Goal: Task Accomplishment & Management: Manage account settings

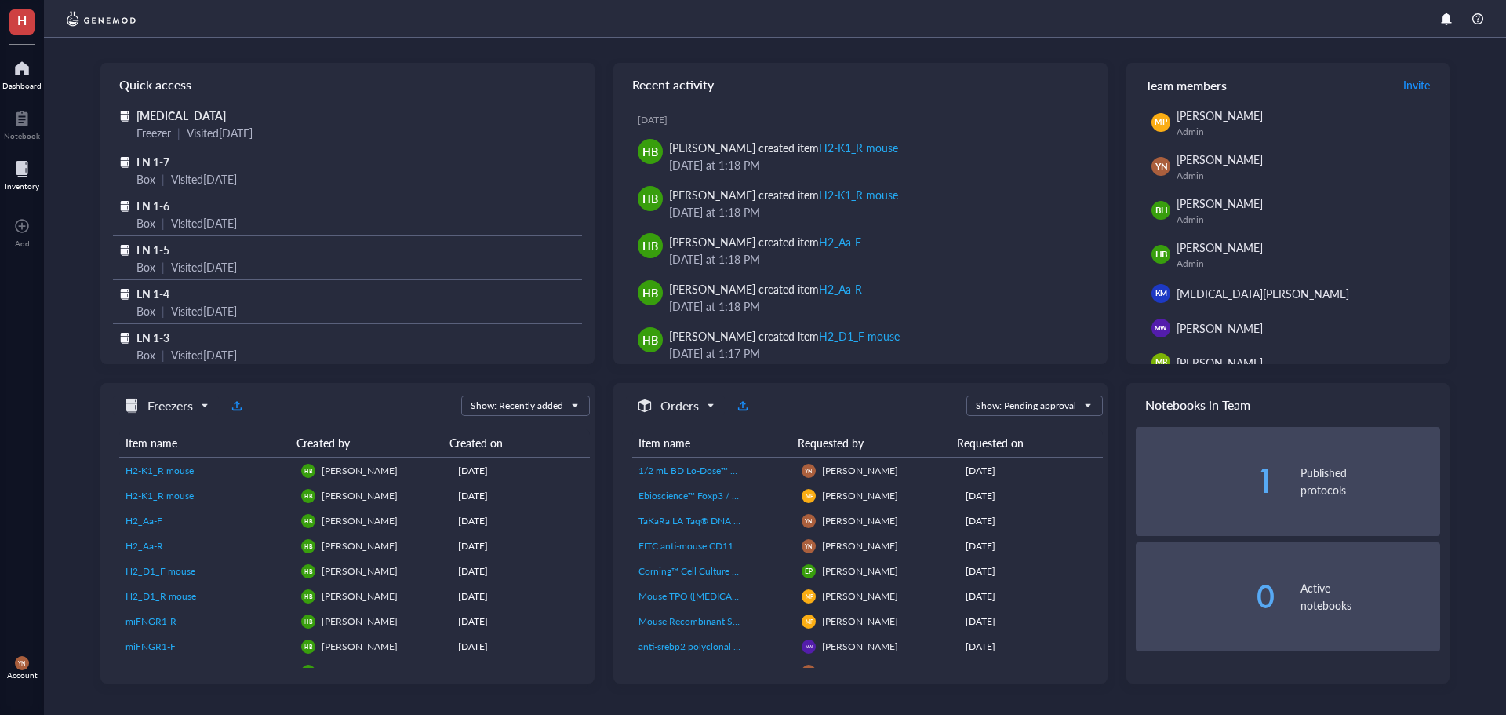
click at [19, 172] on div at bounding box center [22, 168] width 35 height 25
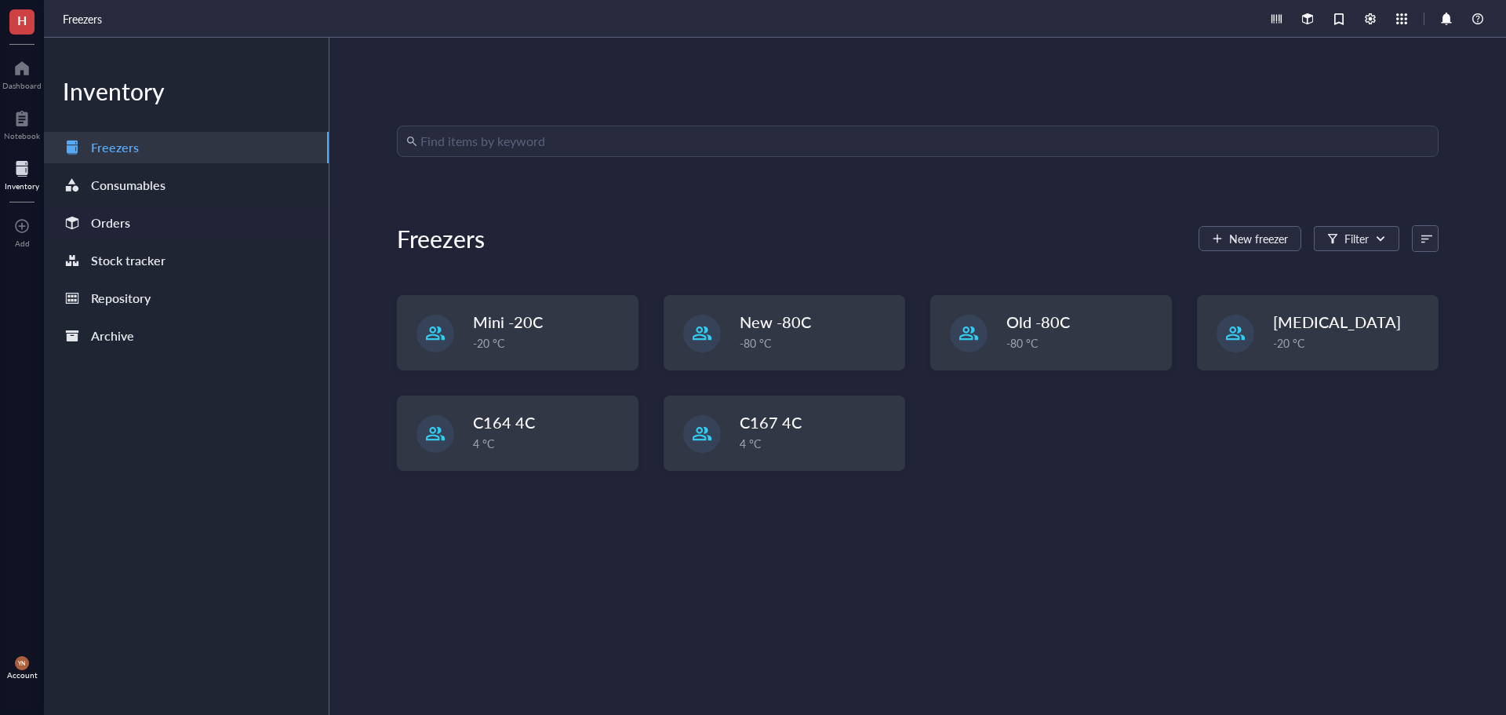
click at [151, 233] on div "Orders" at bounding box center [186, 222] width 285 height 31
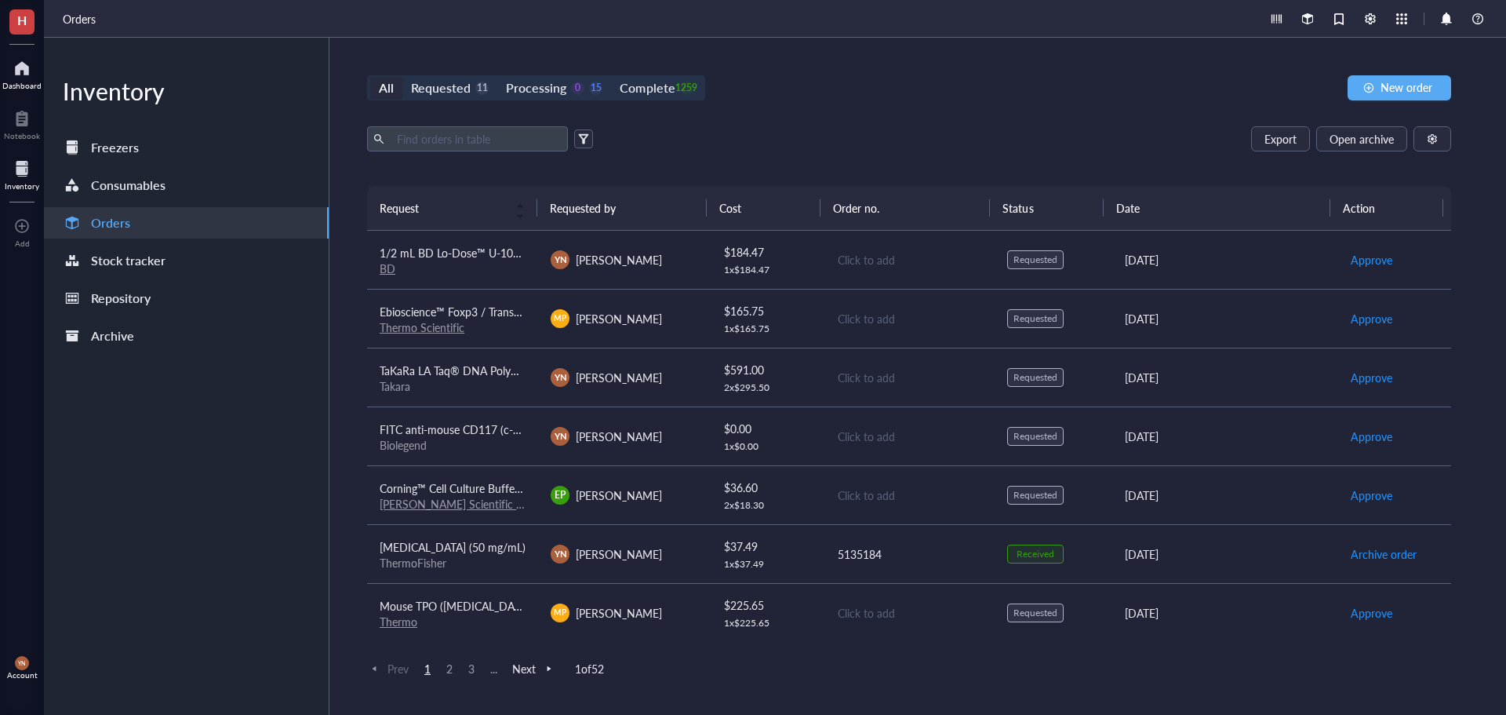
click at [28, 74] on div at bounding box center [21, 68] width 39 height 25
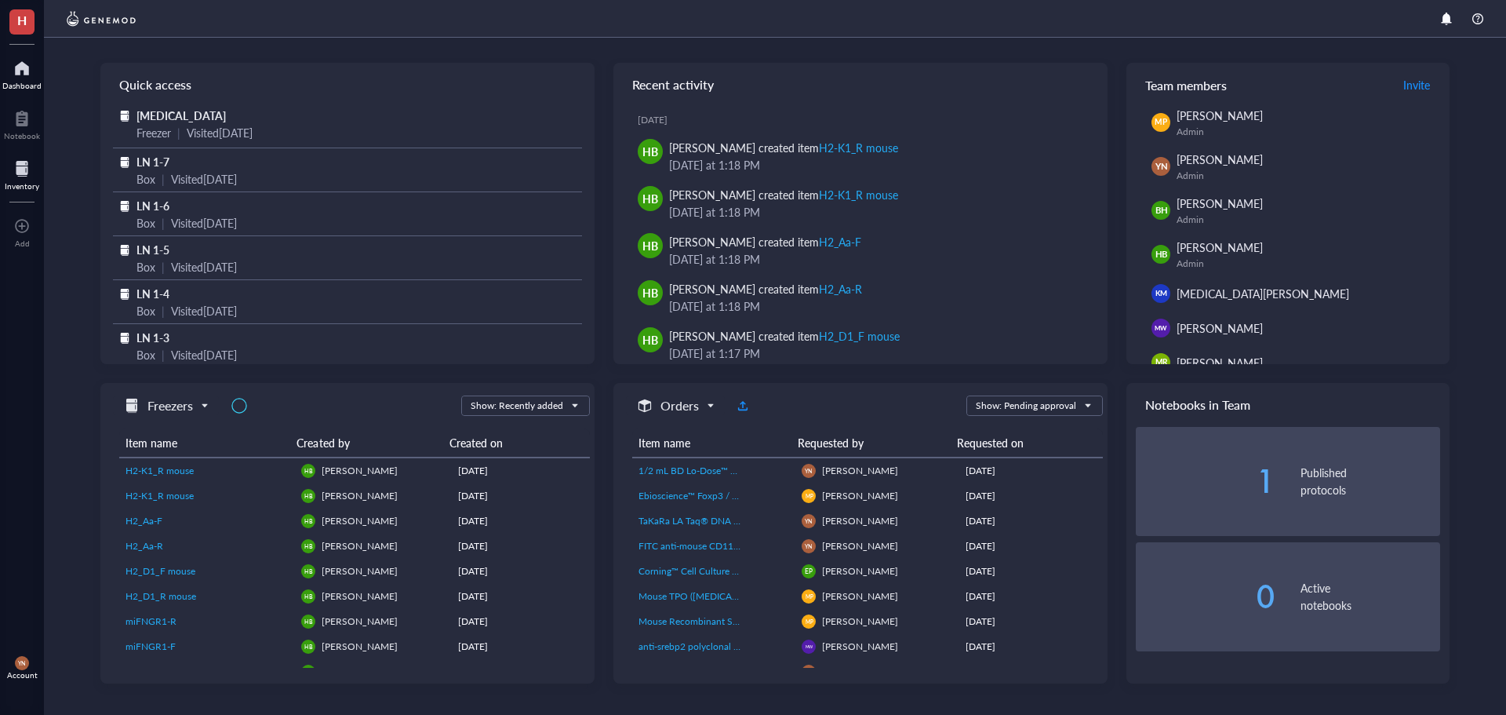
click at [18, 171] on div at bounding box center [22, 168] width 35 height 25
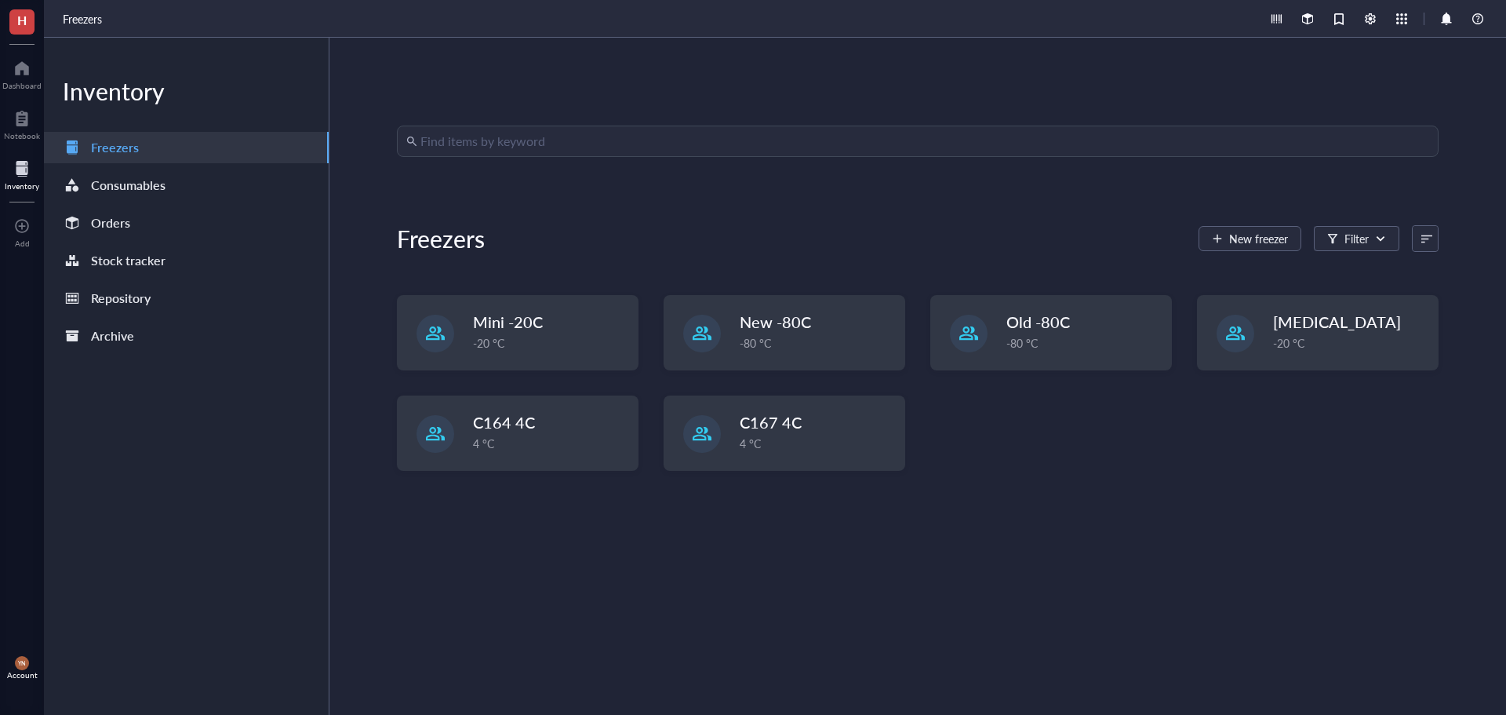
click at [1242, 572] on div "Find items by keyword Freezers New freezer Filter Mini -20C -20 °C New -80C -80…" at bounding box center [918, 376] width 1042 height 501
click at [559, 349] on div "-20 °C" at bounding box center [551, 343] width 154 height 17
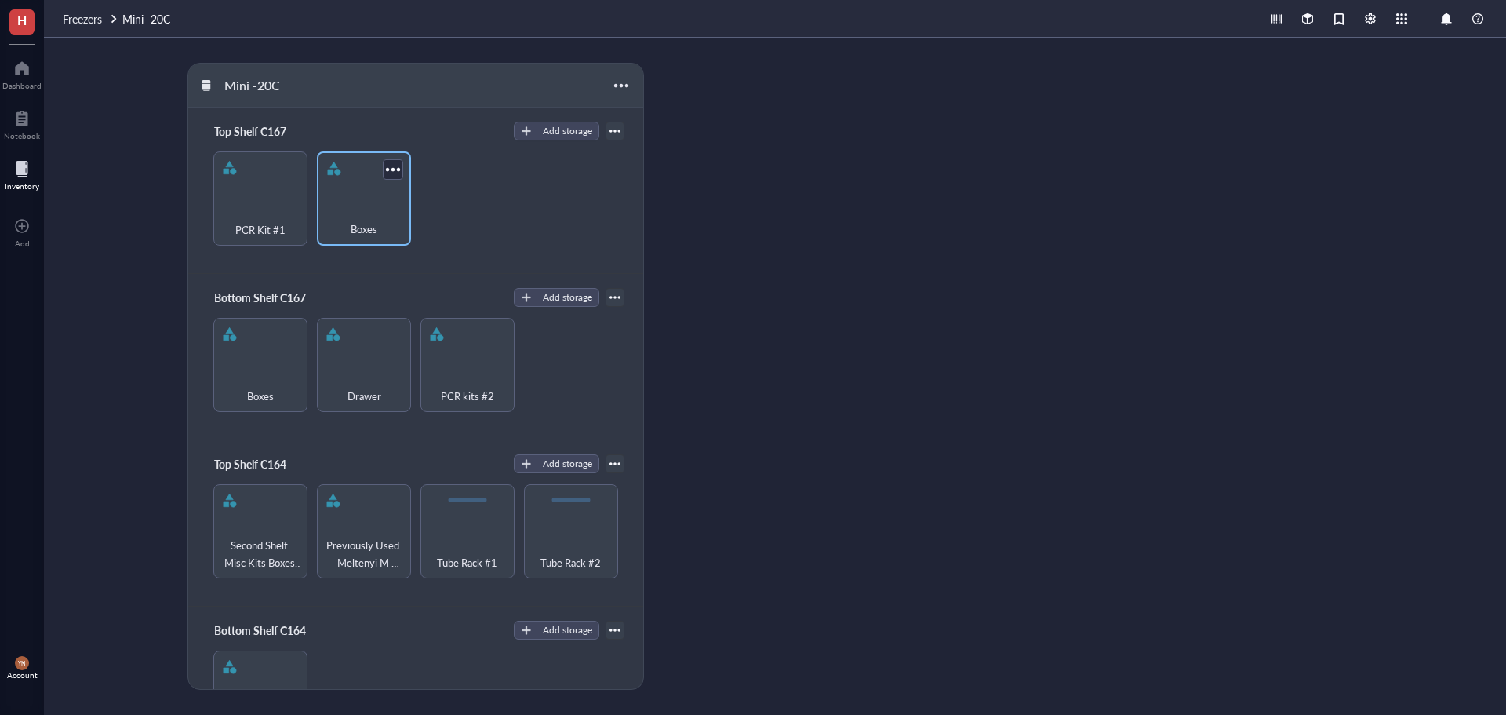
click at [348, 203] on div "Boxes" at bounding box center [364, 220] width 78 height 35
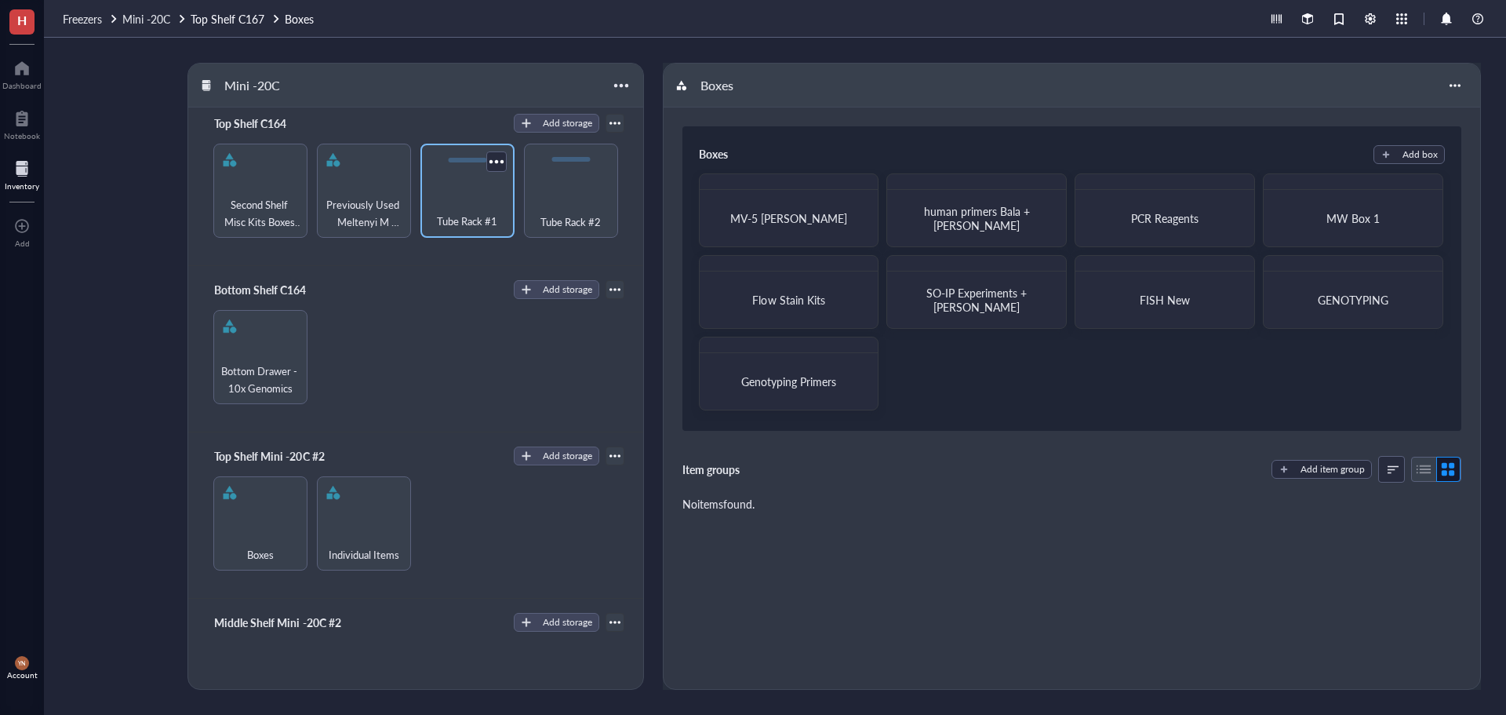
scroll to position [404, 0]
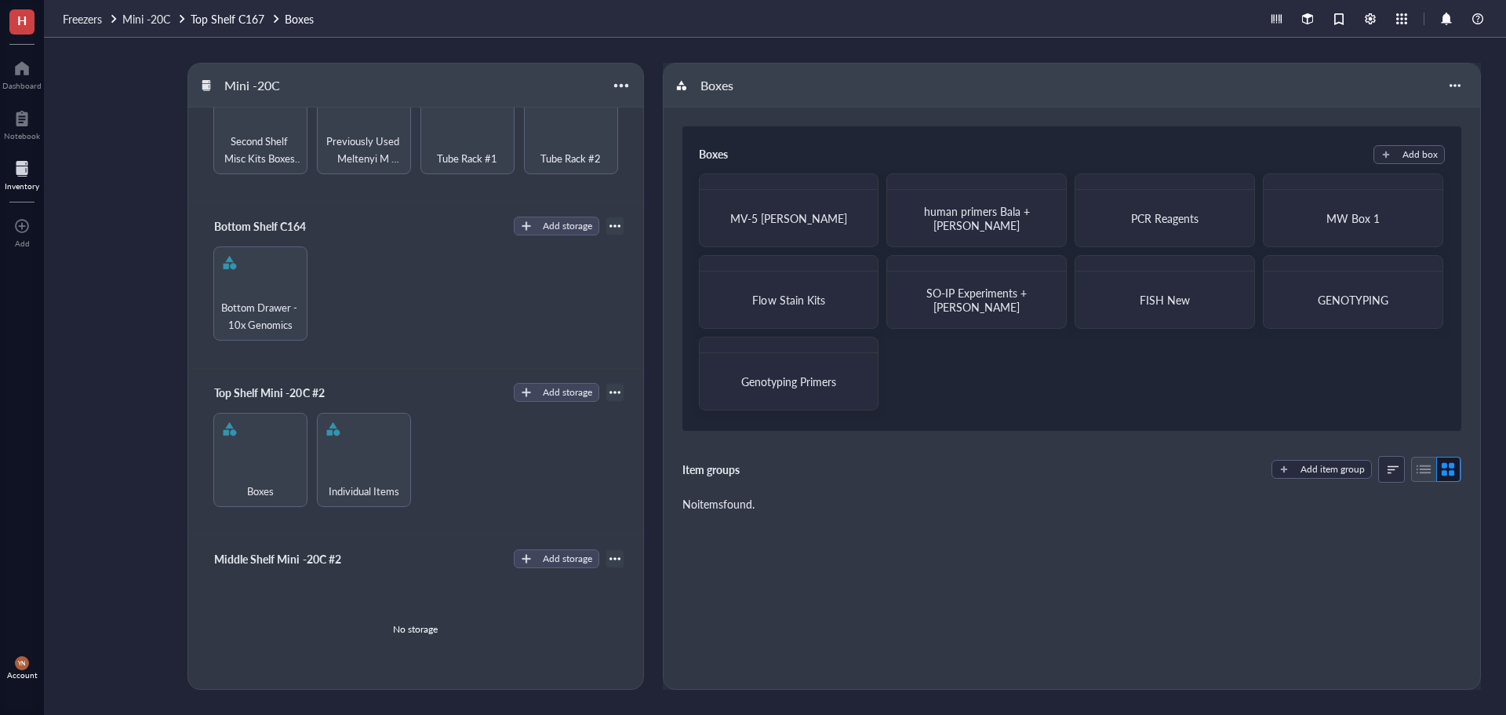
click at [492, 499] on div "Boxes Individual Items" at bounding box center [415, 460] width 417 height 94
click at [240, 479] on div "Boxes" at bounding box center [260, 481] width 78 height 35
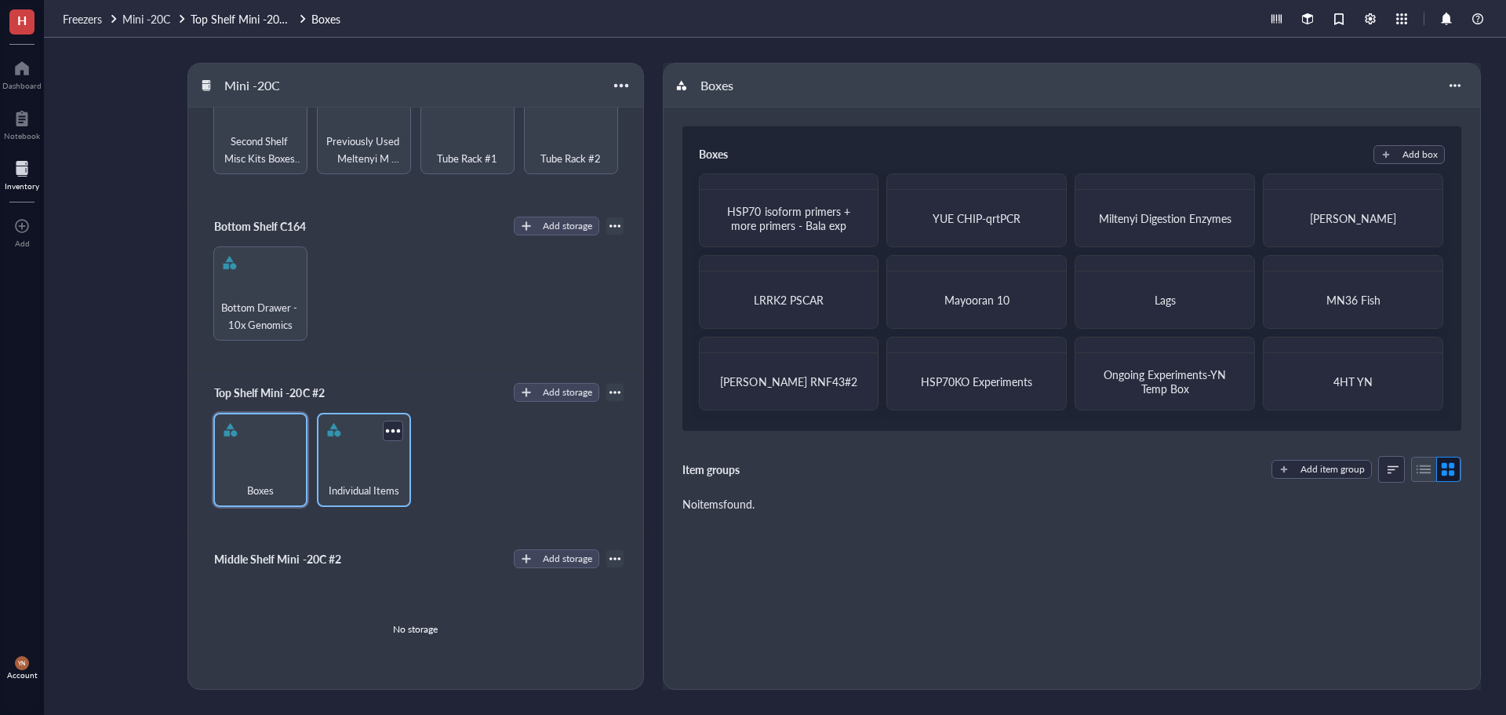
click at [364, 469] on div "Individual Items" at bounding box center [364, 481] width 78 height 35
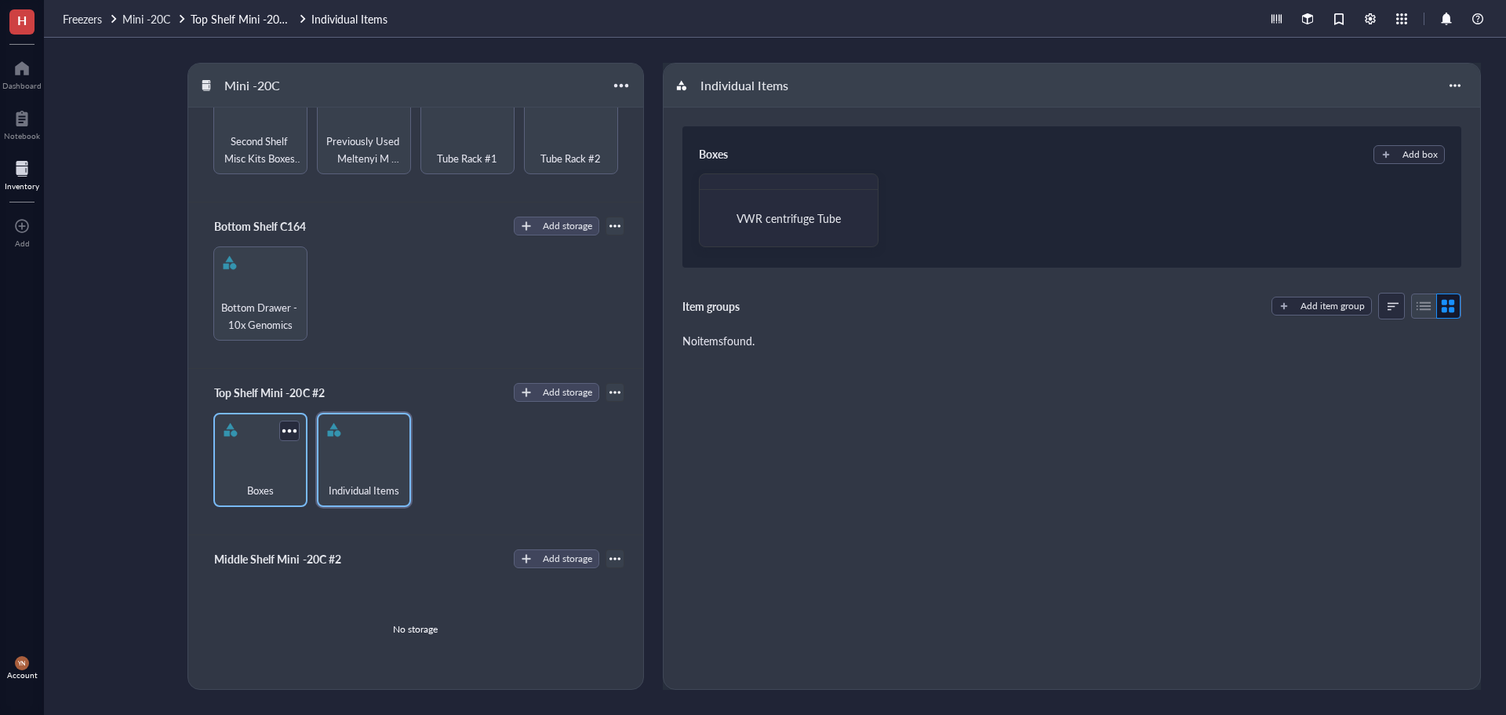
click at [266, 464] on div "Boxes" at bounding box center [260, 481] width 78 height 35
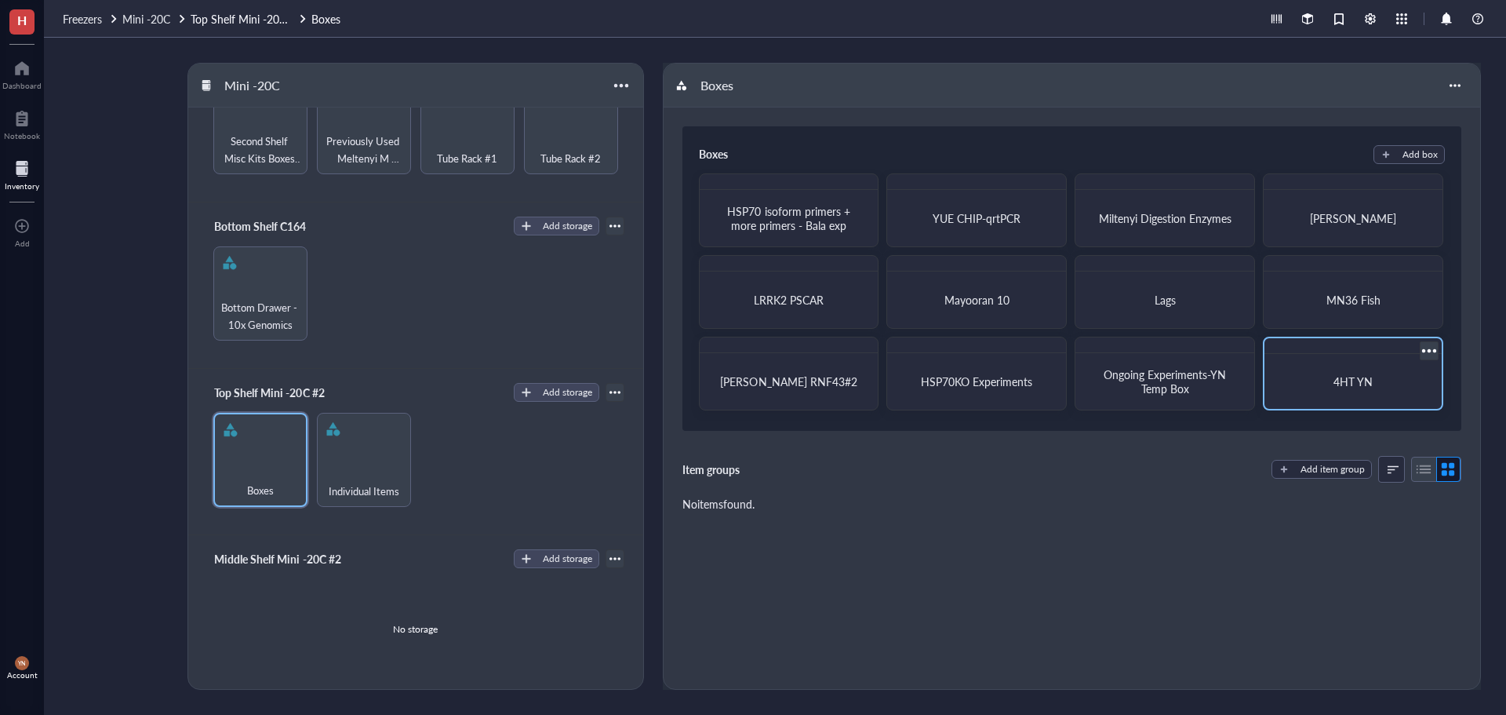
click at [1344, 384] on span "4HT YN" at bounding box center [1353, 381] width 39 height 16
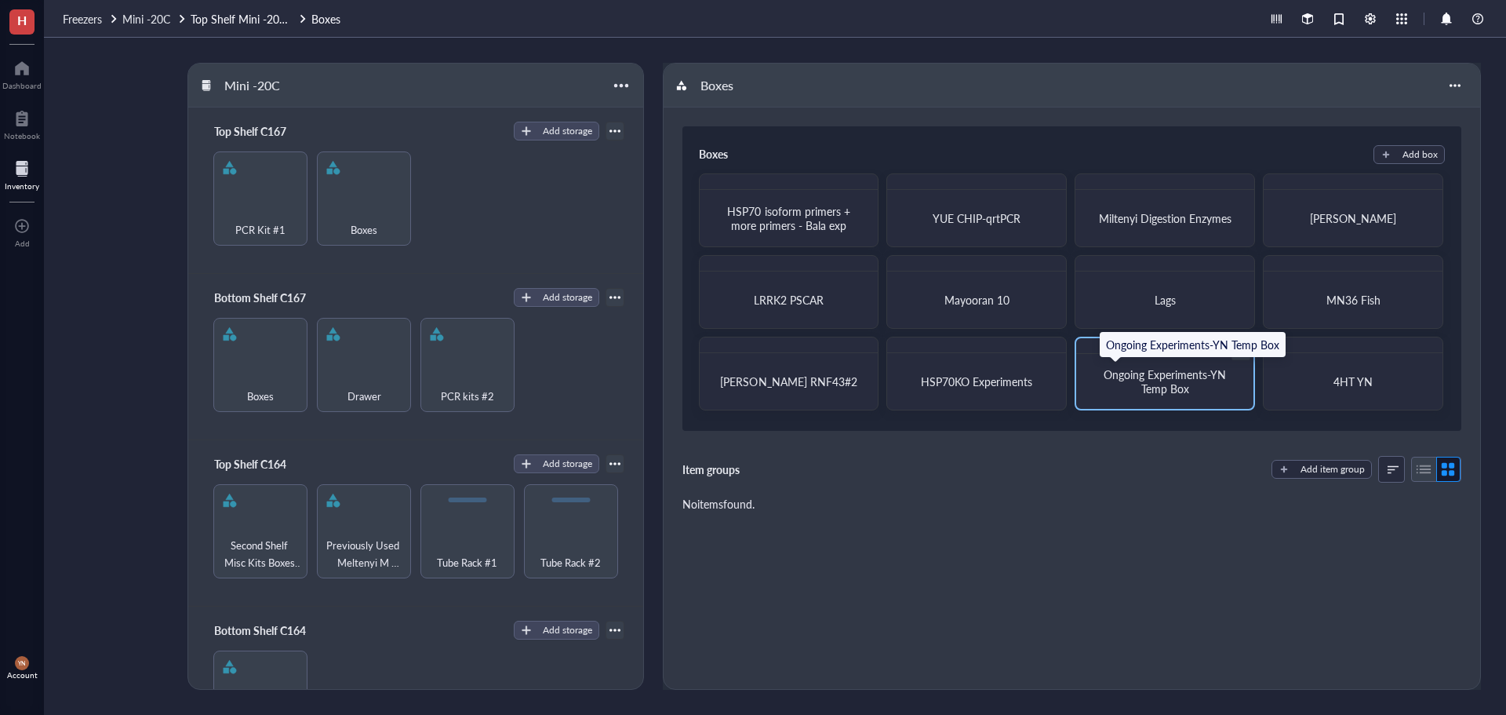
click at [1169, 393] on span "Ongoing Experiments-YN Temp Box" at bounding box center [1167, 381] width 126 height 30
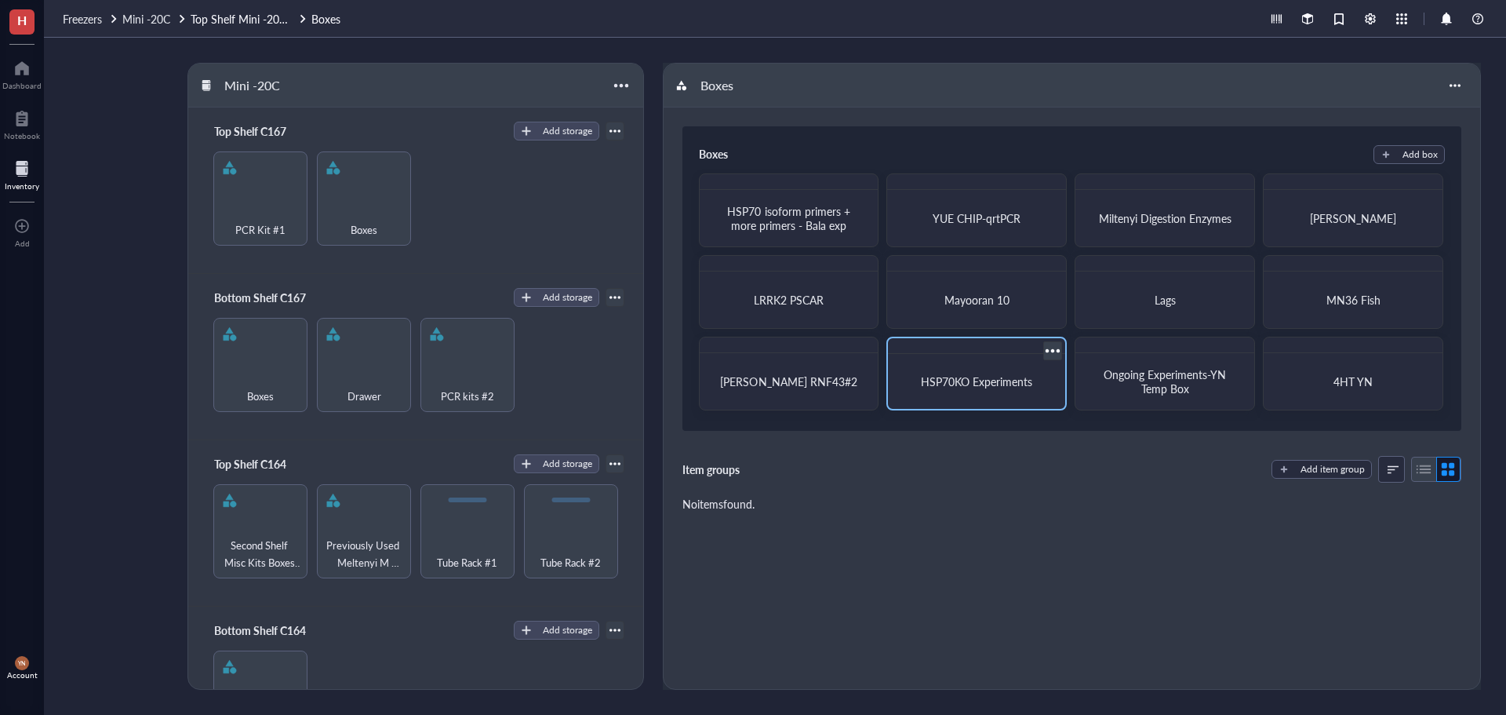
click at [955, 388] on span "HSP70KO Experiments" at bounding box center [976, 381] width 111 height 16
click at [1347, 230] on div "[PERSON_NAME]" at bounding box center [1353, 218] width 165 height 42
click at [791, 227] on span "HSP70 isoform primers + more primers - Bala exp" at bounding box center [790, 218] width 126 height 30
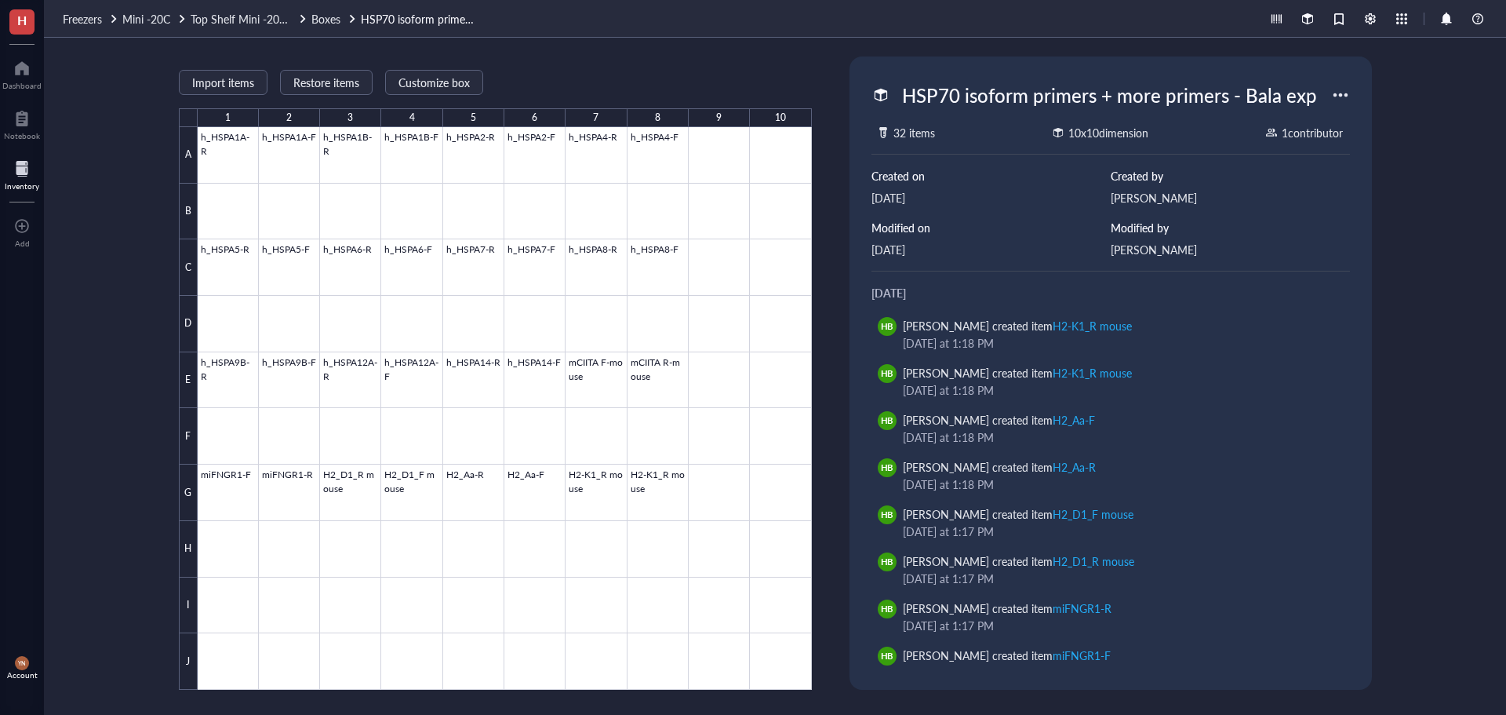
click at [233, 157] on div at bounding box center [505, 408] width 614 height 562
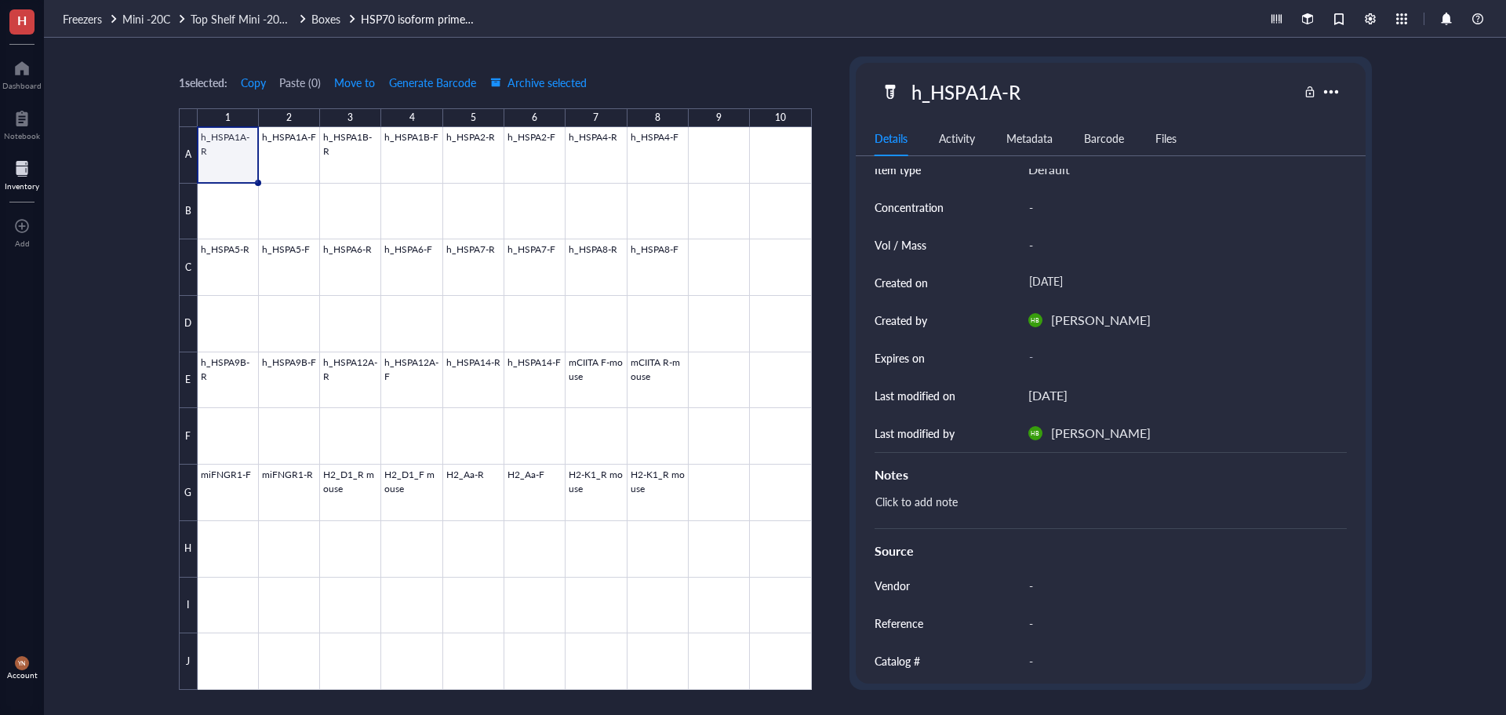
scroll to position [177, 0]
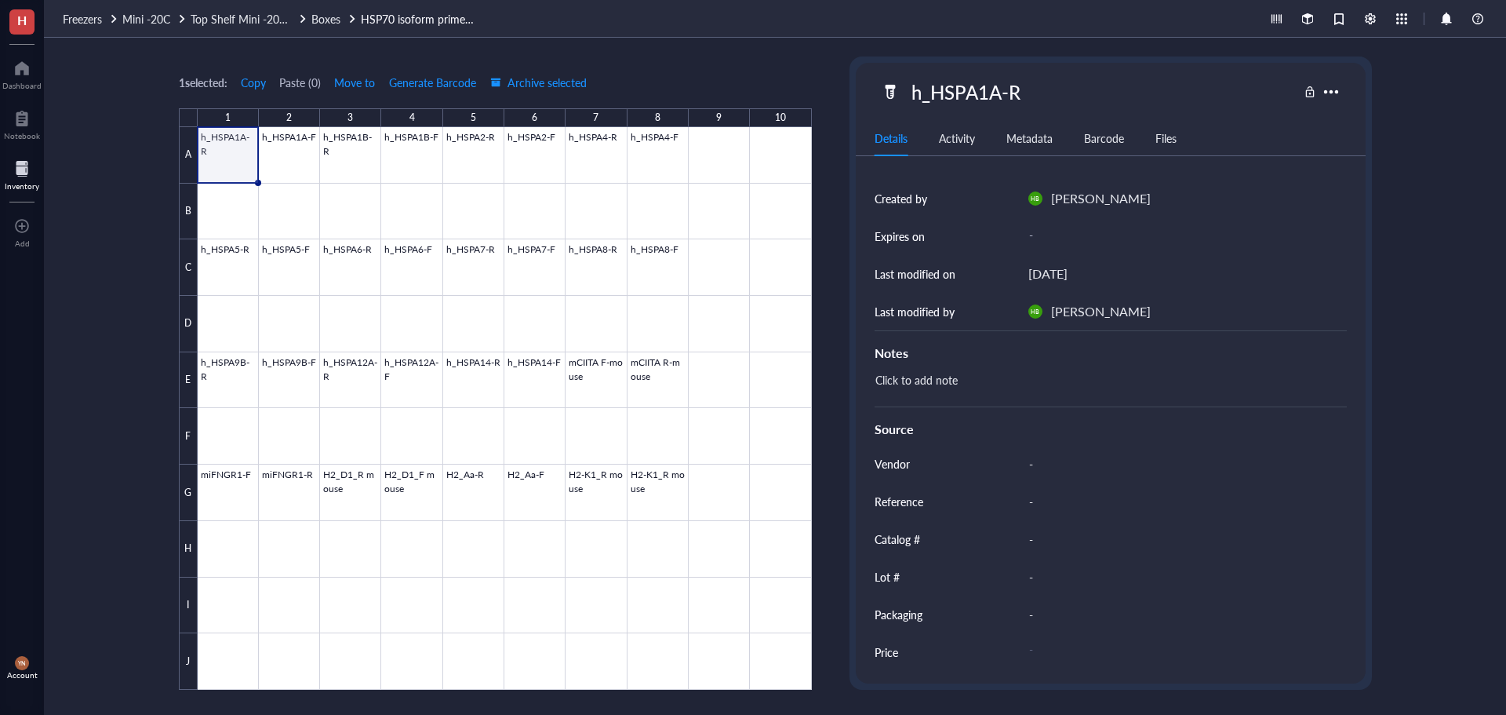
click at [111, 277] on div "1 selected: Copy Paste ( 0 ) Move to Generate Barcode Archive selected 1 2 3 4 …" at bounding box center [775, 376] width 1462 height 677
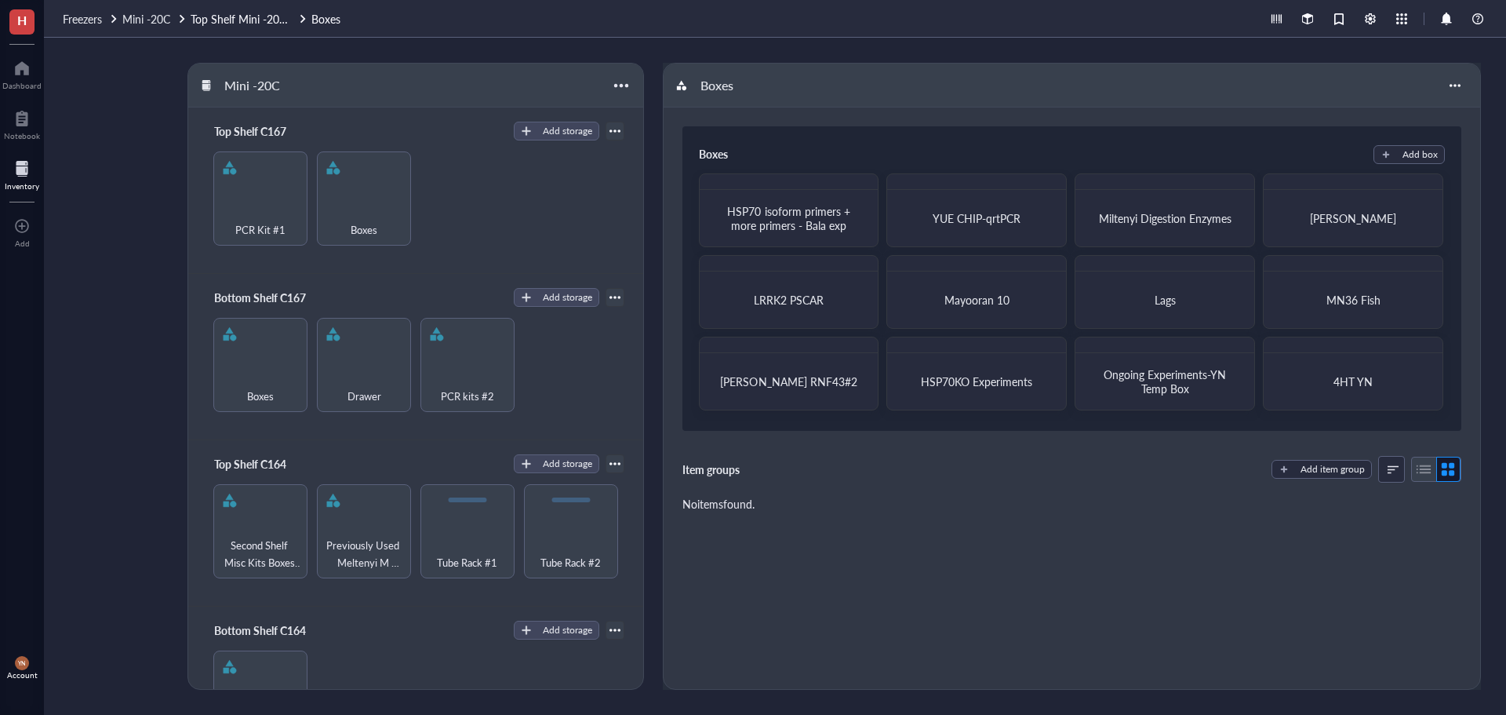
click at [1185, 515] on div "Boxes Add box HSP70 isoform primers + more primers - Bala exp YUE CHIP-qrtPCR M…" at bounding box center [1072, 322] width 817 height 430
click at [1001, 196] on div "YUE CHIP-qrtPCR" at bounding box center [976, 210] width 180 height 74
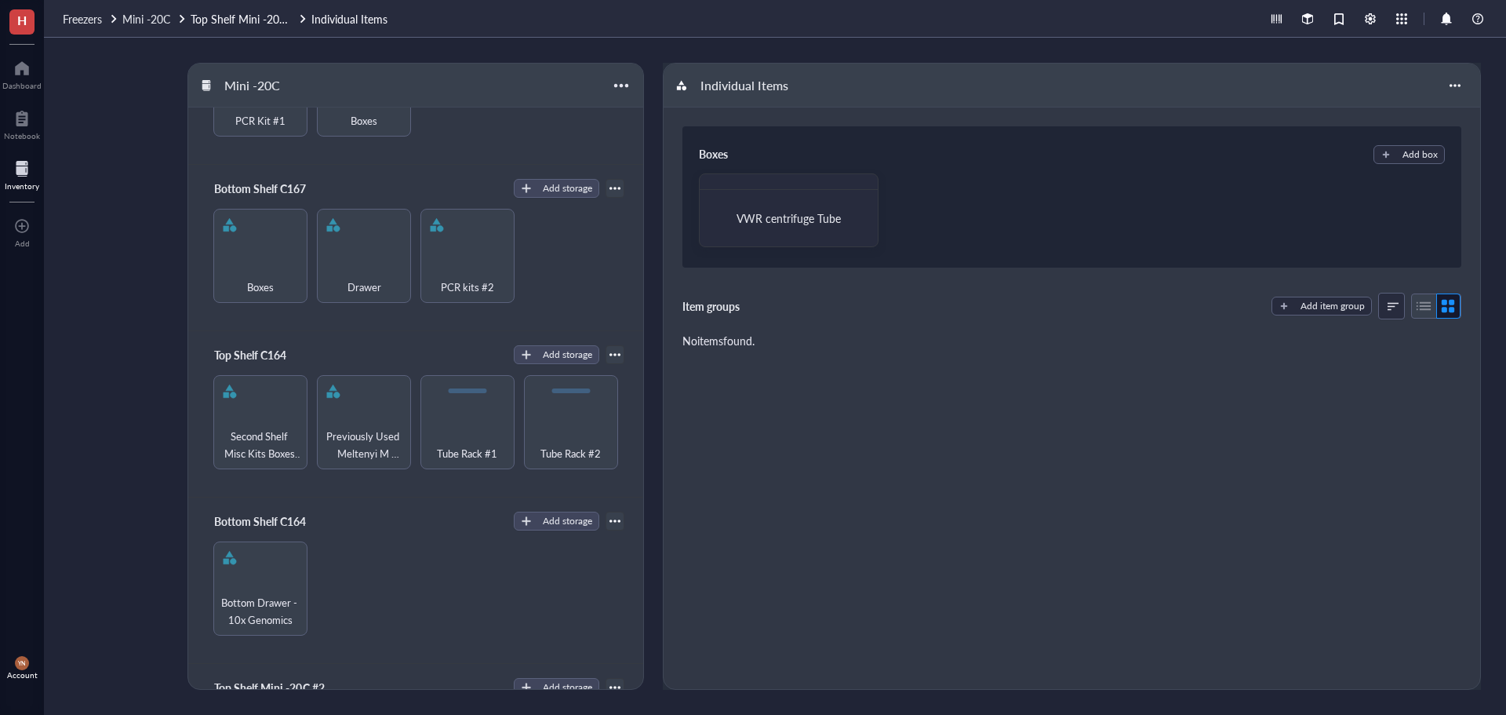
scroll to position [404, 0]
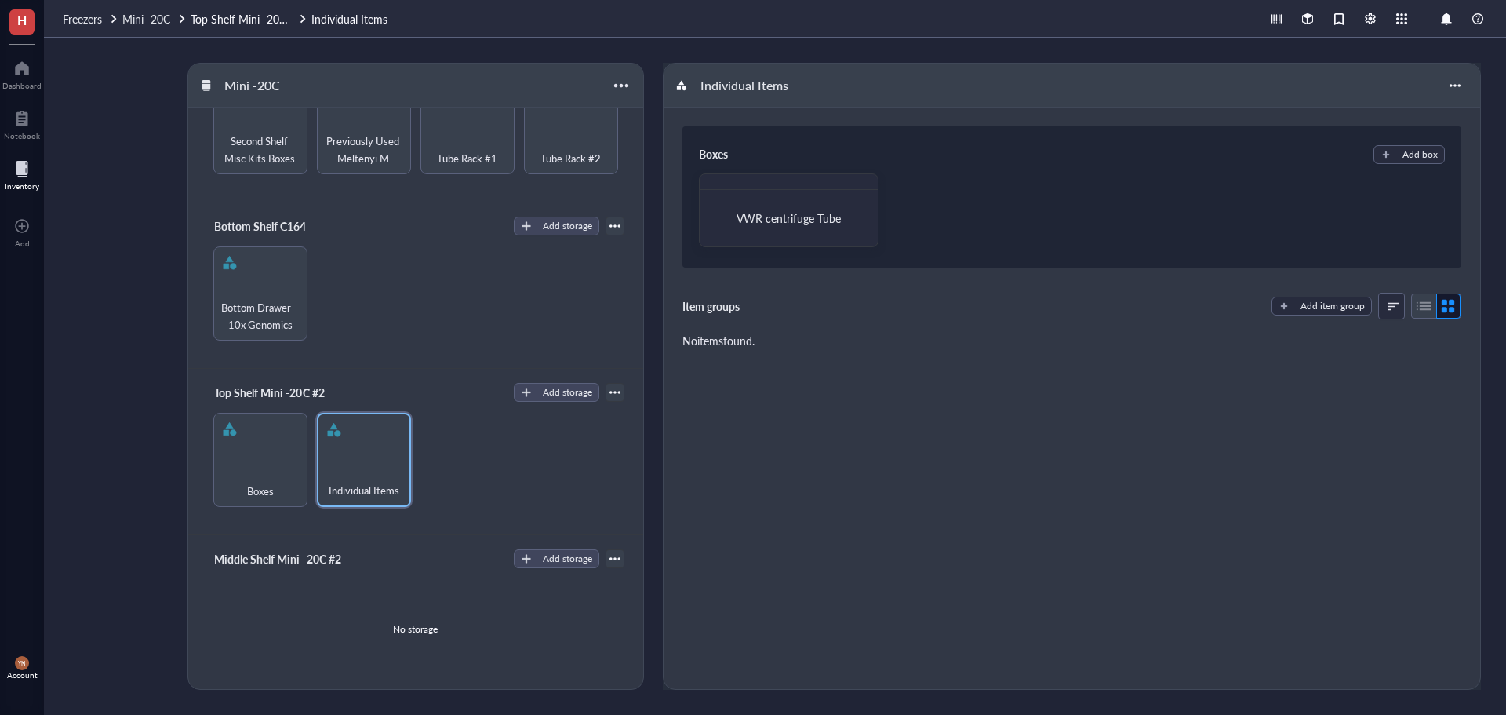
click at [104, 485] on div "Mini -20C Top Shelf C167 Add storage PCR Kit #1 Boxes Bottom Shelf C167 Add sto…" at bounding box center [775, 376] width 1462 height 677
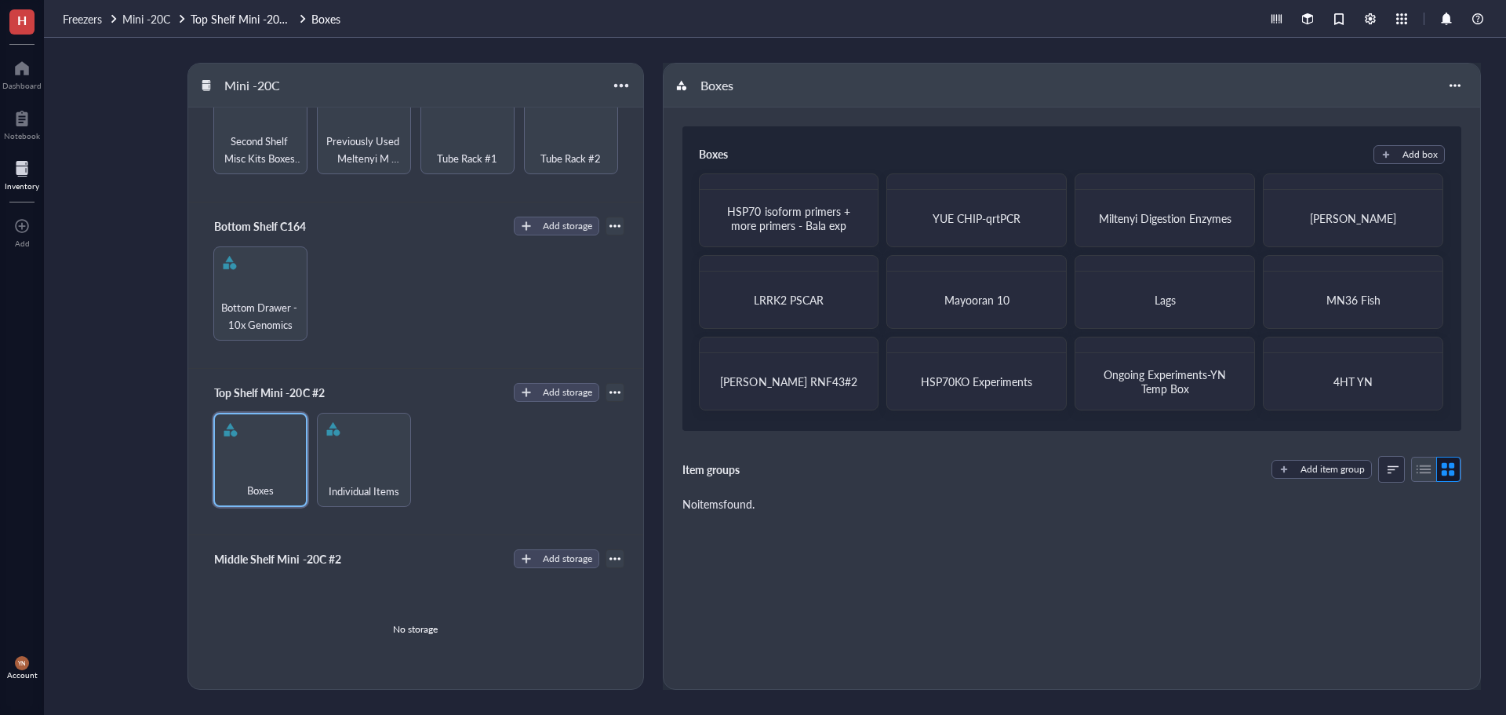
click at [99, 363] on div "Mini -20C Top Shelf C167 Add storage PCR Kit #1 Boxes Bottom Shelf C167 Add sto…" at bounding box center [775, 376] width 1462 height 677
click at [18, 71] on div at bounding box center [21, 68] width 39 height 25
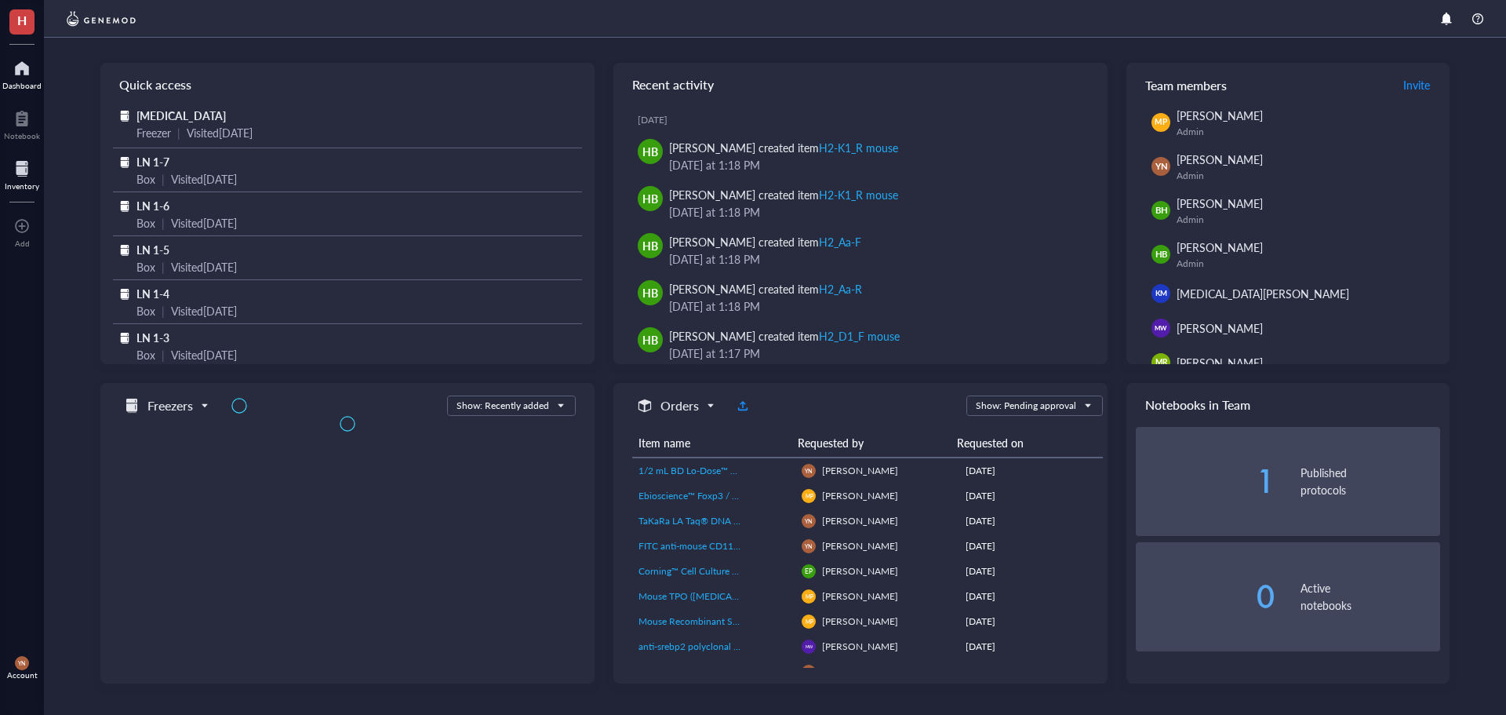
click at [19, 184] on div "Inventory" at bounding box center [22, 185] width 35 height 9
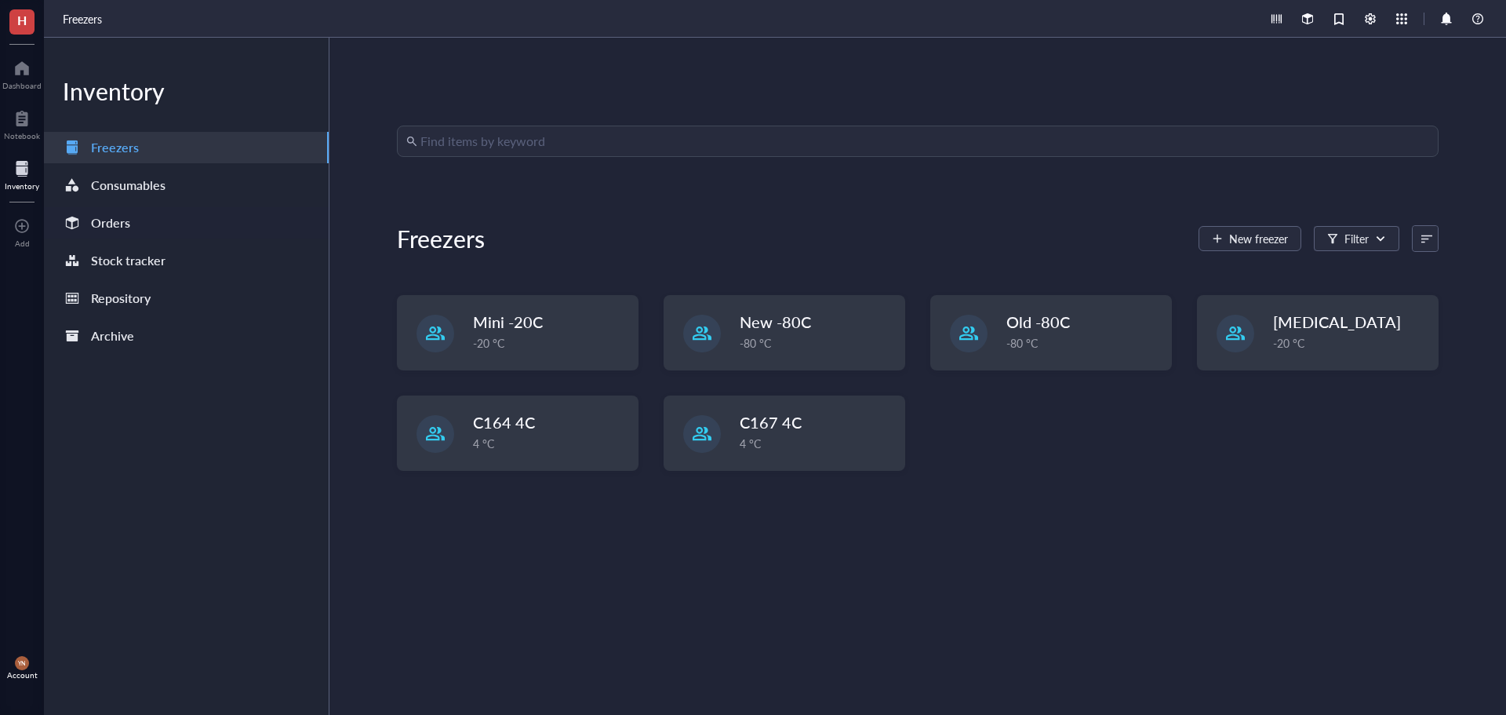
click at [182, 234] on div "Orders" at bounding box center [186, 222] width 285 height 31
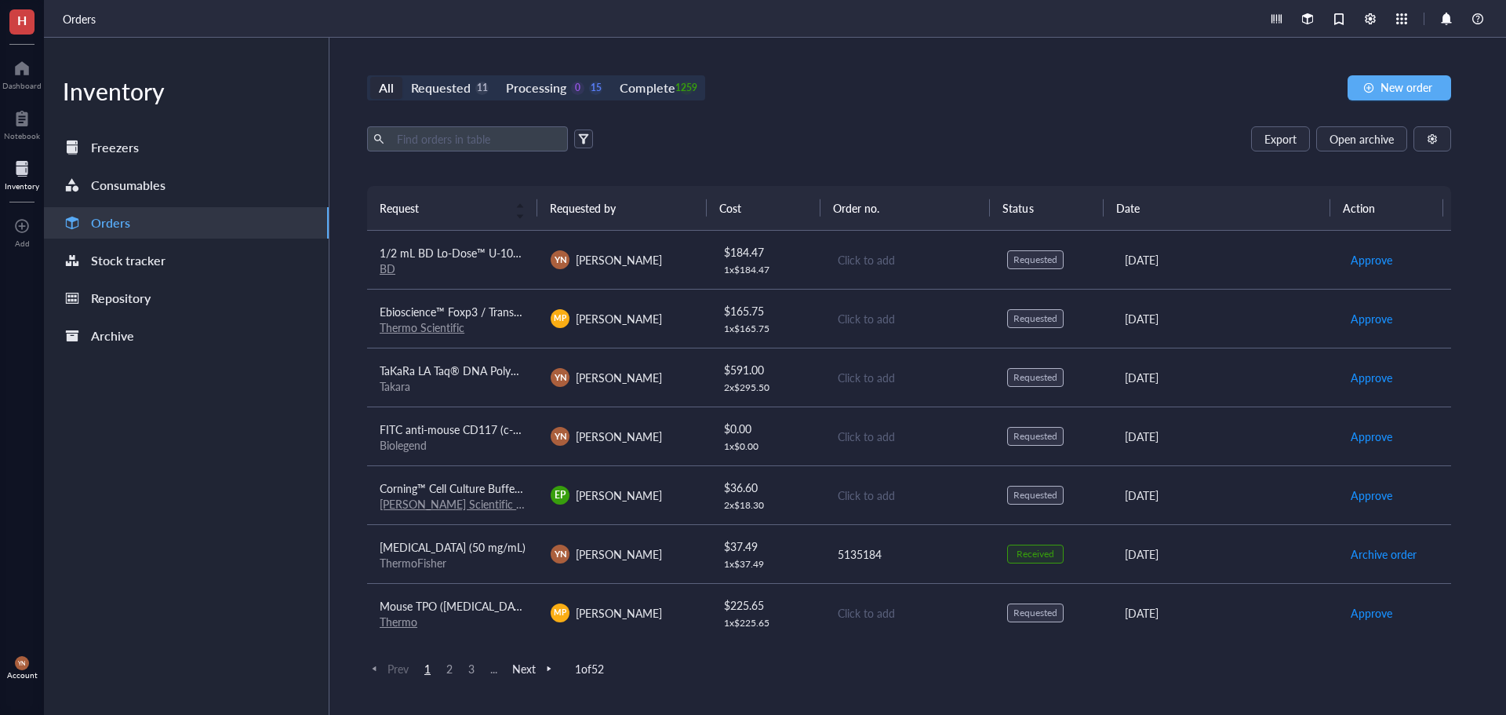
click at [902, 104] on div "All Requested 11 Processing 0 15 Complete 1259 New order Export Open archive Re…" at bounding box center [909, 376] width 1160 height 677
click at [458, 87] on div "Requested" at bounding box center [441, 88] width 60 height 22
click at [402, 77] on input "Requested 11" at bounding box center [402, 77] width 0 height 0
click at [873, 147] on div "Export Open archive" at bounding box center [909, 138] width 1084 height 25
click at [640, 86] on div "Complete" at bounding box center [647, 88] width 55 height 22
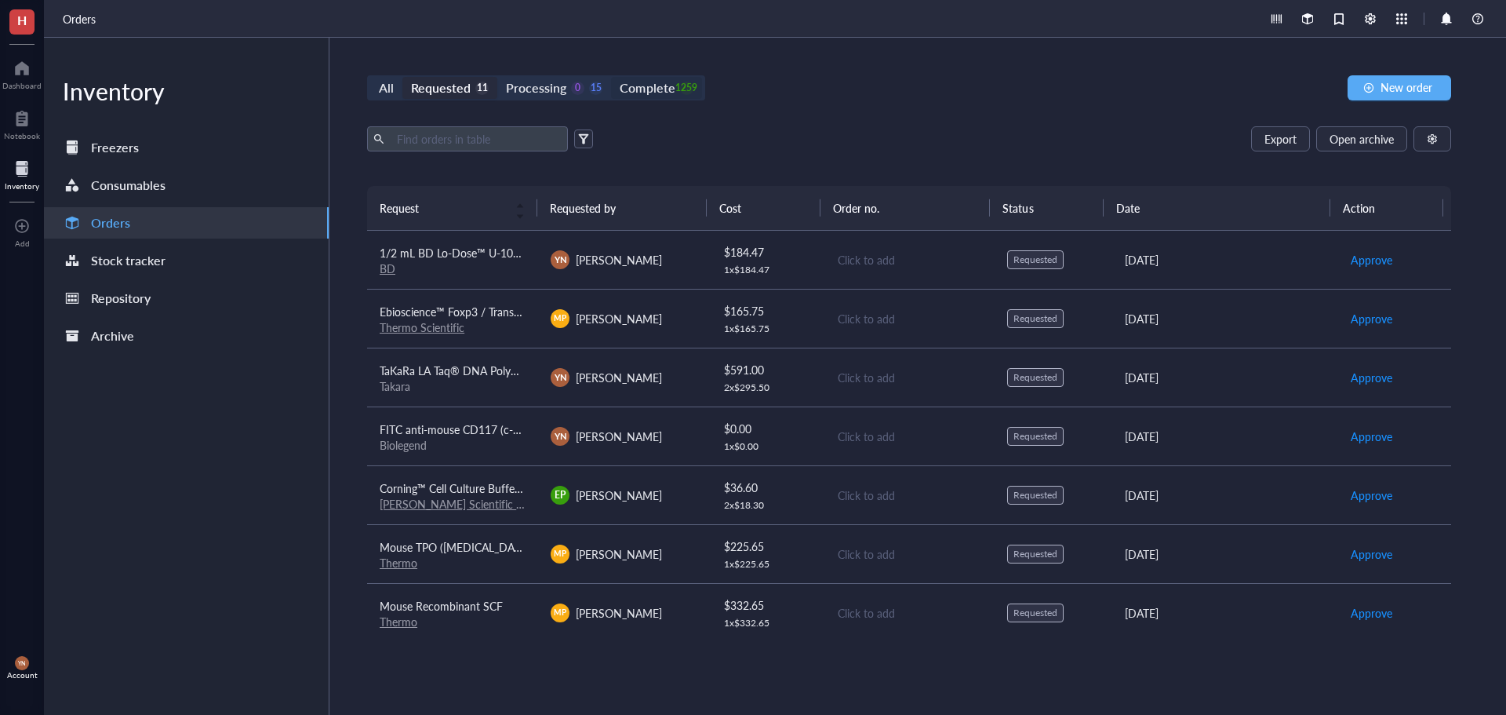
click at [611, 77] on input "Complete 1259" at bounding box center [611, 77] width 0 height 0
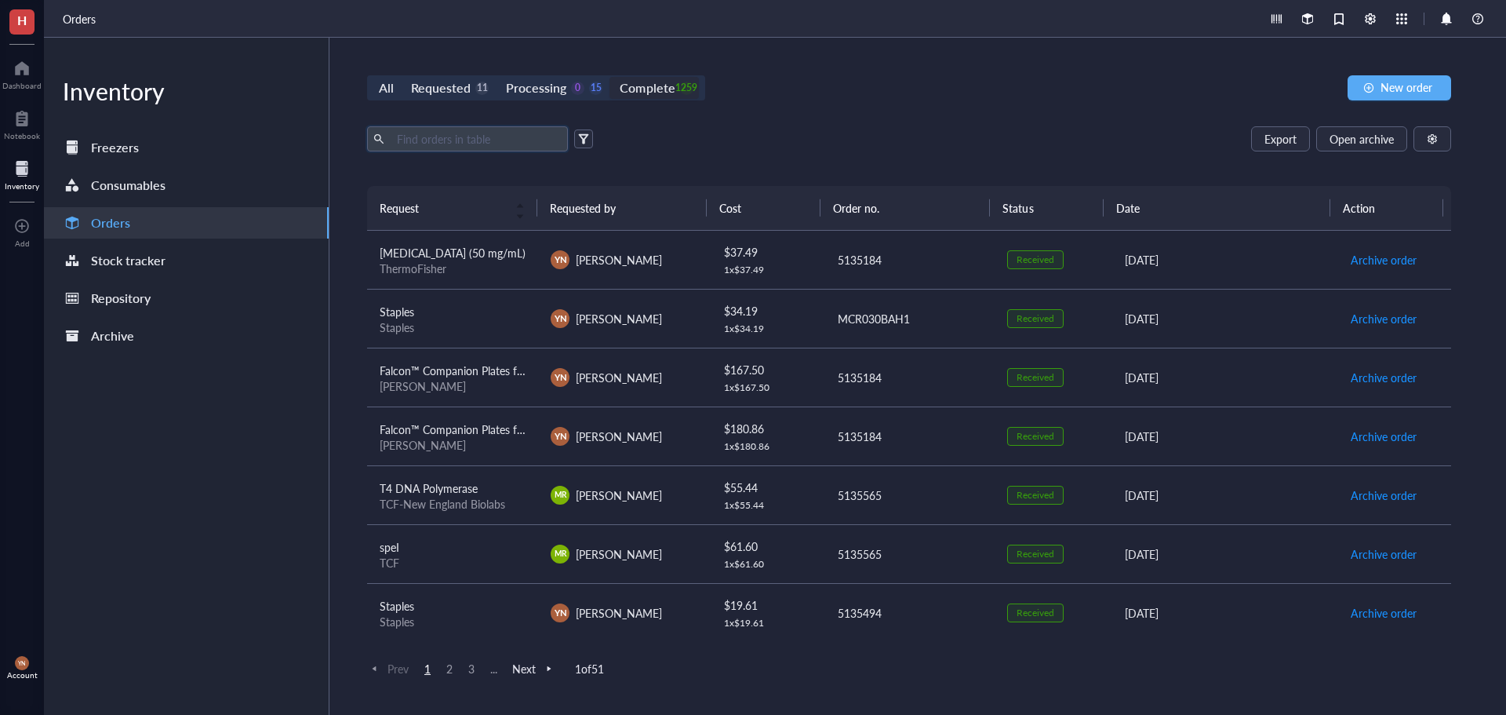
click at [470, 140] on input "text" at bounding box center [476, 139] width 171 height 24
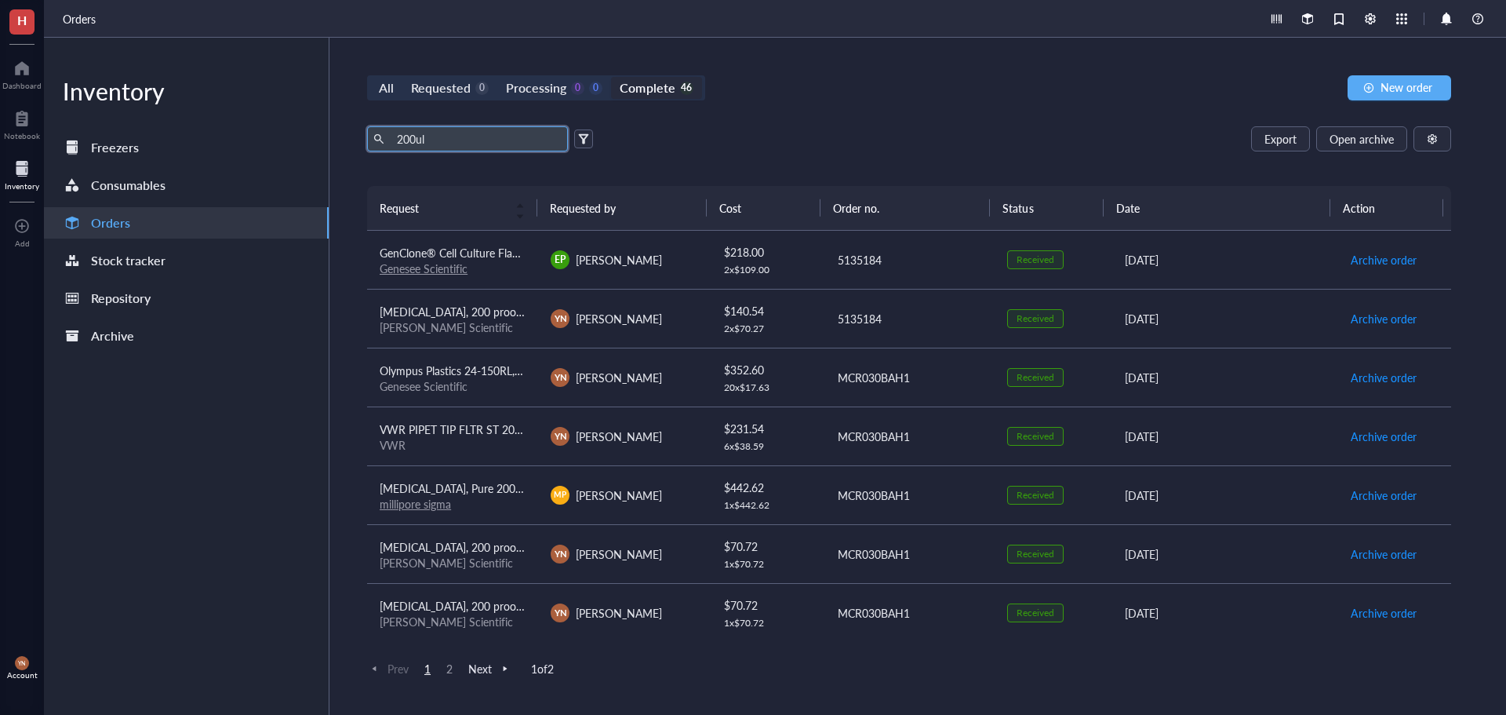
type input "200ul"
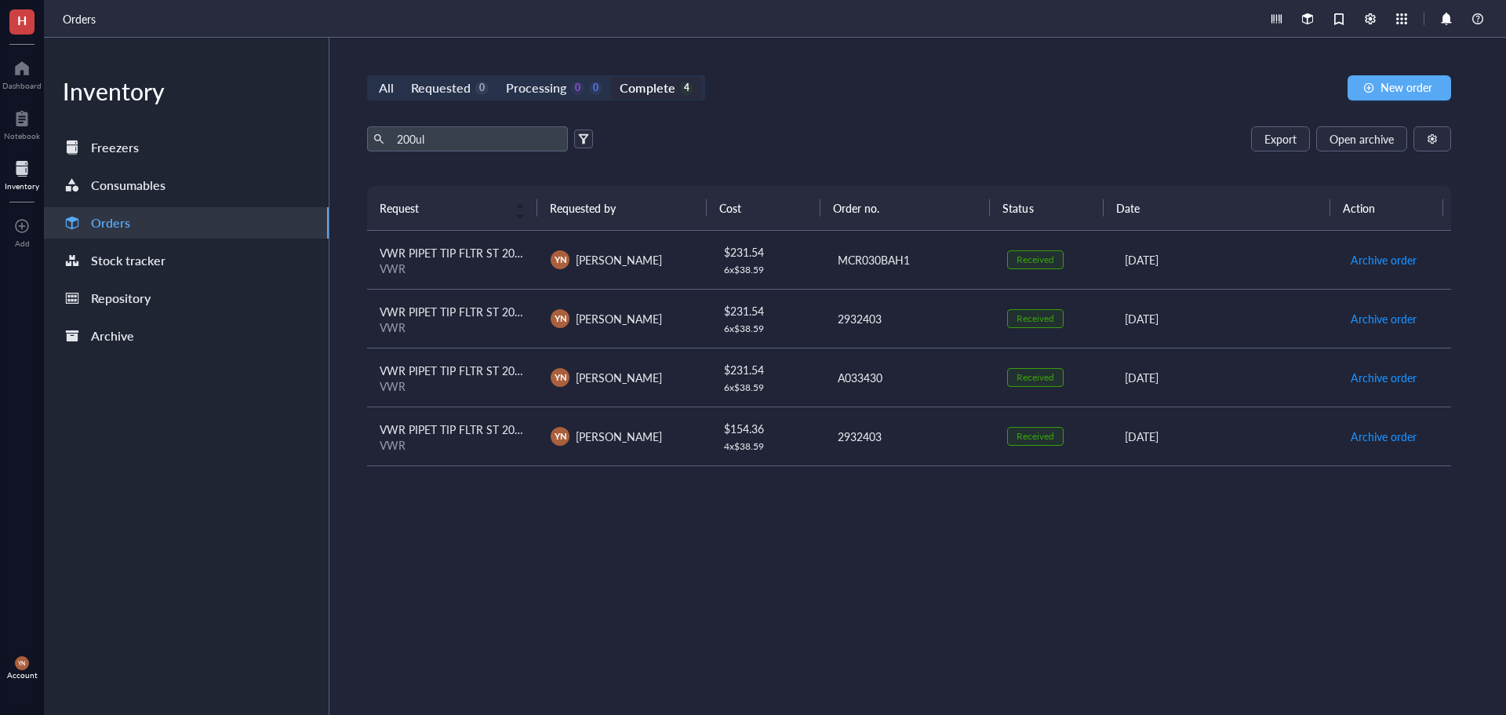
click at [471, 255] on span "VWR PIPET TIP FLTR ST 200UL PK960" at bounding box center [475, 253] width 190 height 16
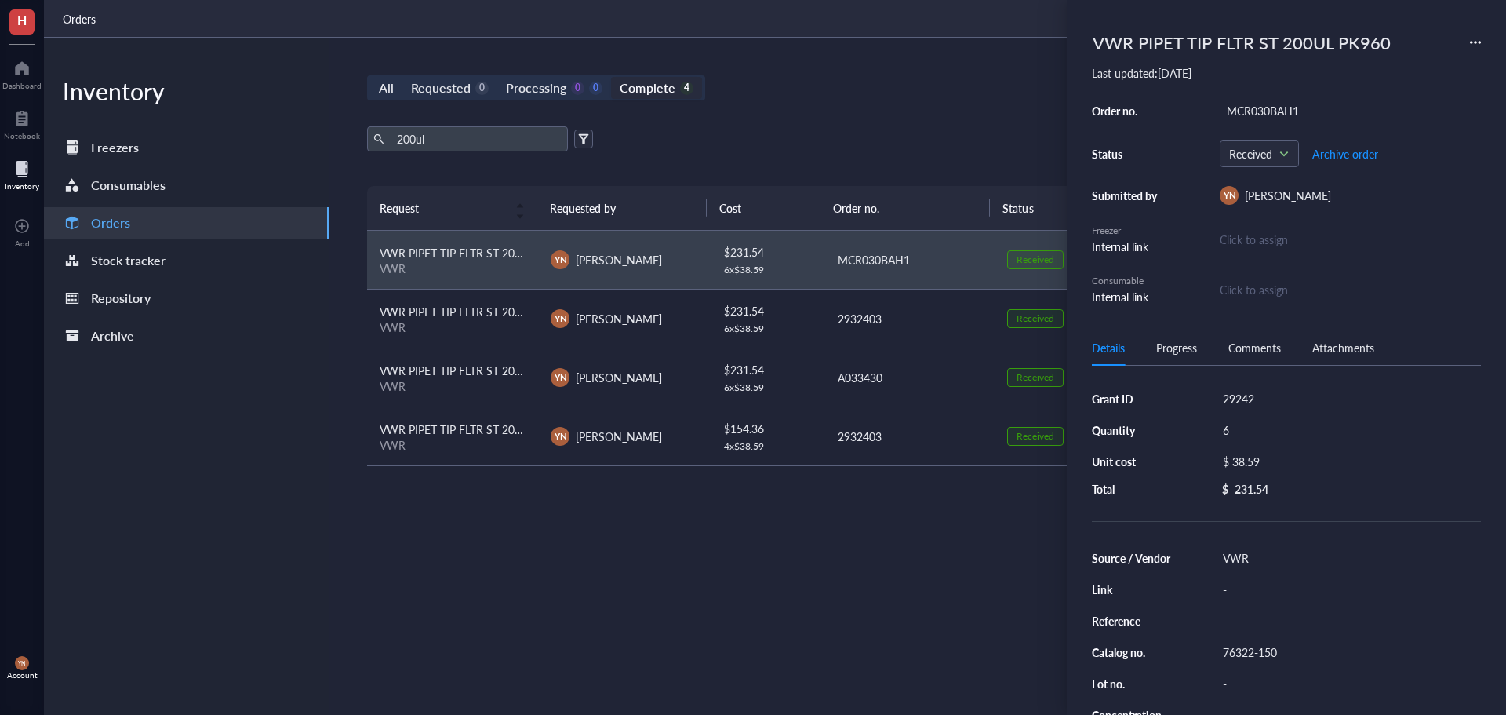
drag, startPoint x: 1475, startPoint y: 47, endPoint x: 1477, endPoint y: 36, distance: 11.2
click at [1477, 36] on div "VWR PIPET TIP FLTR ST 200UL PK960" at bounding box center [1286, 42] width 389 height 35
click at [1478, 43] on icon at bounding box center [1475, 42] width 11 height 11
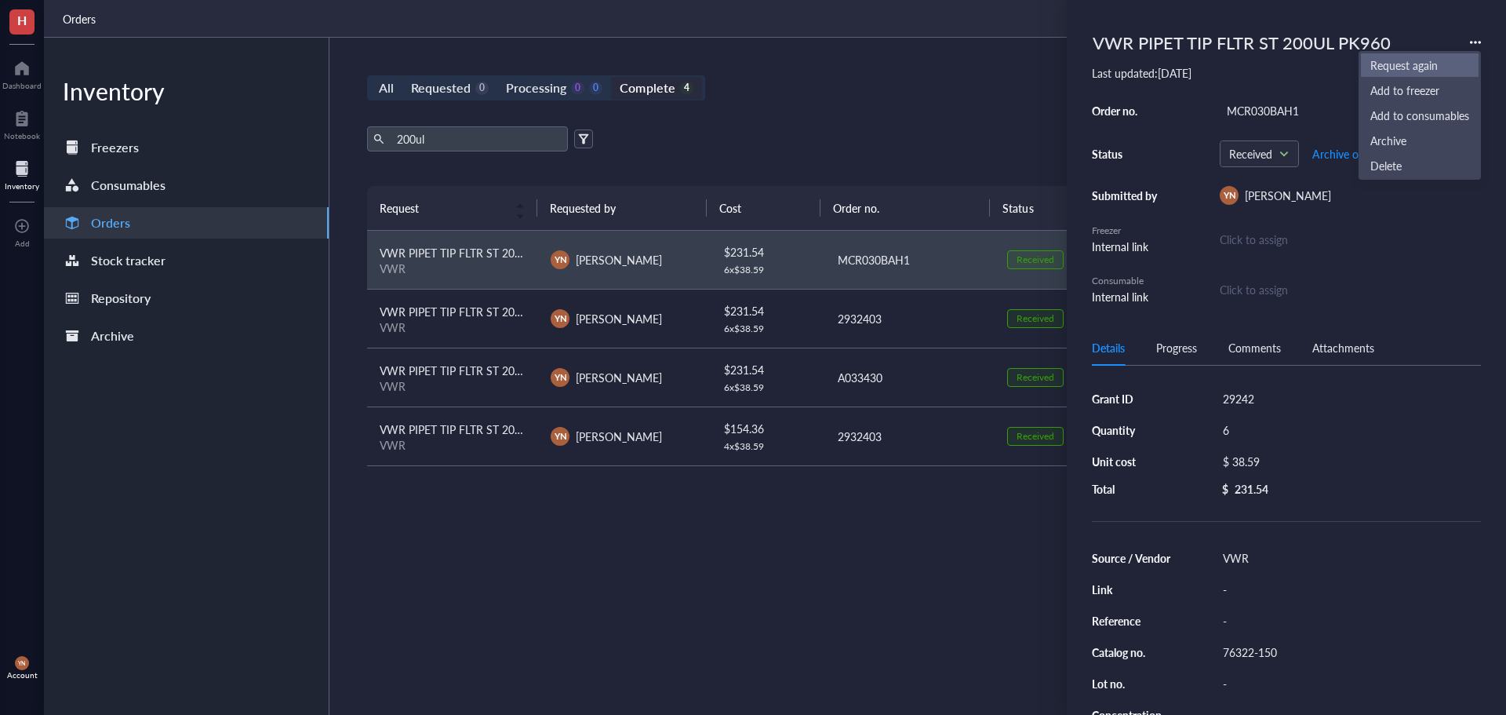
click at [1412, 64] on span "Request again" at bounding box center [1420, 64] width 99 height 17
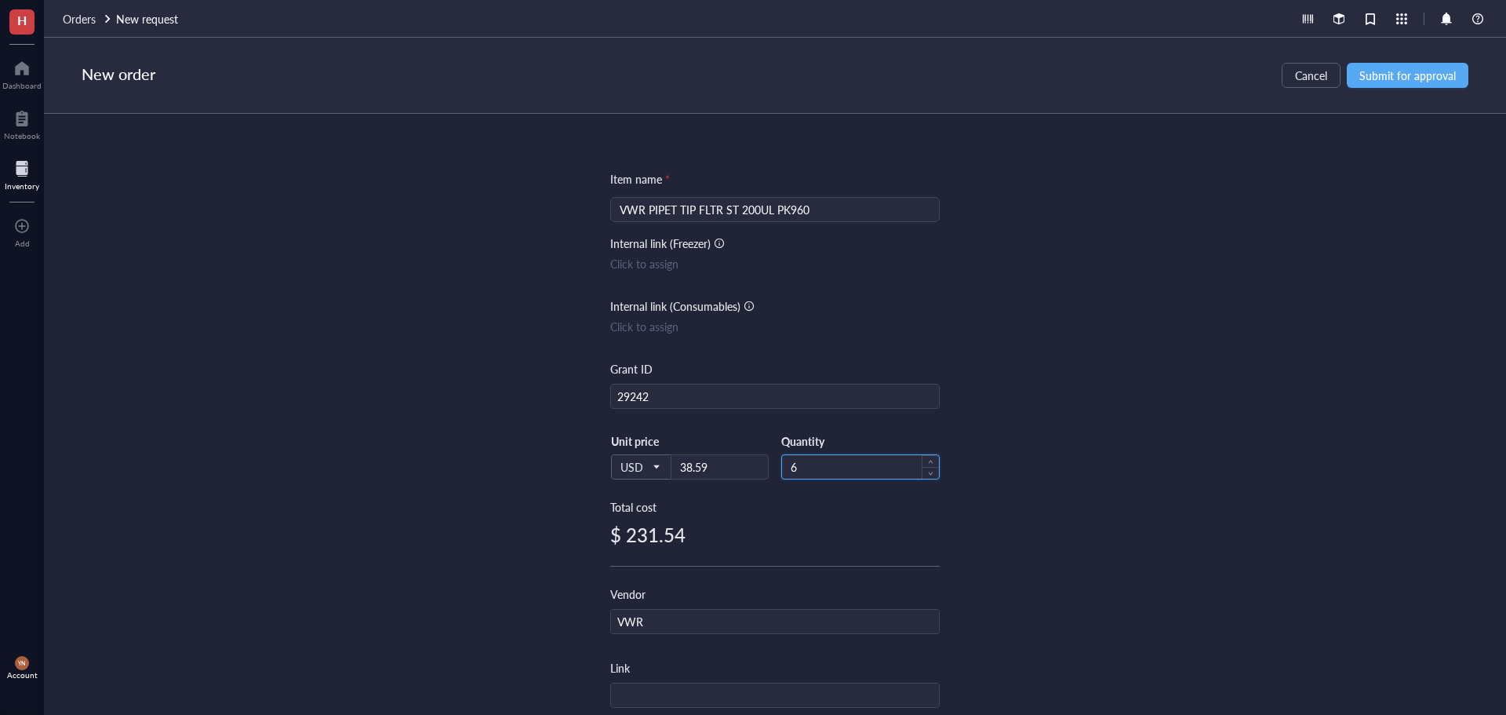
click at [801, 471] on input "6" at bounding box center [860, 467] width 157 height 24
type input "10"
click at [970, 470] on div "Item name * VWR PIPET TIP FLTR ST 200UL PK960 Internal link (Freezer) Click to …" at bounding box center [775, 414] width 1462 height 601
click at [1426, 73] on span "Submit for approval" at bounding box center [1408, 75] width 96 height 13
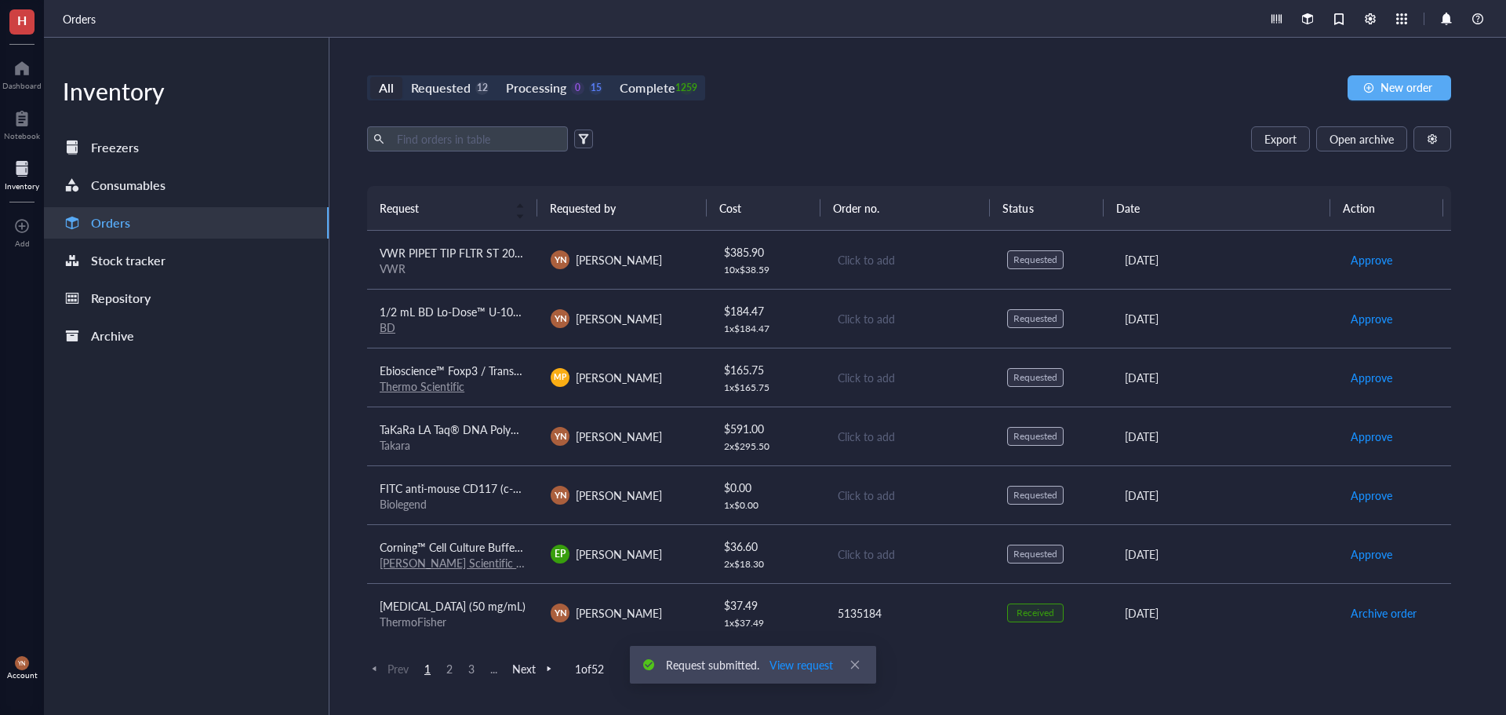
click at [965, 128] on div "Export Open archive" at bounding box center [909, 138] width 1084 height 25
click at [1090, 115] on div "All Requested 12 Processing 0 15 Complete 1259 New order Export Open archive Re…" at bounding box center [909, 376] width 1160 height 677
click at [978, 128] on div "Export Open archive" at bounding box center [909, 138] width 1084 height 25
click at [978, 134] on div "Export Open archive" at bounding box center [909, 138] width 1084 height 25
click at [934, 122] on div "All Requested 12 Processing 0 15 Complete 1259 New order Export Open archive Re…" at bounding box center [909, 376] width 1160 height 677
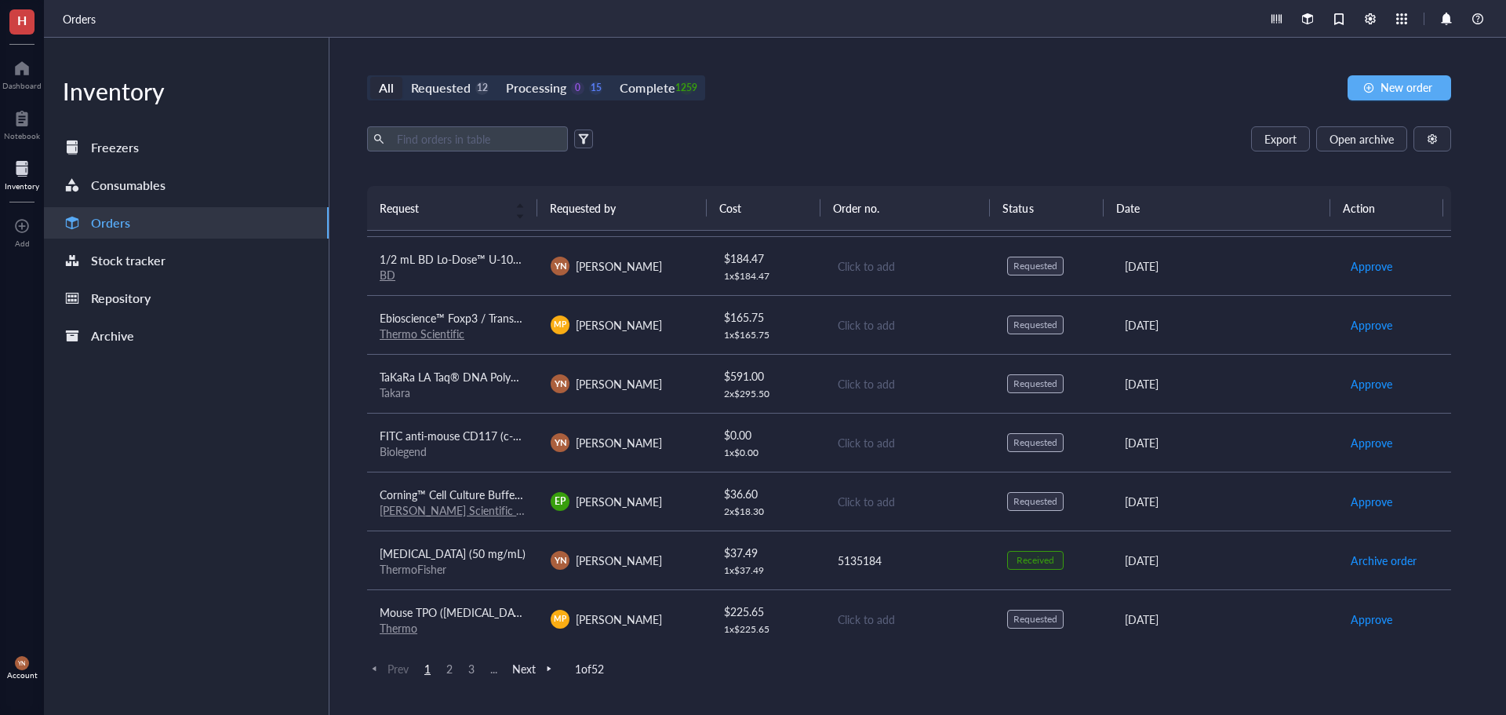
scroll to position [235, 0]
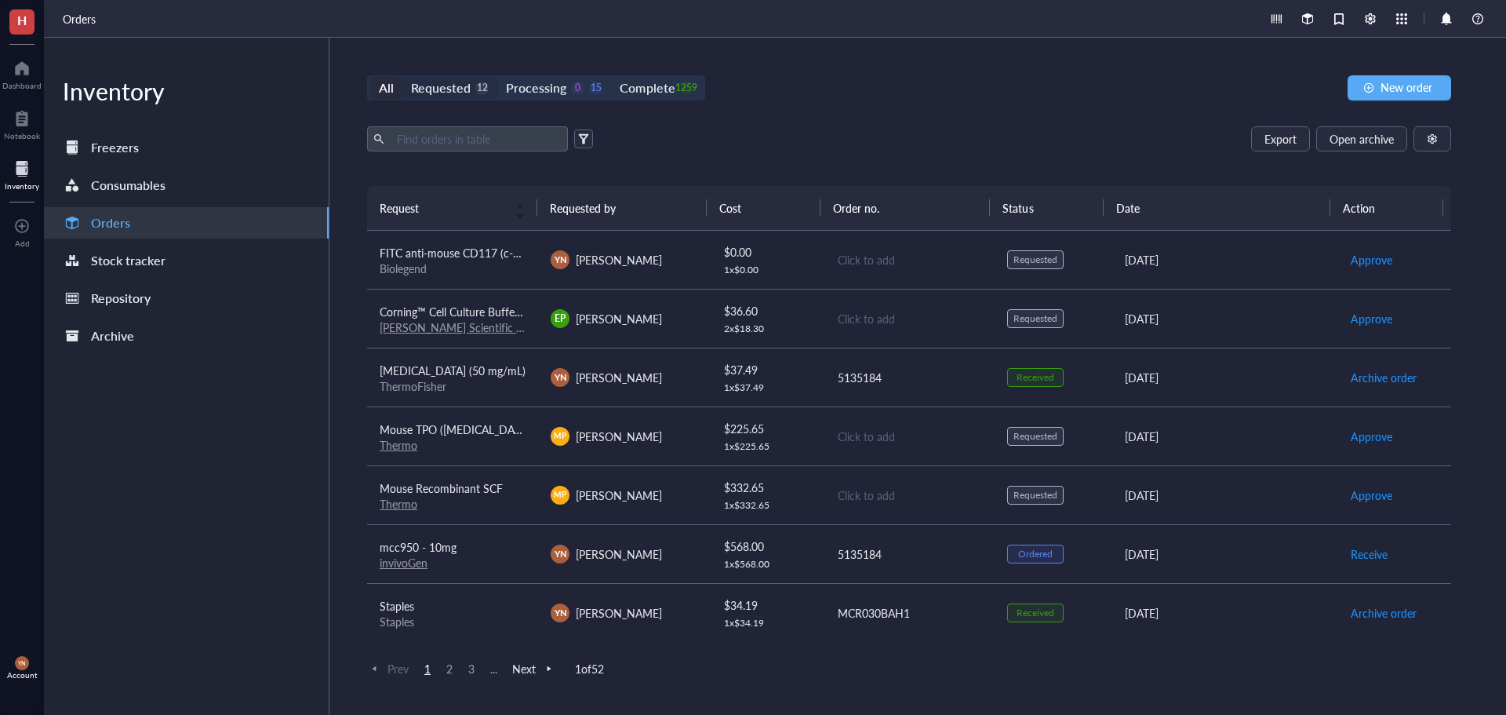
click at [470, 88] on div "Requested 12" at bounding box center [450, 88] width 78 height 22
click at [402, 77] on input "Requested 12" at bounding box center [402, 77] width 0 height 0
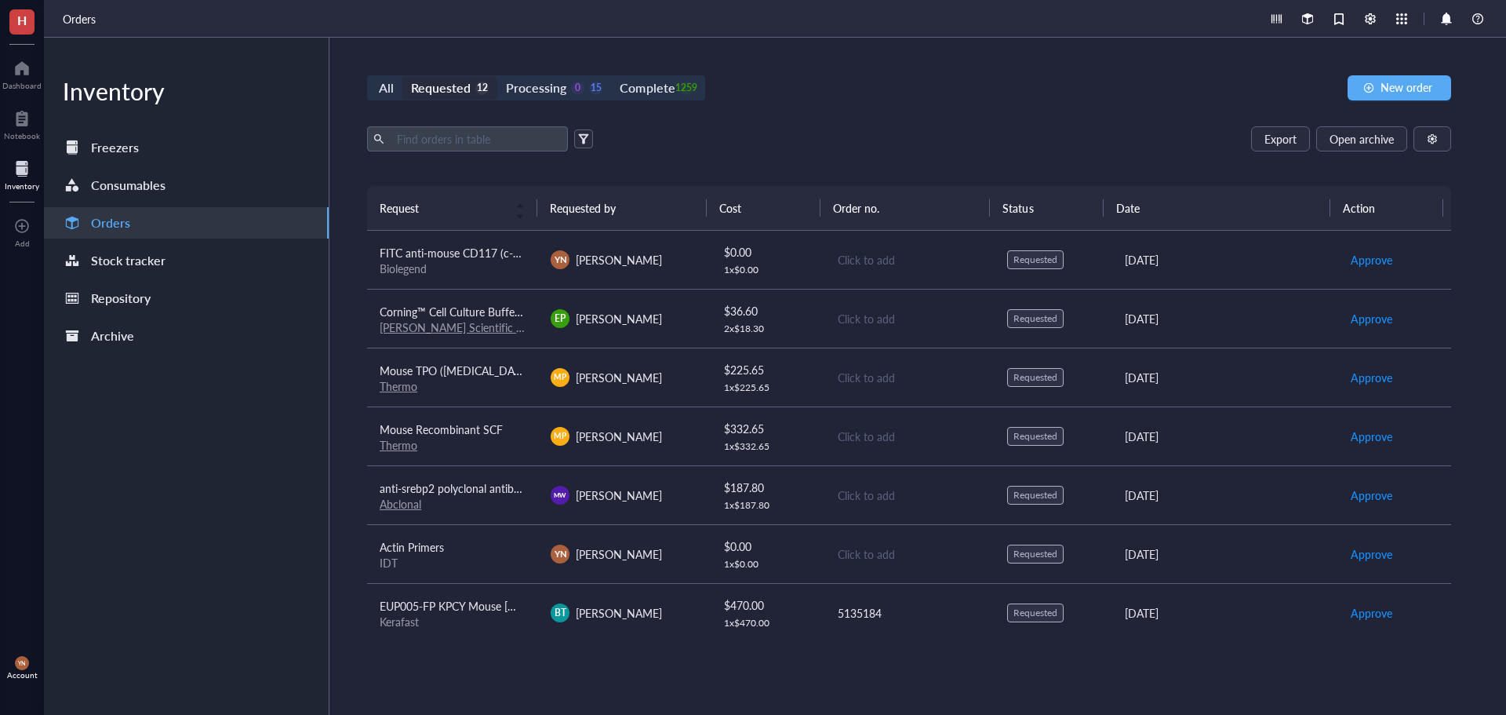
scroll to position [296, 0]
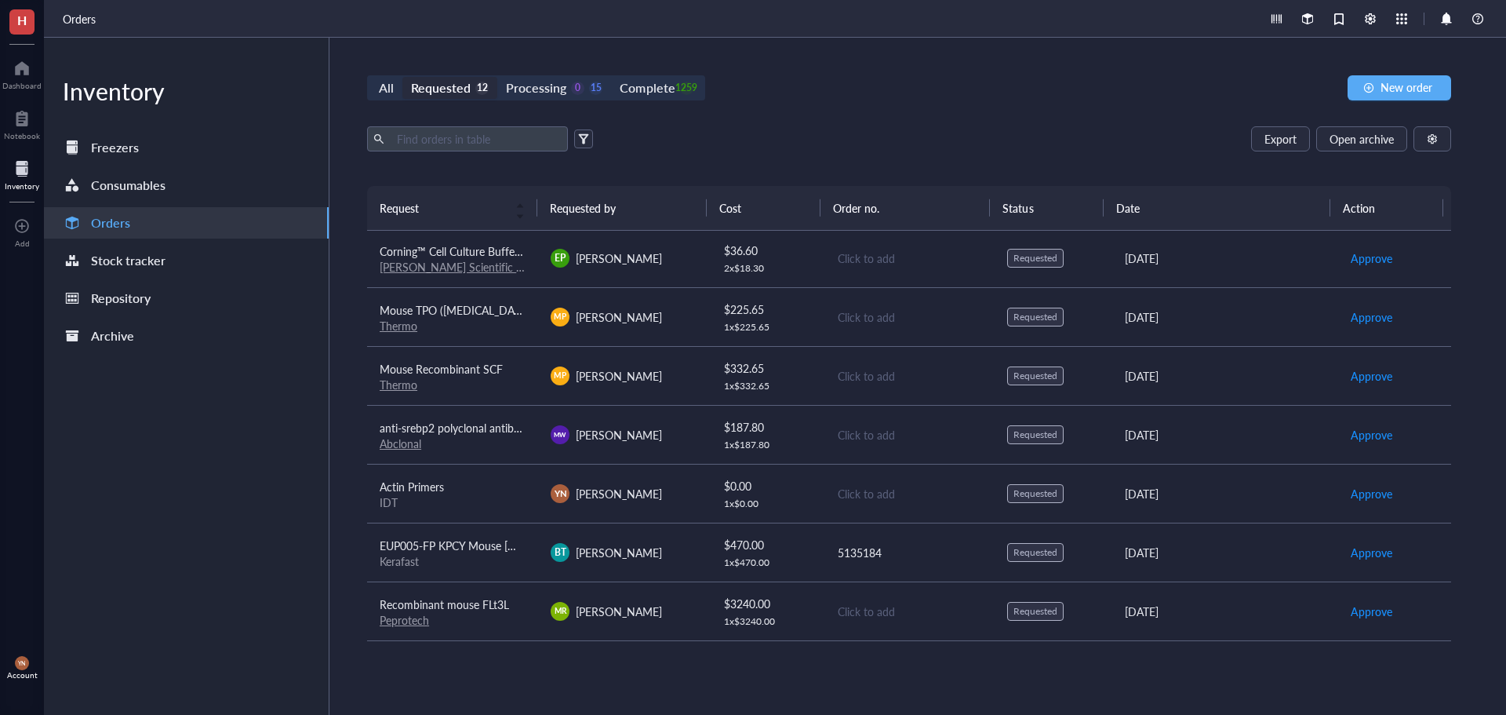
click at [501, 560] on div "Kerafast" at bounding box center [453, 561] width 146 height 14
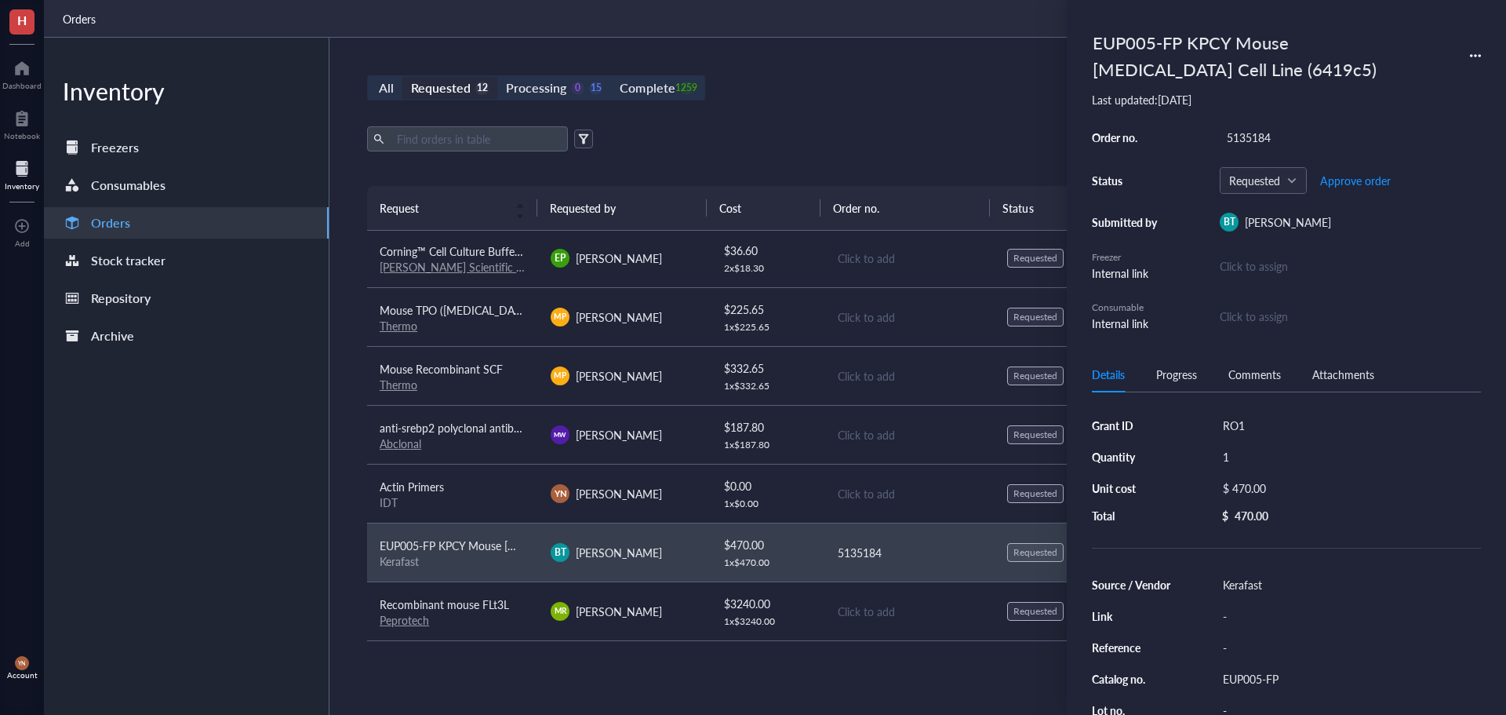
click at [1475, 49] on div "EUP005-FP KPCY Mouse [MEDICAL_DATA] Cell Line (6419c5)" at bounding box center [1286, 55] width 389 height 61
click at [1473, 71] on div "EUP005-FP KPCY Mouse [MEDICAL_DATA] Cell Line (6419c5)" at bounding box center [1286, 55] width 389 height 61
click at [1474, 62] on div "EUP005-FP KPCY Mouse [MEDICAL_DATA] Cell Line (6419c5)" at bounding box center [1286, 55] width 389 height 61
click at [1474, 56] on icon at bounding box center [1475, 55] width 11 height 11
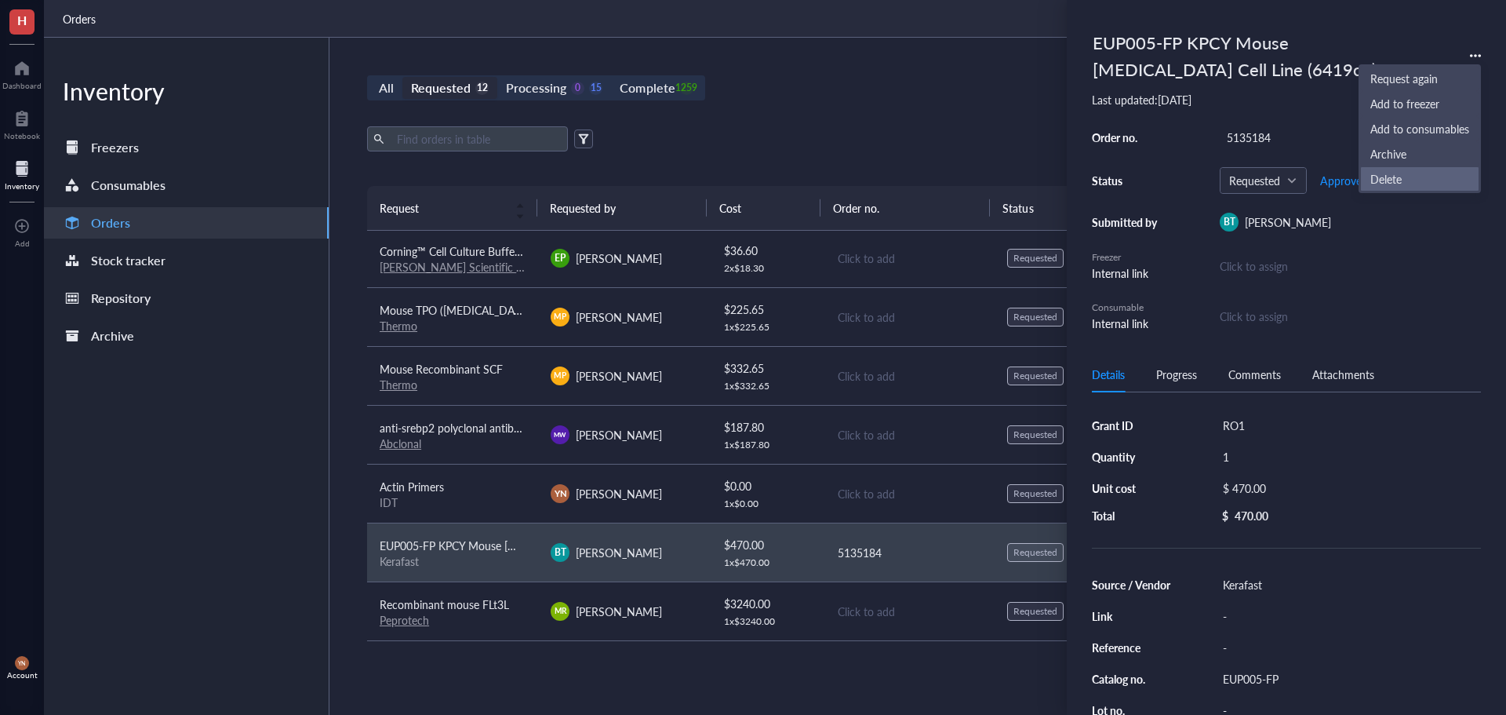
click at [1404, 180] on span "Delete" at bounding box center [1420, 178] width 99 height 17
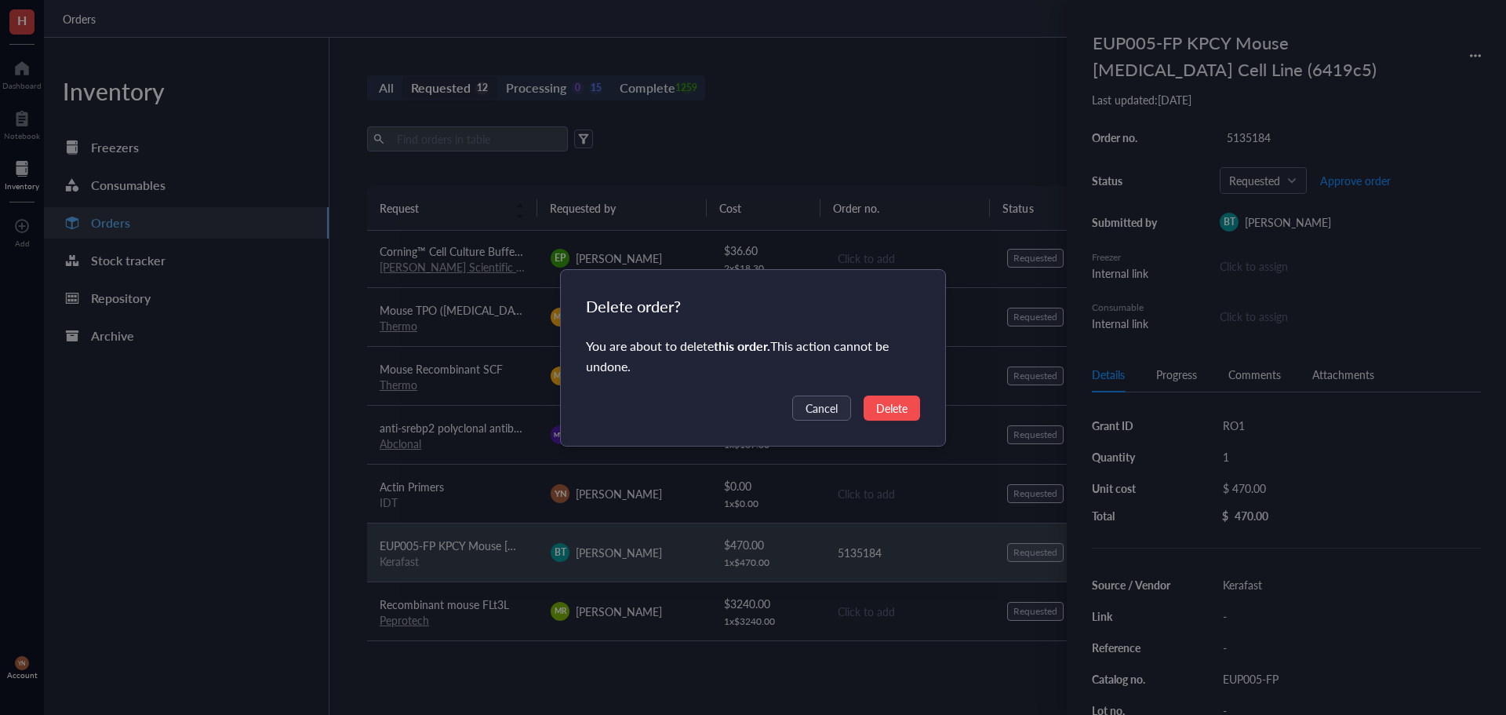
click at [895, 412] on span "Delete" at bounding box center [891, 407] width 31 height 17
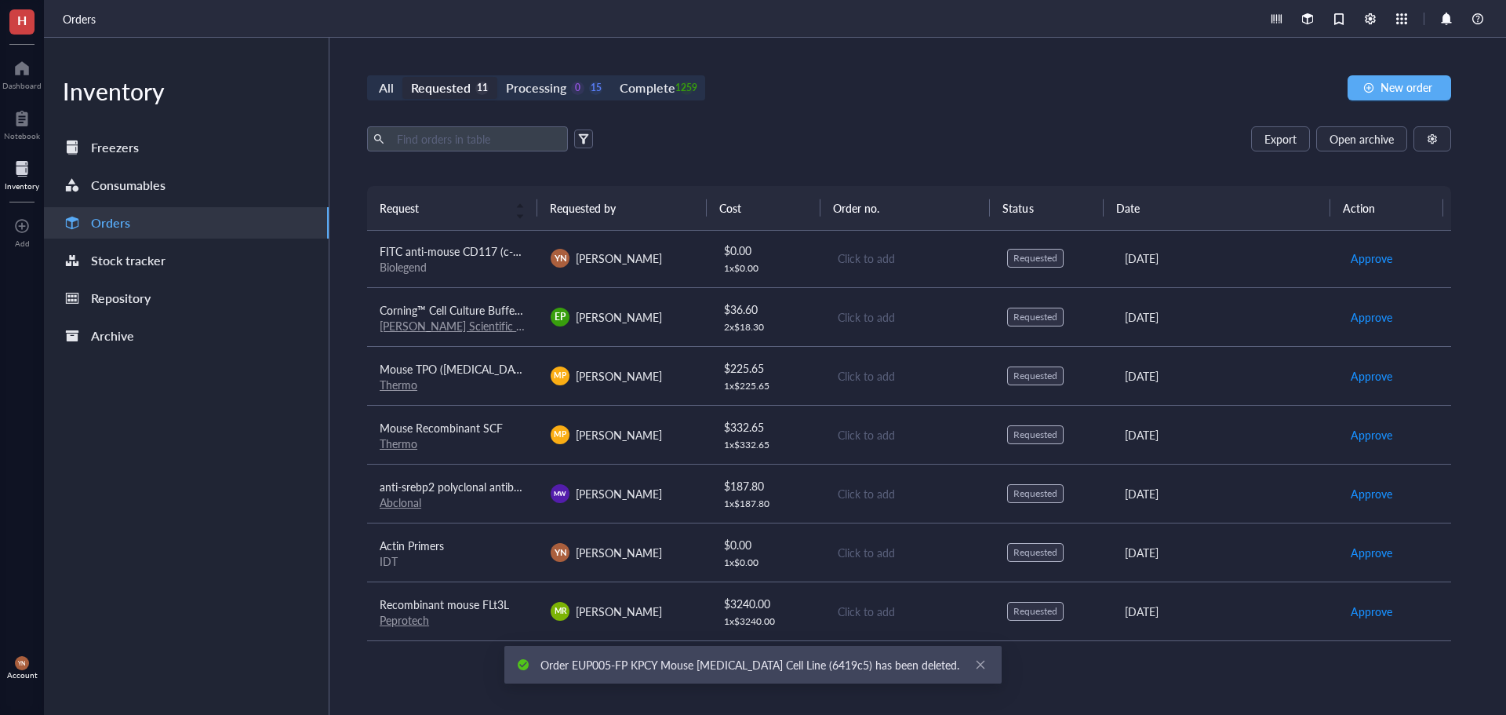
scroll to position [237, 0]
click at [876, 177] on div "Export Open archive Requester Requested on Source / Vendor Last updated" at bounding box center [909, 156] width 1084 height 60
click at [490, 616] on div "Peprotech" at bounding box center [453, 620] width 146 height 14
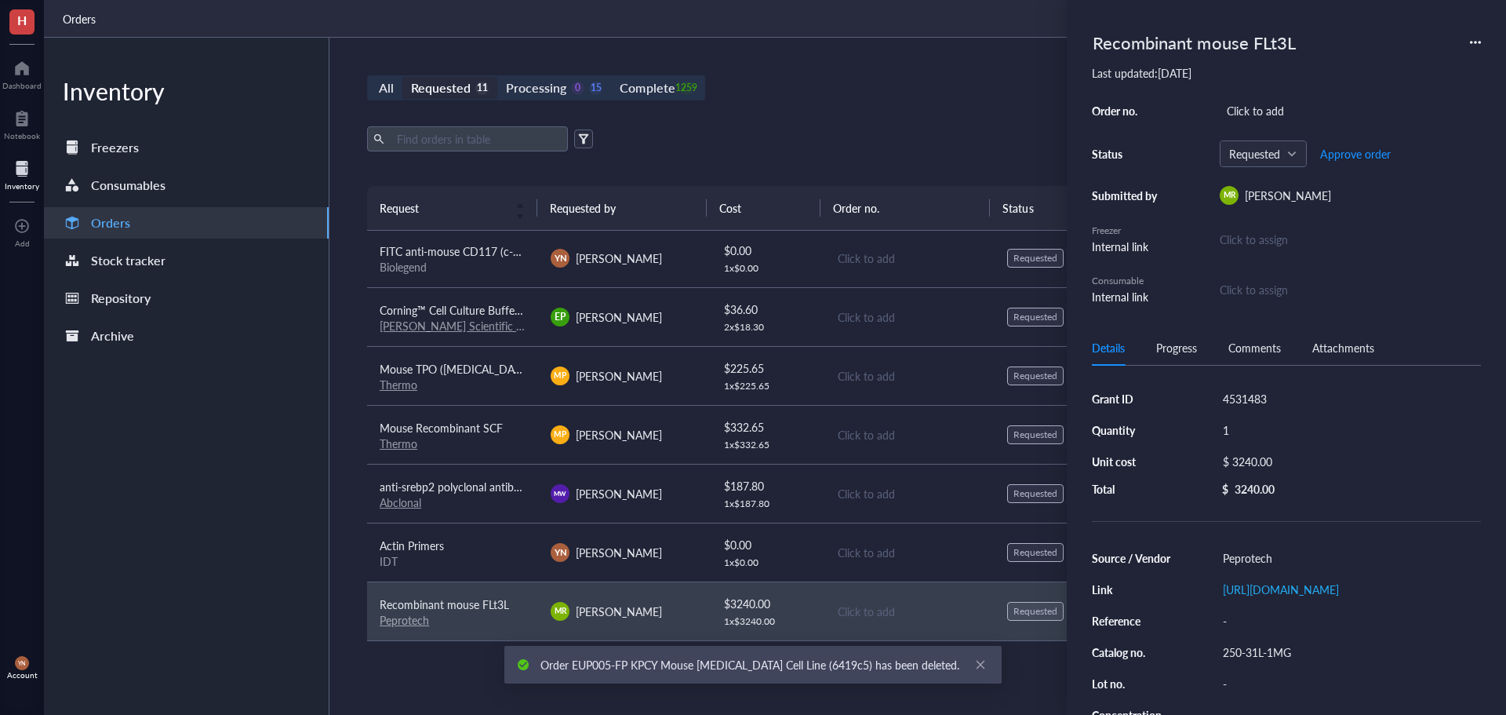
click at [1482, 43] on div "Recombinant mouse FLt3L Last updated: [DATE] Order no. Click to add Status Requ…" at bounding box center [1286, 357] width 439 height 715
click at [1471, 41] on icon at bounding box center [1475, 42] width 11 height 11
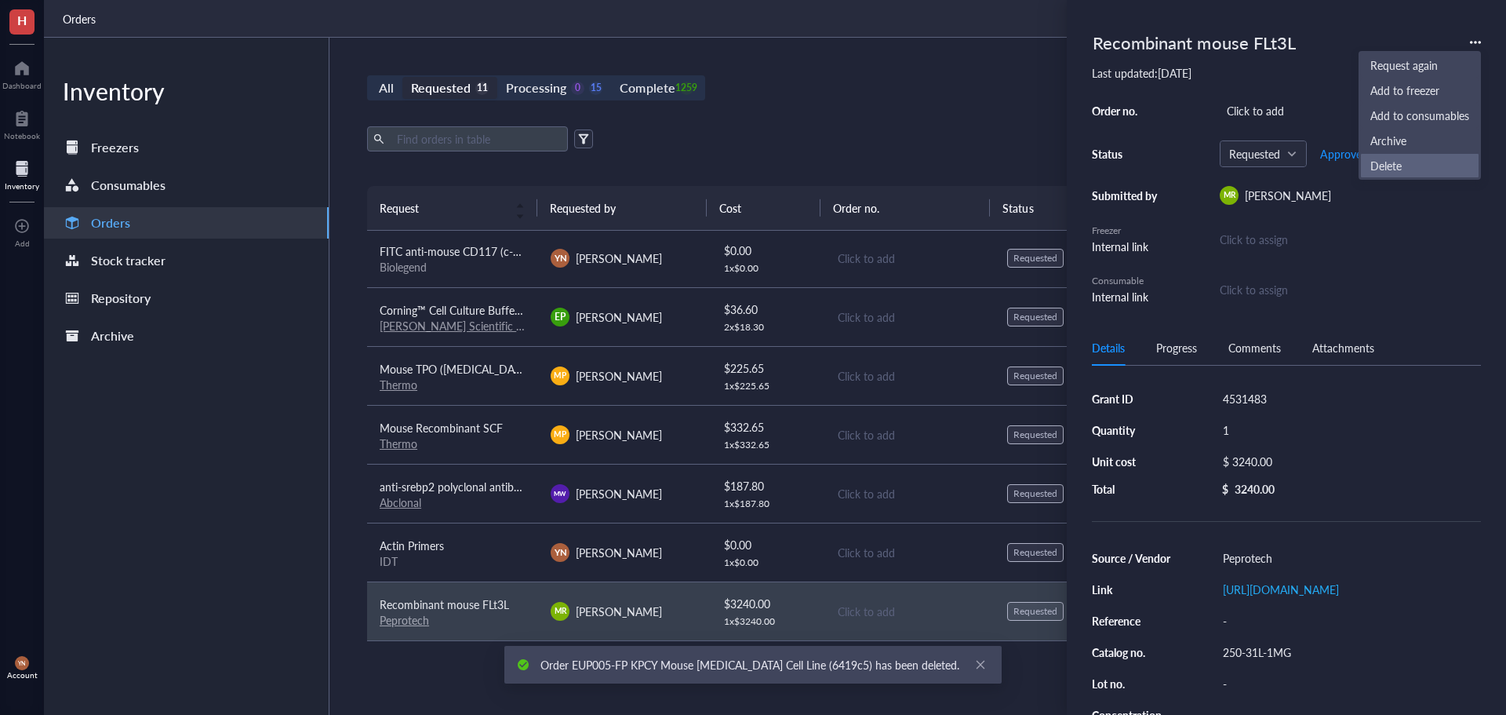
click at [1384, 161] on span "Delete" at bounding box center [1420, 165] width 99 height 17
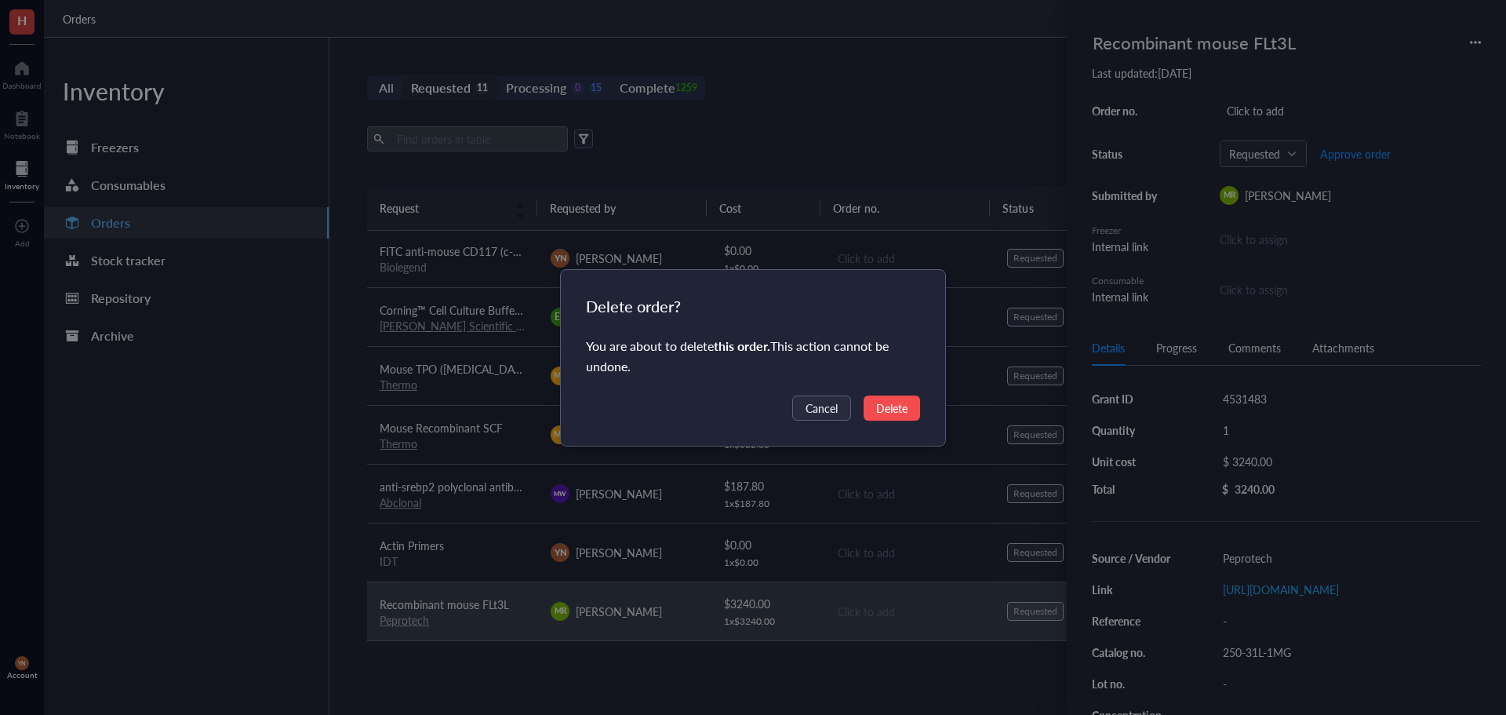
click at [889, 405] on span "Delete" at bounding box center [891, 407] width 31 height 17
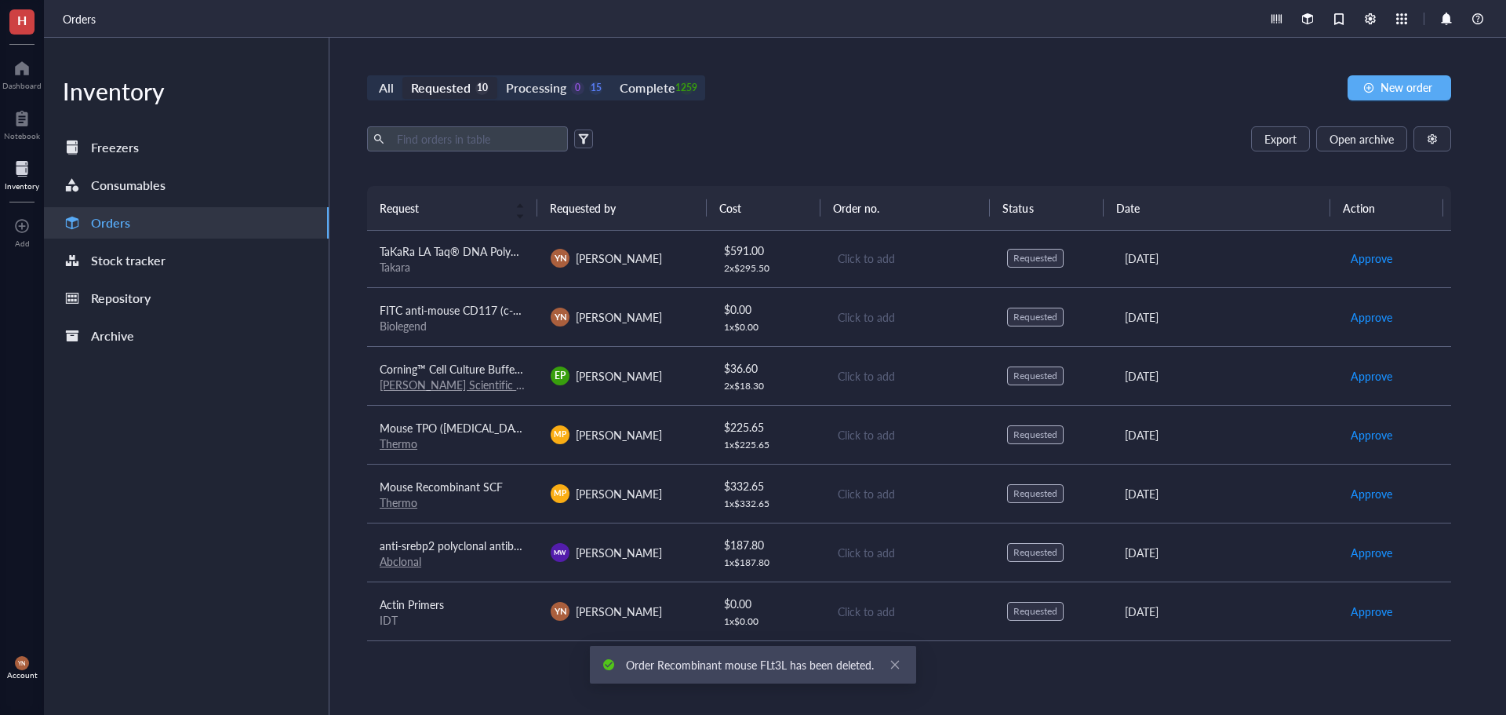
scroll to position [178, 0]
click at [857, 90] on div "All Requested 10 Processing 0 15 Complete 1259 New order" at bounding box center [909, 87] width 1084 height 25
click at [496, 552] on span "anti-srebp2 polyclonal antibody" at bounding box center [456, 545] width 152 height 16
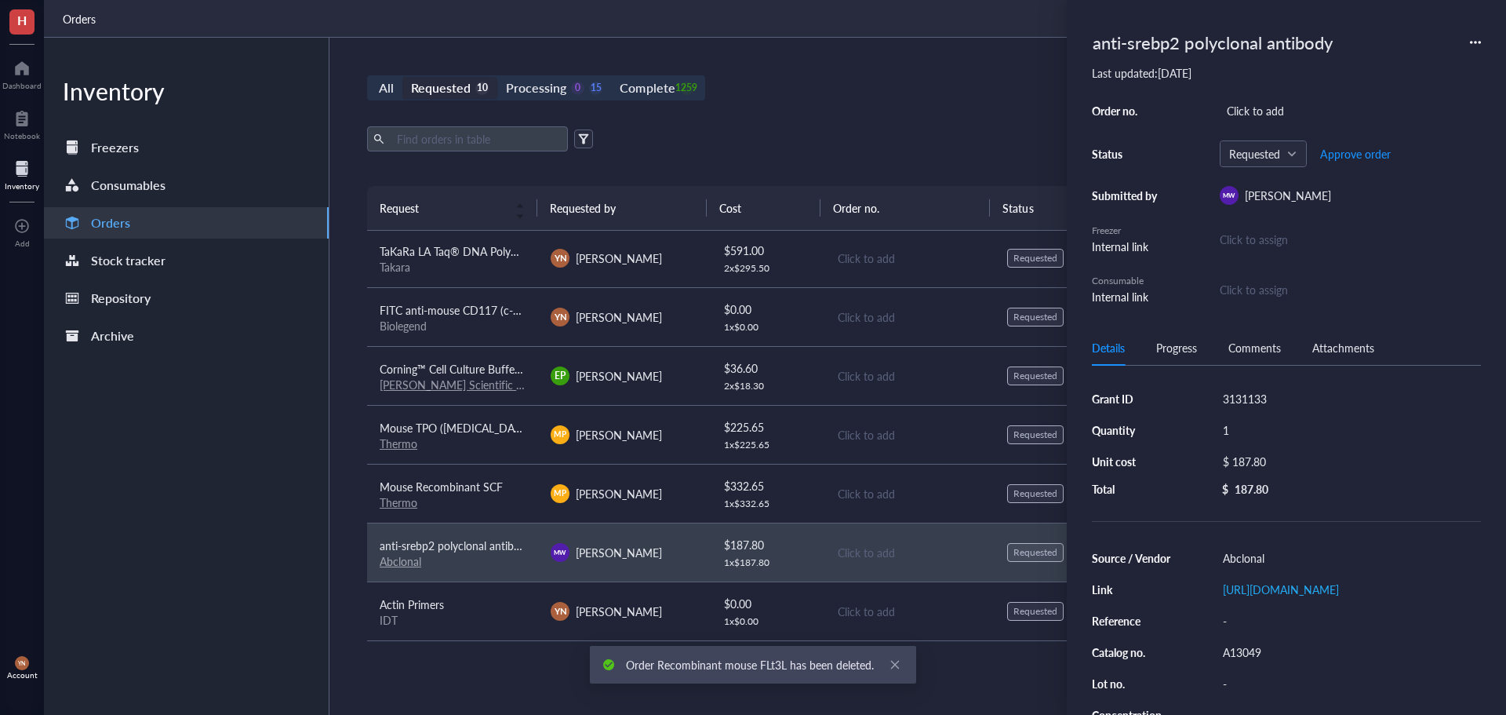
click at [788, 124] on div "All Requested 10 Processing 0 15 Complete 1259 New order Export Open archive Re…" at bounding box center [909, 376] width 1160 height 677
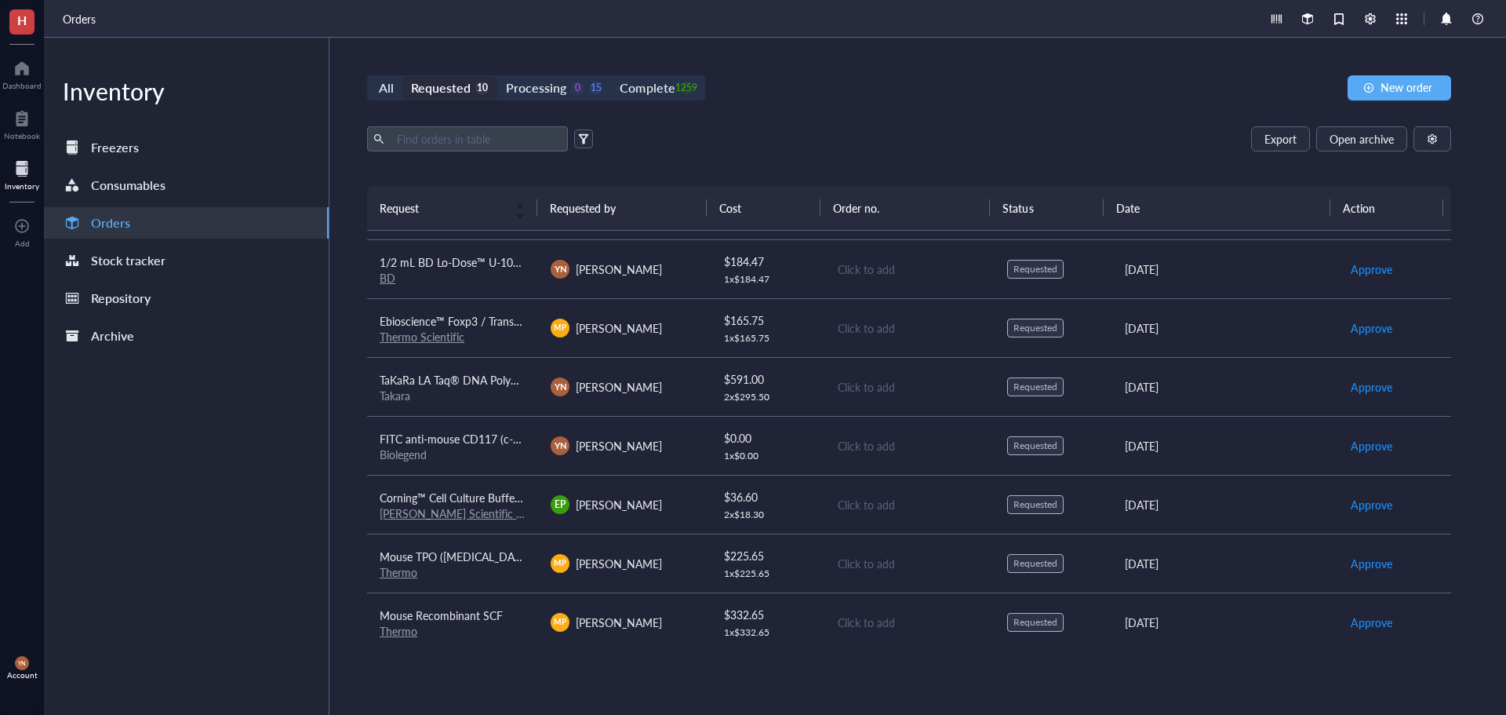
scroll to position [0, 0]
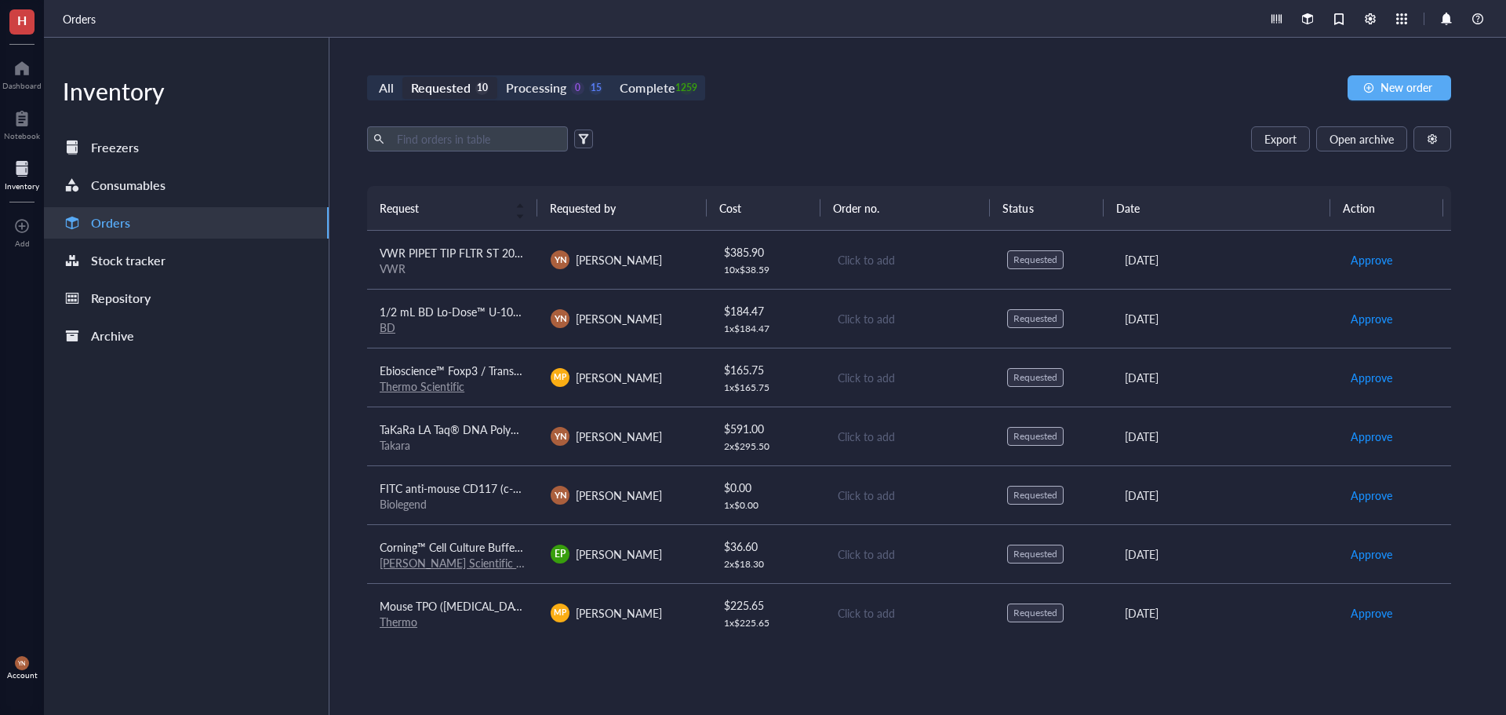
drag, startPoint x: 459, startPoint y: 308, endPoint x: 489, endPoint y: 311, distance: 30.0
click at [459, 308] on span "1/2 mL BD Lo-Dose™ U-100 [MEDICAL_DATA] syringe with 28 G x 1/2 in. self-contai…" at bounding box center [810, 312] width 861 height 16
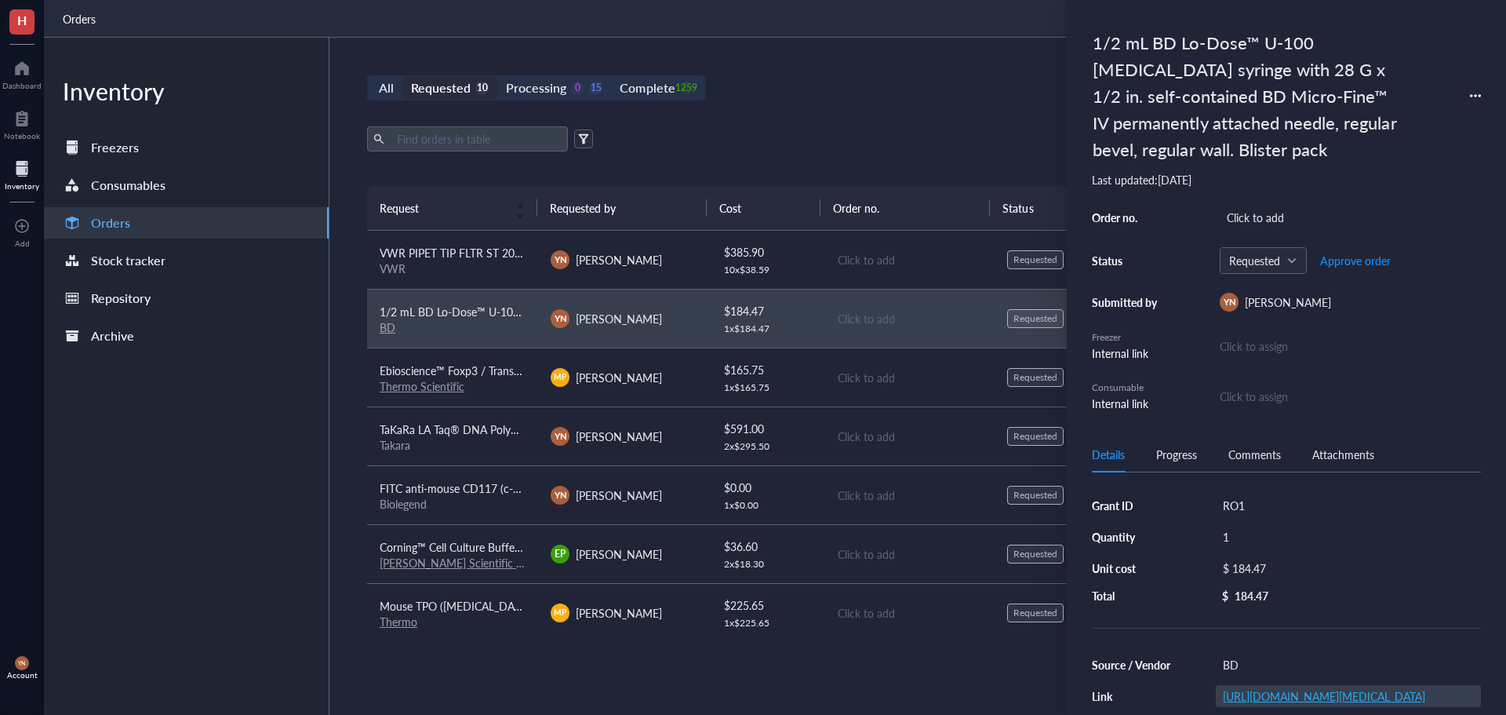
click at [1269, 699] on link "[URL][DOMAIN_NAME][MEDICAL_DATA]" at bounding box center [1324, 696] width 202 height 16
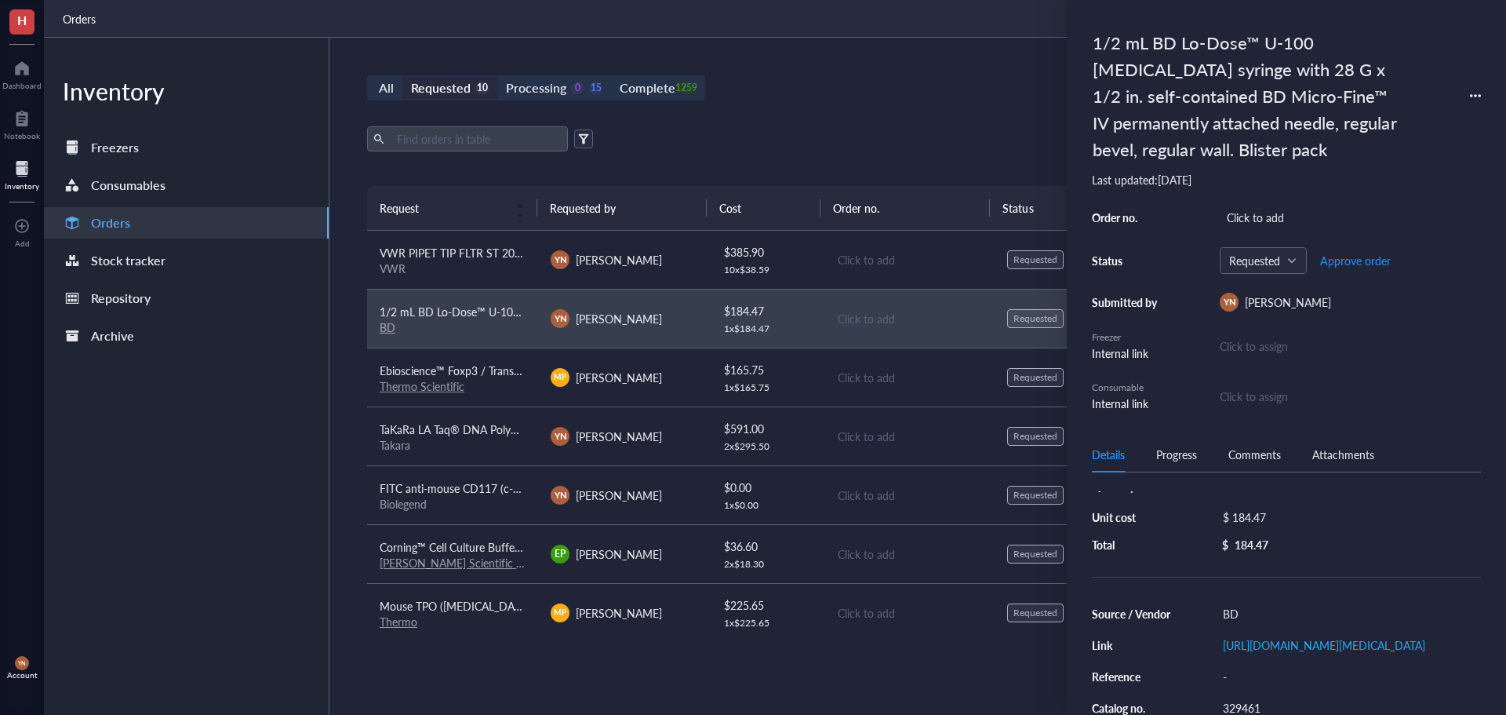
scroll to position [78, 0]
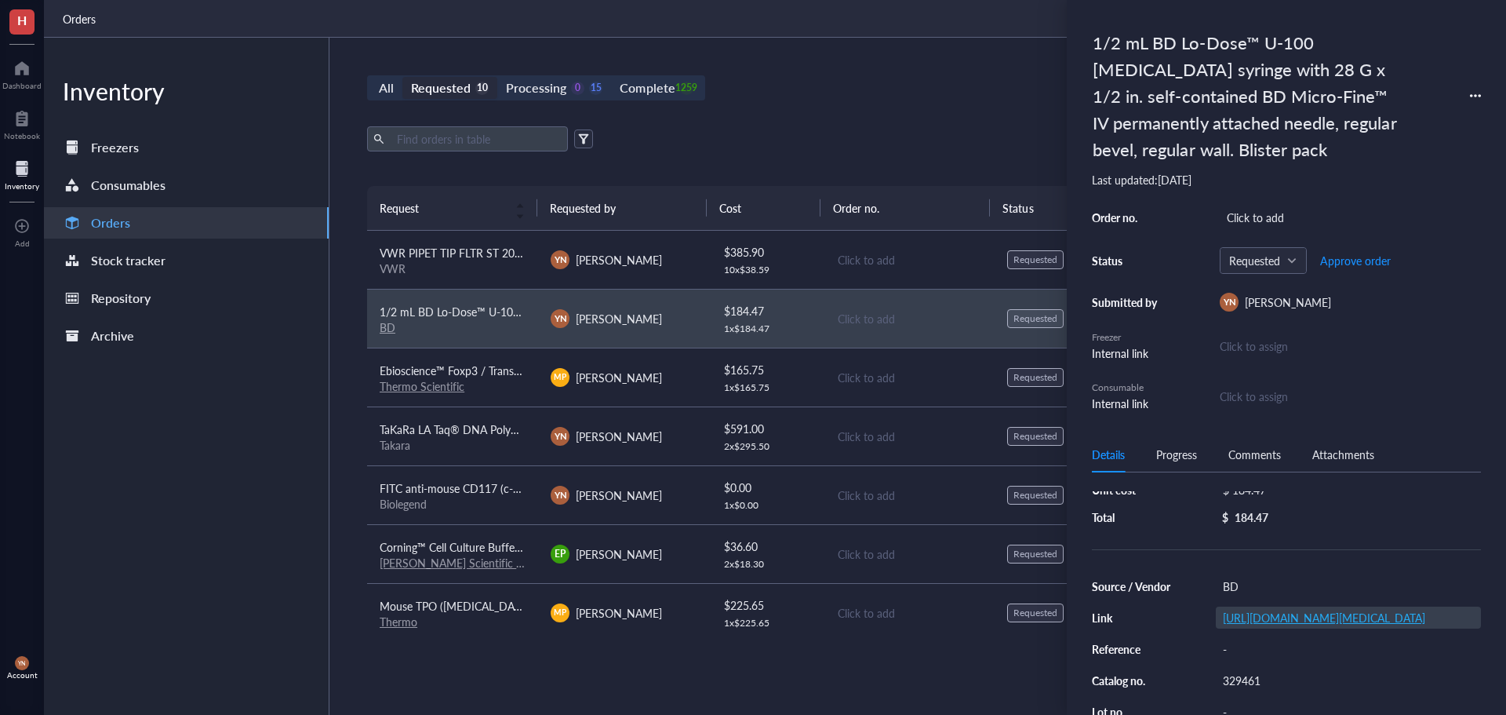
click at [1245, 625] on link "[URL][DOMAIN_NAME][MEDICAL_DATA]" at bounding box center [1324, 618] width 202 height 16
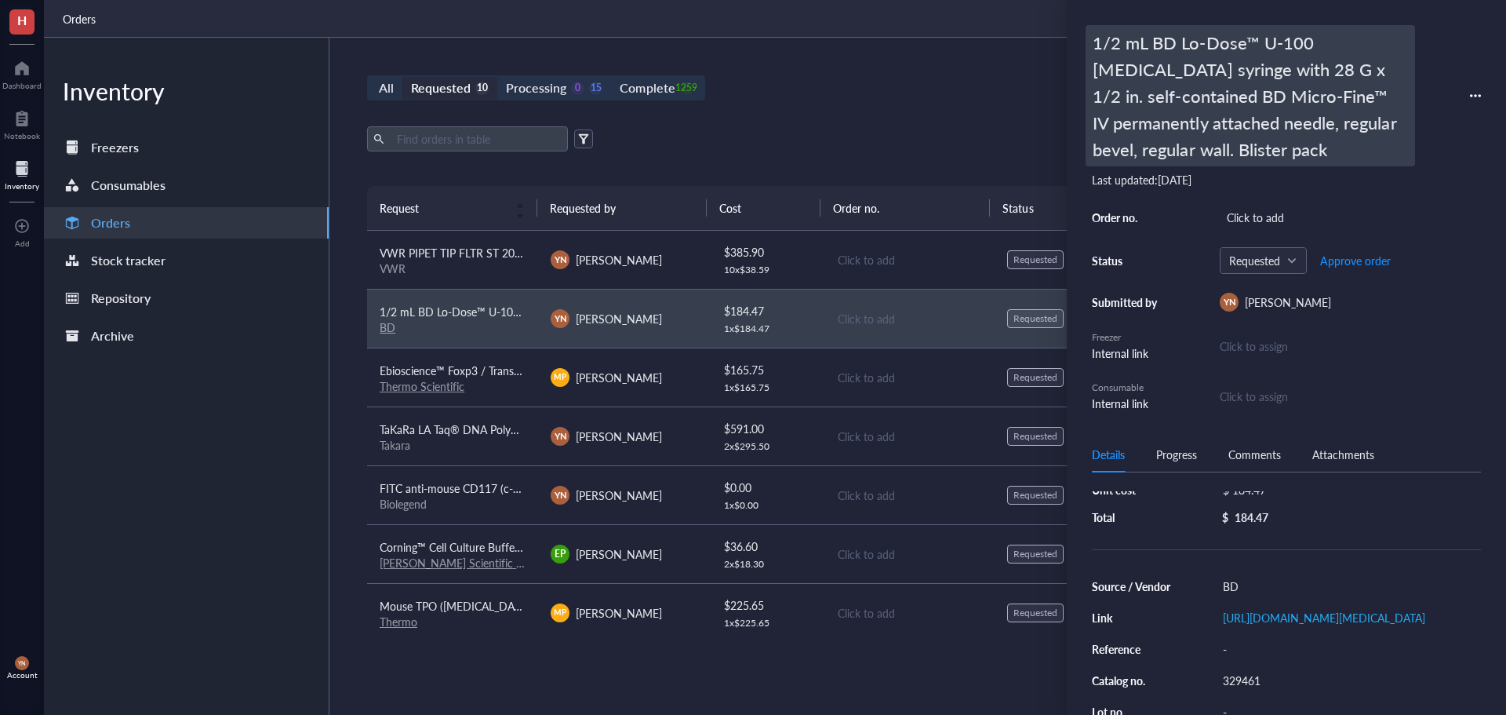
click at [1201, 95] on div "1/2 mL BD Lo-Dose™ U-100 [MEDICAL_DATA] syringe with 28 G x 1/2 in. self-contai…" at bounding box center [1250, 95] width 329 height 141
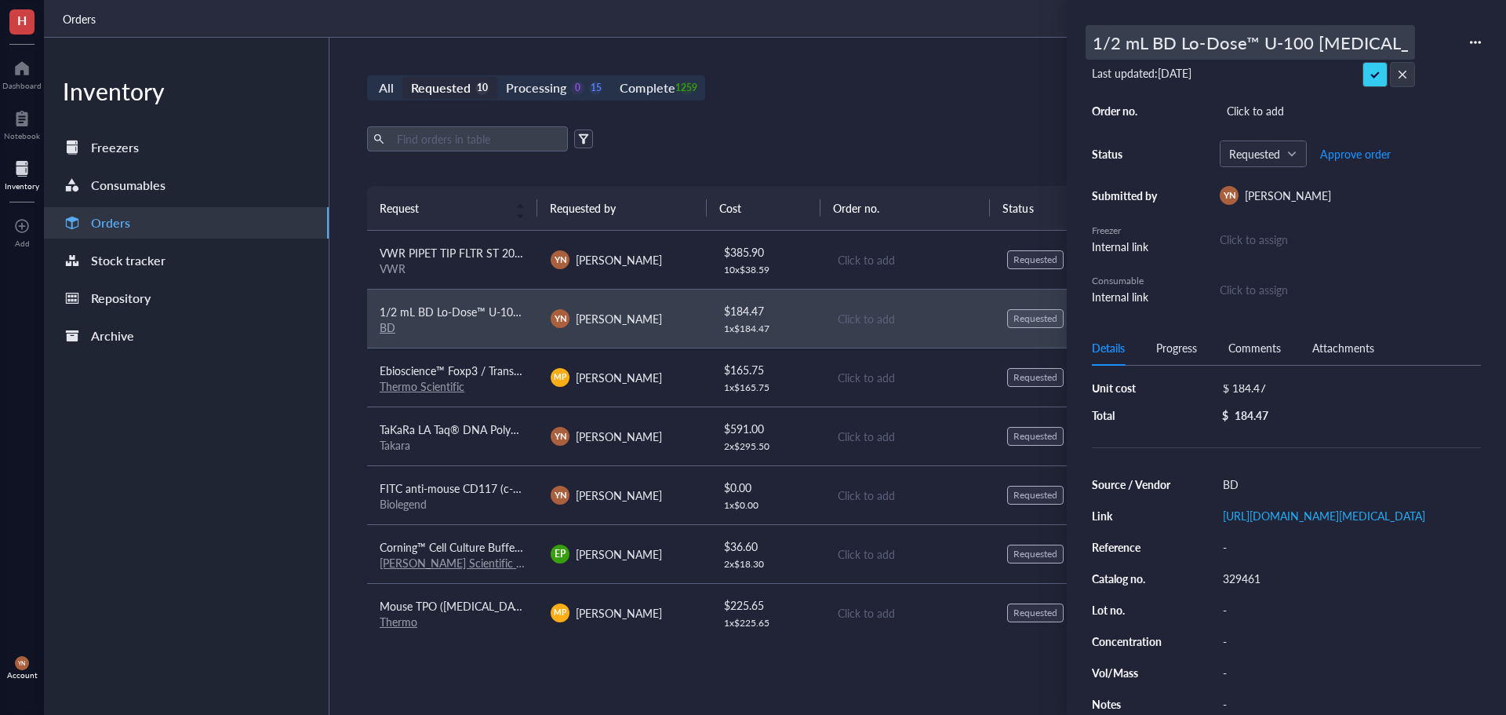
scroll to position [0, 0]
click at [1201, 95] on div "1/2 mL BD Lo-Dose™ U-100 [MEDICAL_DATA] syringe with 28 G x 1/2 in. self-contai…" at bounding box center [1286, 165] width 389 height 280
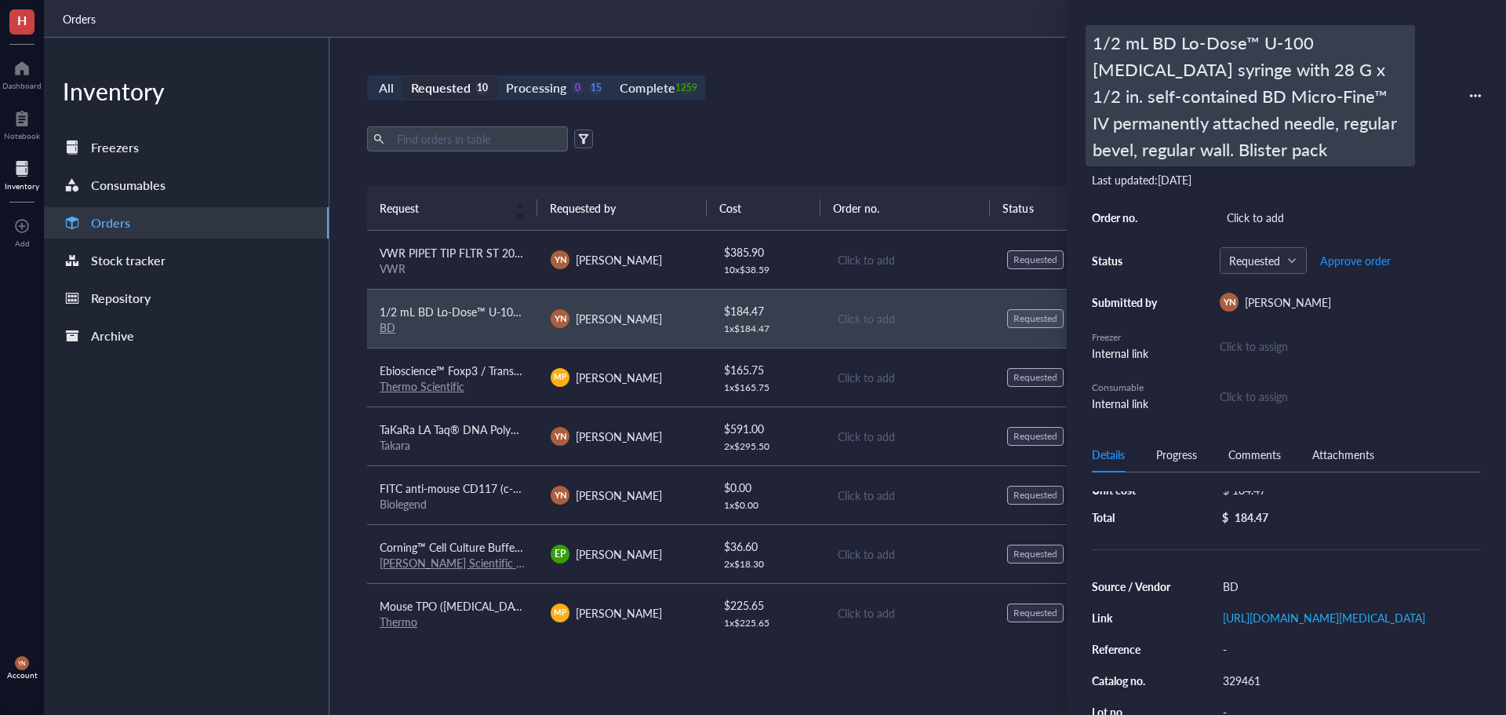
click at [1210, 36] on div "1/2 mL BD Lo-Dose™ U-100 [MEDICAL_DATA] syringe with 28 G x 1/2 in. self-contai…" at bounding box center [1250, 95] width 329 height 141
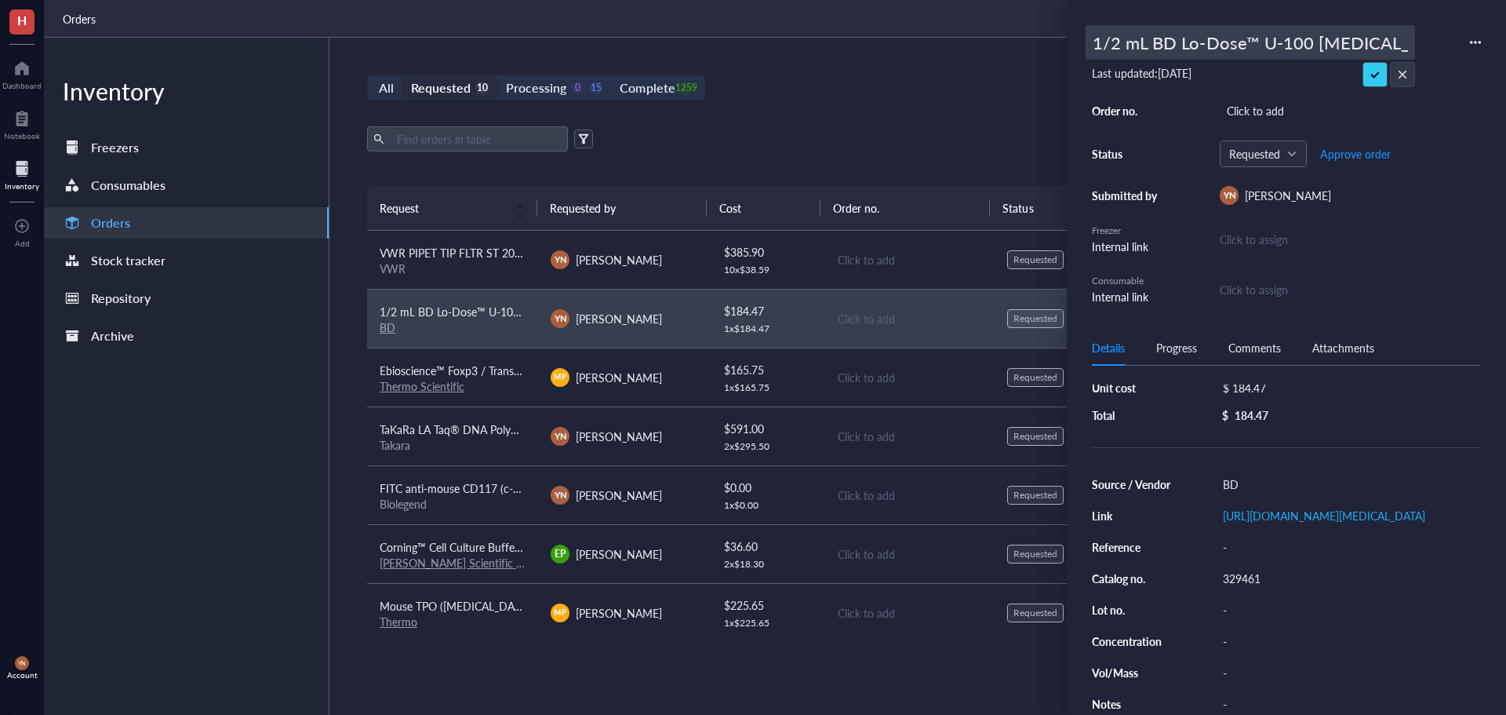
scroll to position [0, 952]
click at [1210, 36] on input "1/2 mL BD Lo-Dose™ U-100 [MEDICAL_DATA] syringe with 28 G x 1/2 in. self-contai…" at bounding box center [1251, 42] width 328 height 33
click at [1263, 610] on div "Source / Vendor BD Link [URL][DOMAIN_NAME][MEDICAL_DATA] Reference - Catalog no…" at bounding box center [1286, 594] width 389 height 242
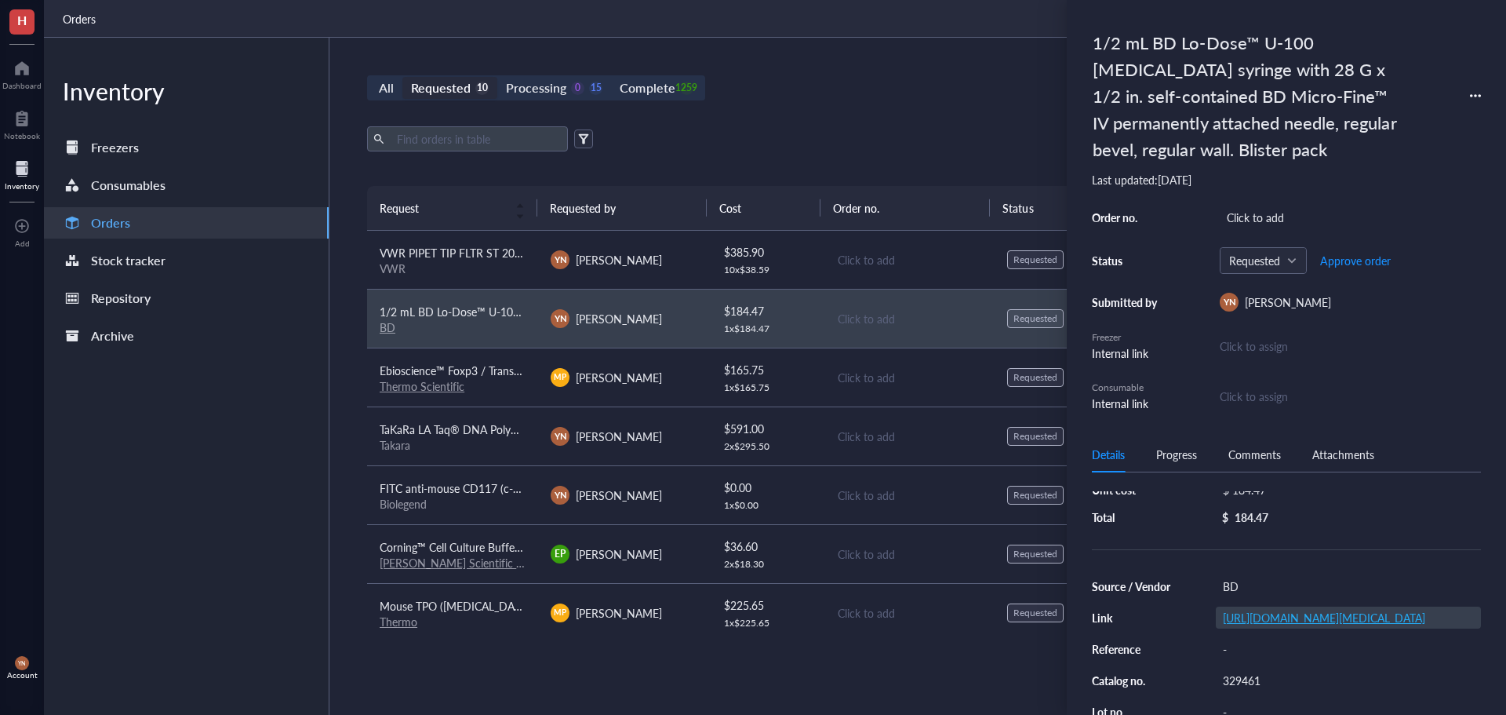
click at [1263, 610] on link "[URL][DOMAIN_NAME][MEDICAL_DATA]" at bounding box center [1324, 618] width 202 height 16
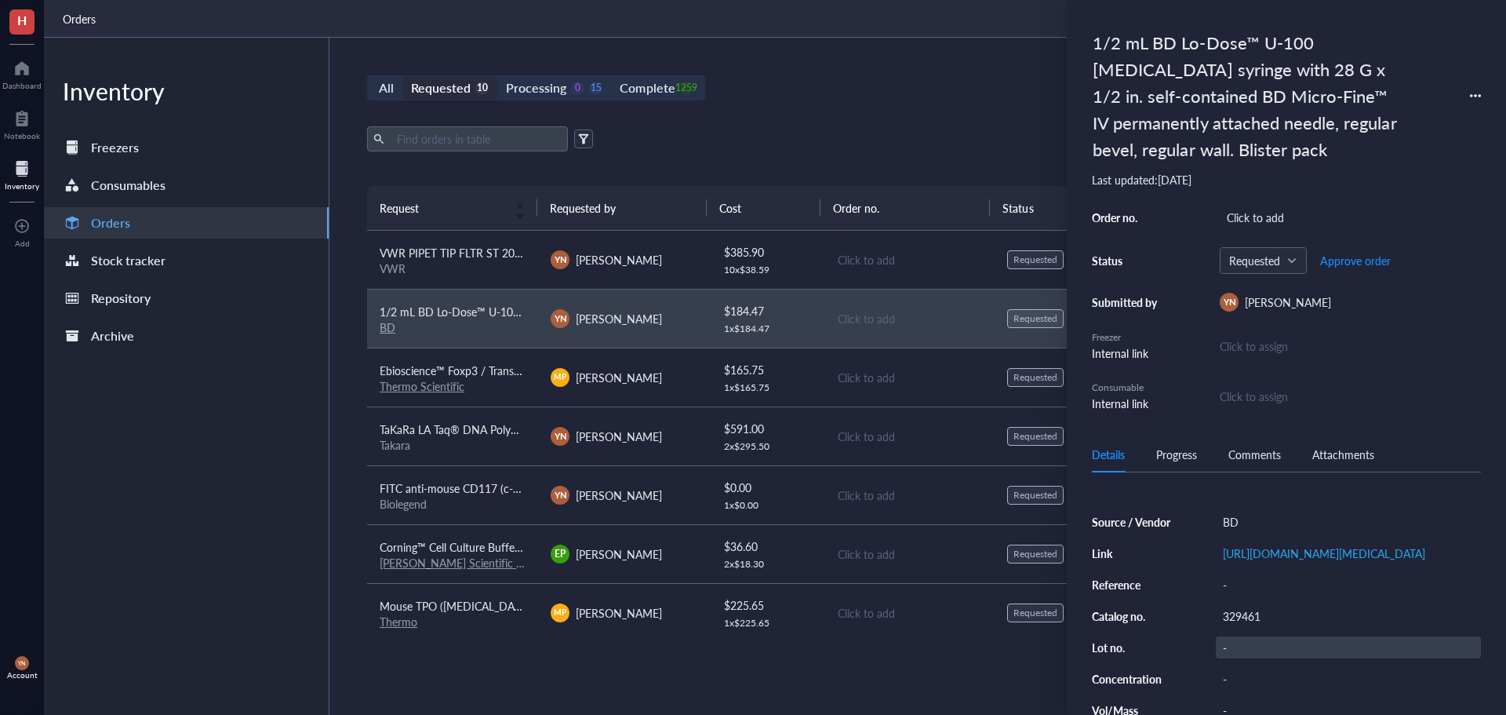
scroll to position [229, 0]
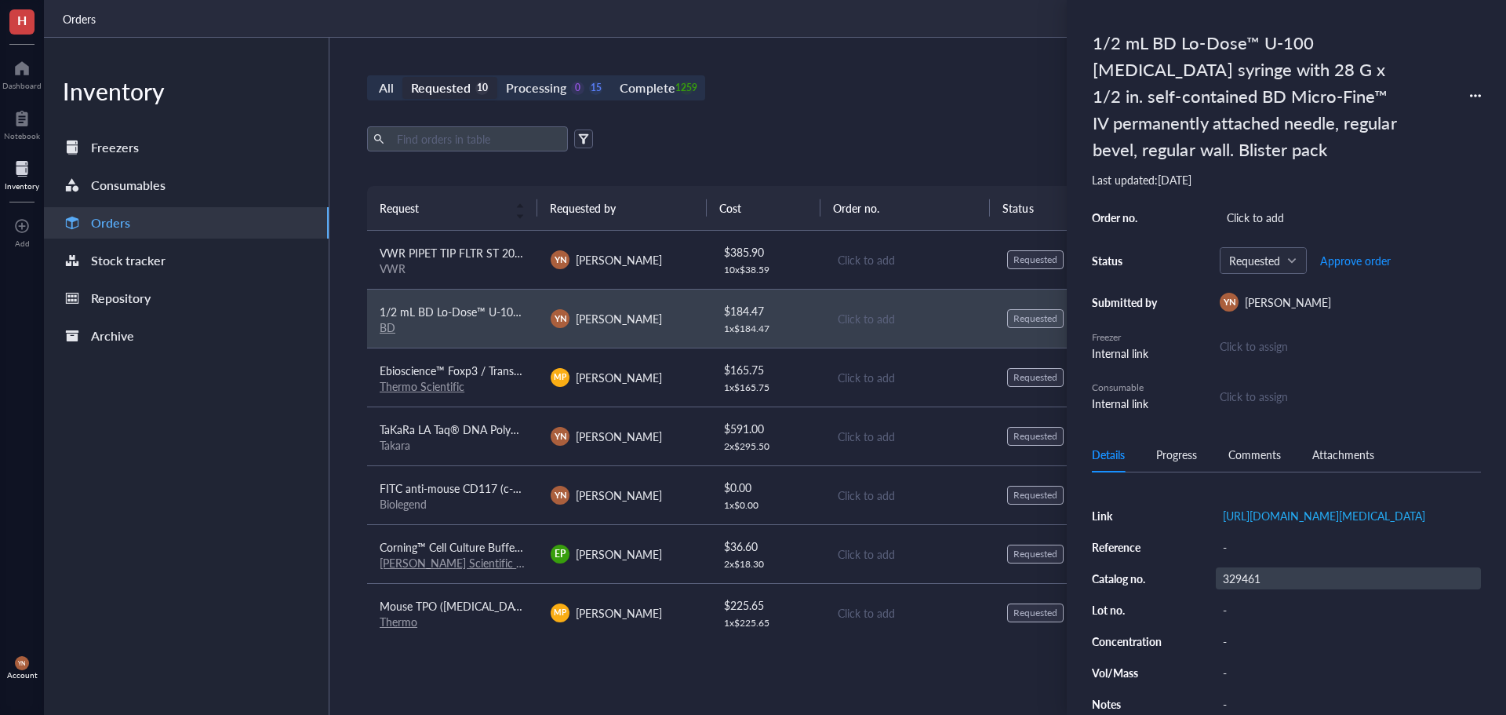
click at [1254, 568] on div "329461" at bounding box center [1348, 578] width 265 height 22
click at [1244, 568] on input "329461" at bounding box center [1242, 578] width 50 height 20
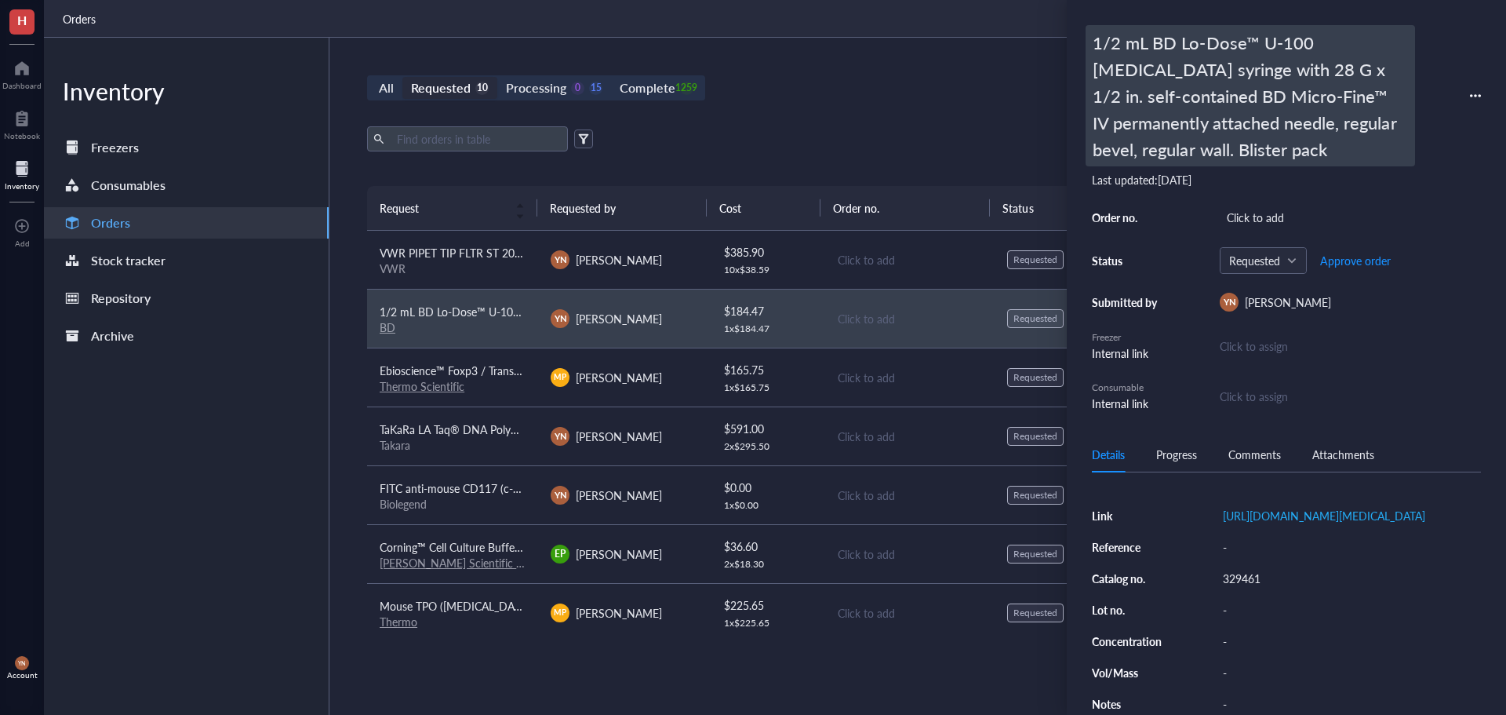
click at [1123, 44] on div "1/2 mL BD Lo-Dose™ U-100 [MEDICAL_DATA] syringe with 28 G x 1/2 in. self-contai…" at bounding box center [1250, 95] width 329 height 141
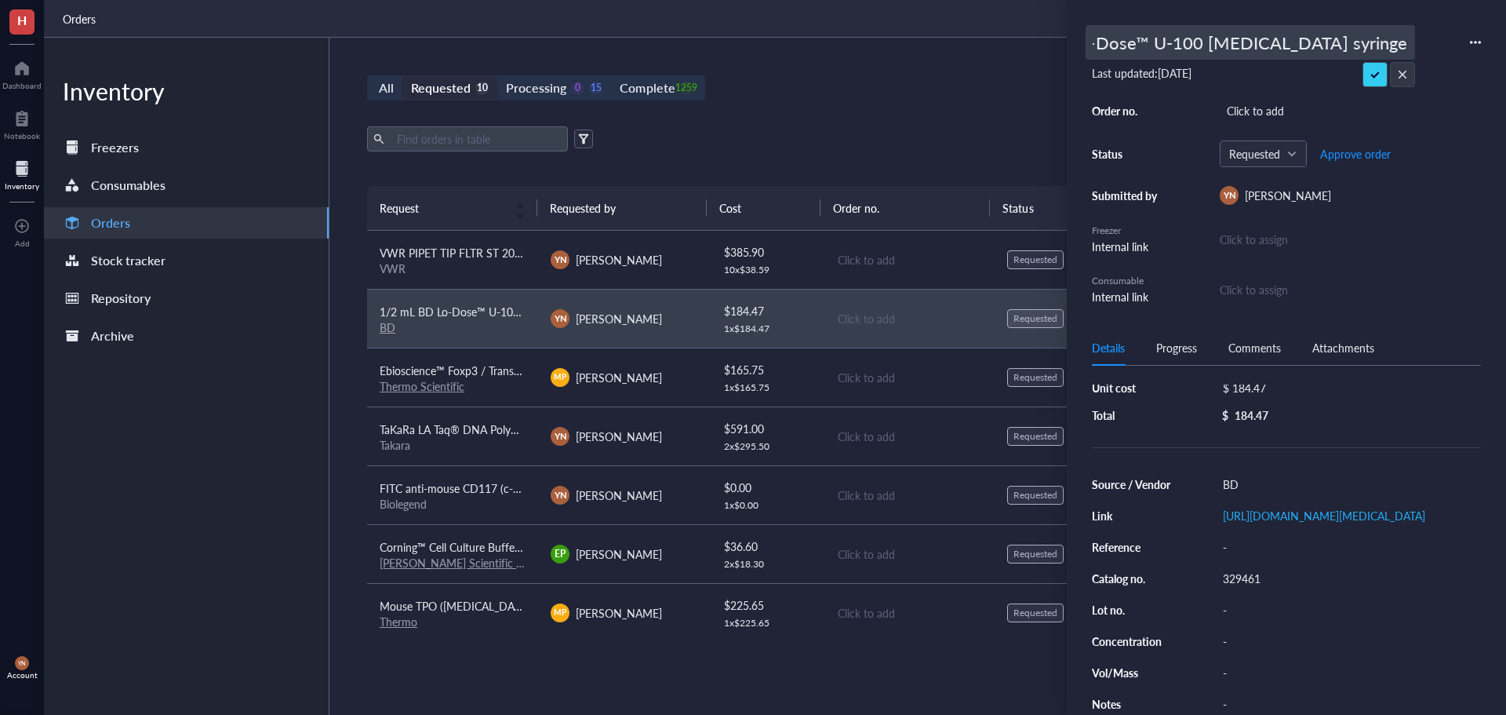
scroll to position [0, 0]
drag, startPoint x: 1309, startPoint y: 43, endPoint x: 816, endPoint y: 43, distance: 493.5
click at [816, 43] on div "H Dashboard Notebook Inventory To pick up a draggable item, press the space bar…" at bounding box center [753, 357] width 1506 height 715
click at [1178, 41] on input "1/2 mL BD Lo-Dose™ U-100 [MEDICAL_DATA] syringe with 28 G x 1/2 in. self-contai…" at bounding box center [1251, 42] width 328 height 33
click at [1252, 577] on div "329461" at bounding box center [1348, 578] width 265 height 22
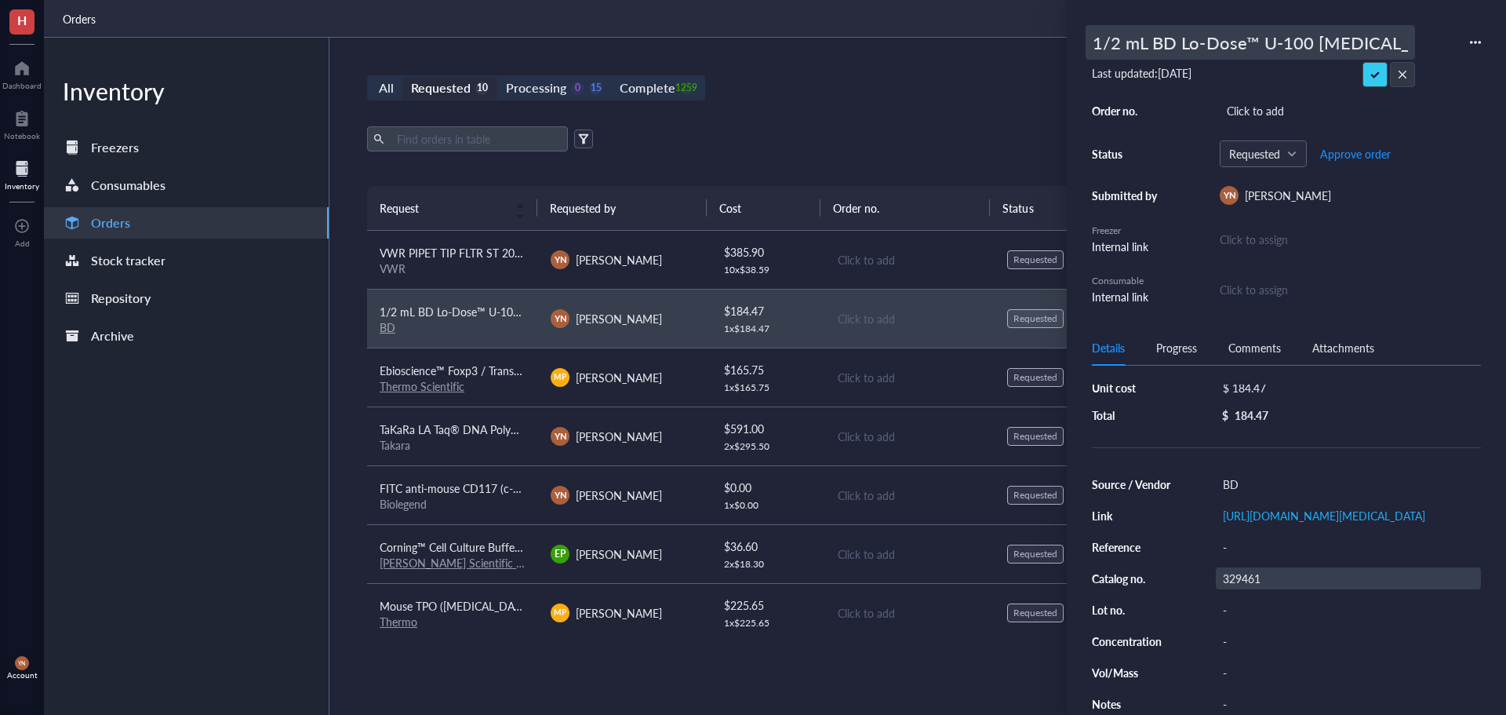
scroll to position [229, 0]
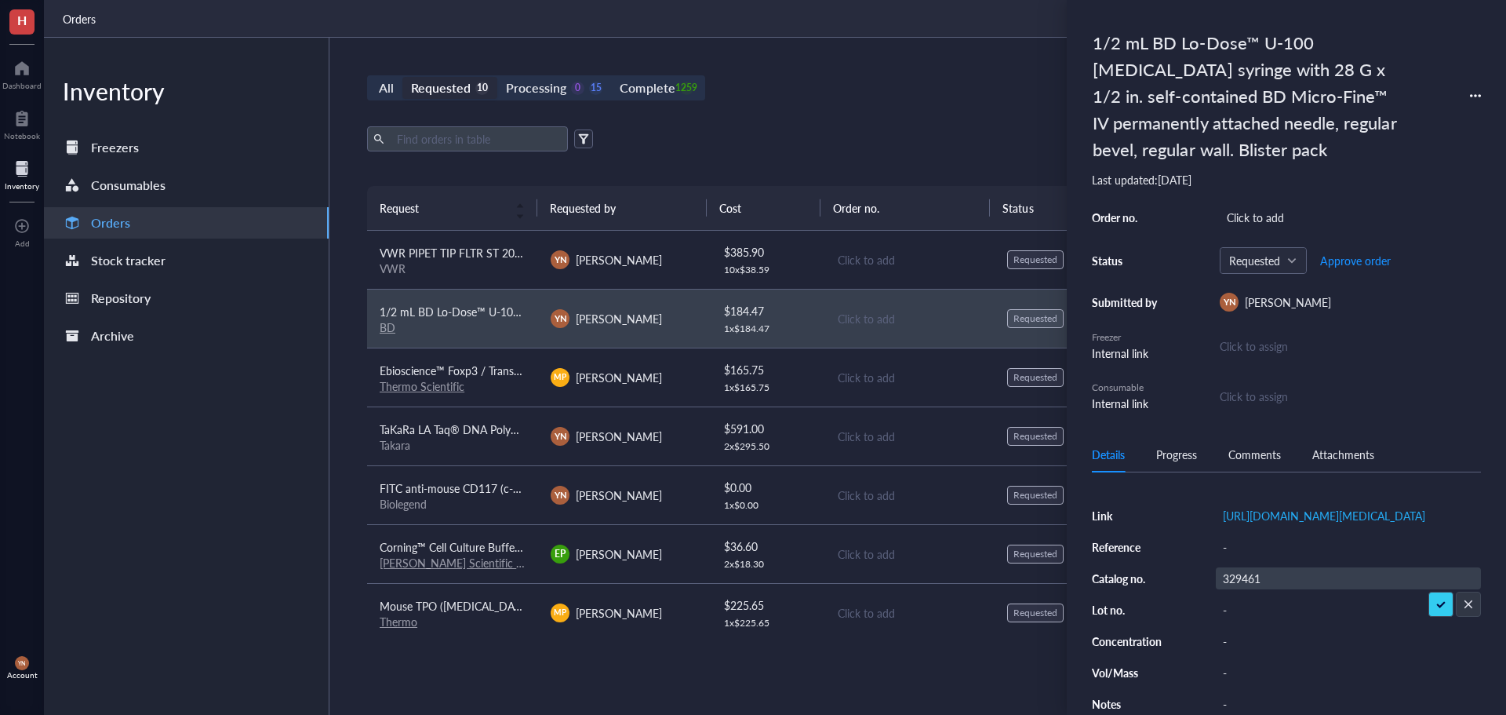
click at [1252, 577] on input "329461" at bounding box center [1242, 578] width 50 height 20
click at [1253, 577] on input "329461" at bounding box center [1242, 578] width 50 height 20
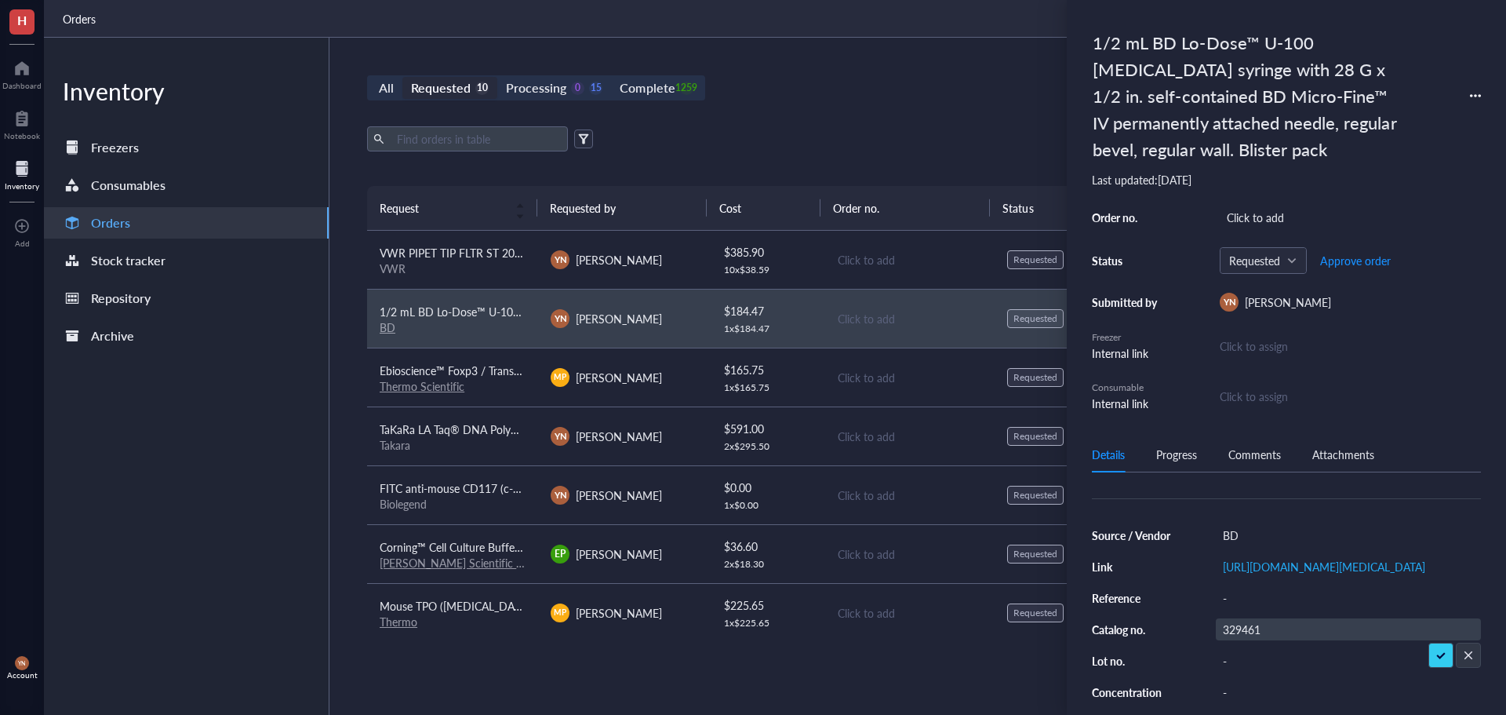
scroll to position [157, 0]
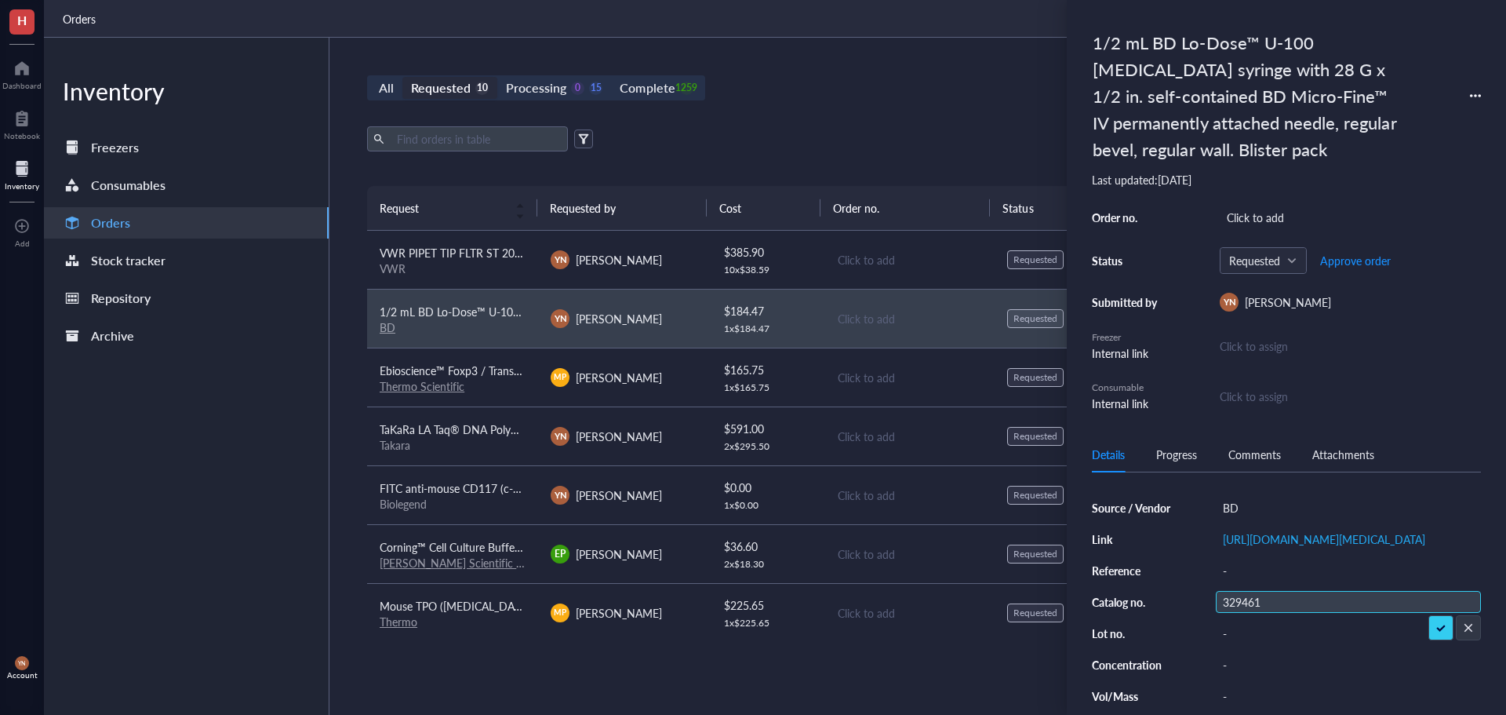
click at [1251, 612] on input "329461" at bounding box center [1242, 602] width 50 height 20
click at [1280, 613] on div "329461" at bounding box center [1348, 602] width 265 height 22
drag, startPoint x: 1231, startPoint y: 626, endPoint x: 1242, endPoint y: 635, distance: 14.0
click at [1239, 631] on div "Source / Vendor BD Link [URL][DOMAIN_NAME][MEDICAL_DATA] Reference - Catalog no…" at bounding box center [1286, 618] width 389 height 242
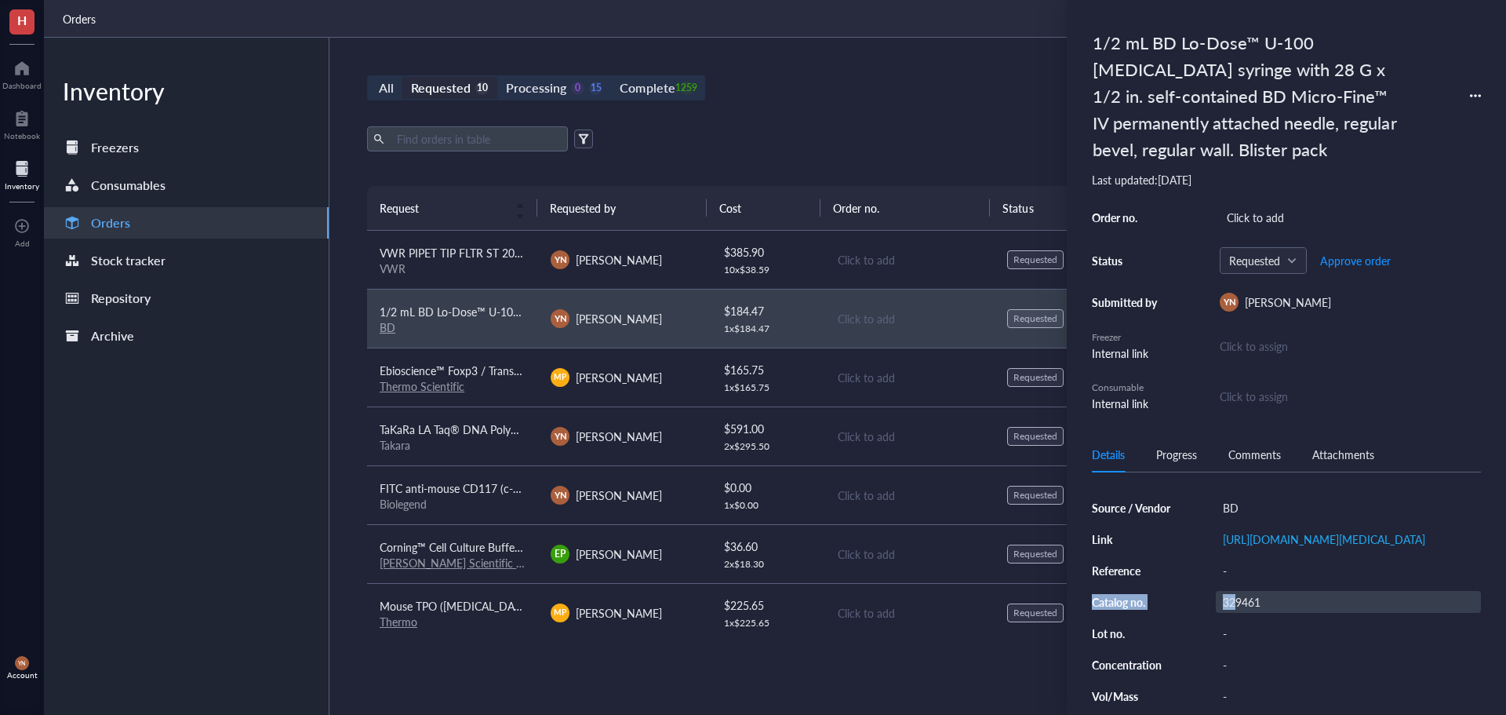
click at [1238, 613] on div "329461" at bounding box center [1348, 602] width 265 height 22
click at [1253, 612] on input "329461" at bounding box center [1242, 602] width 50 height 20
type input "[PHONE_NUMBER]"
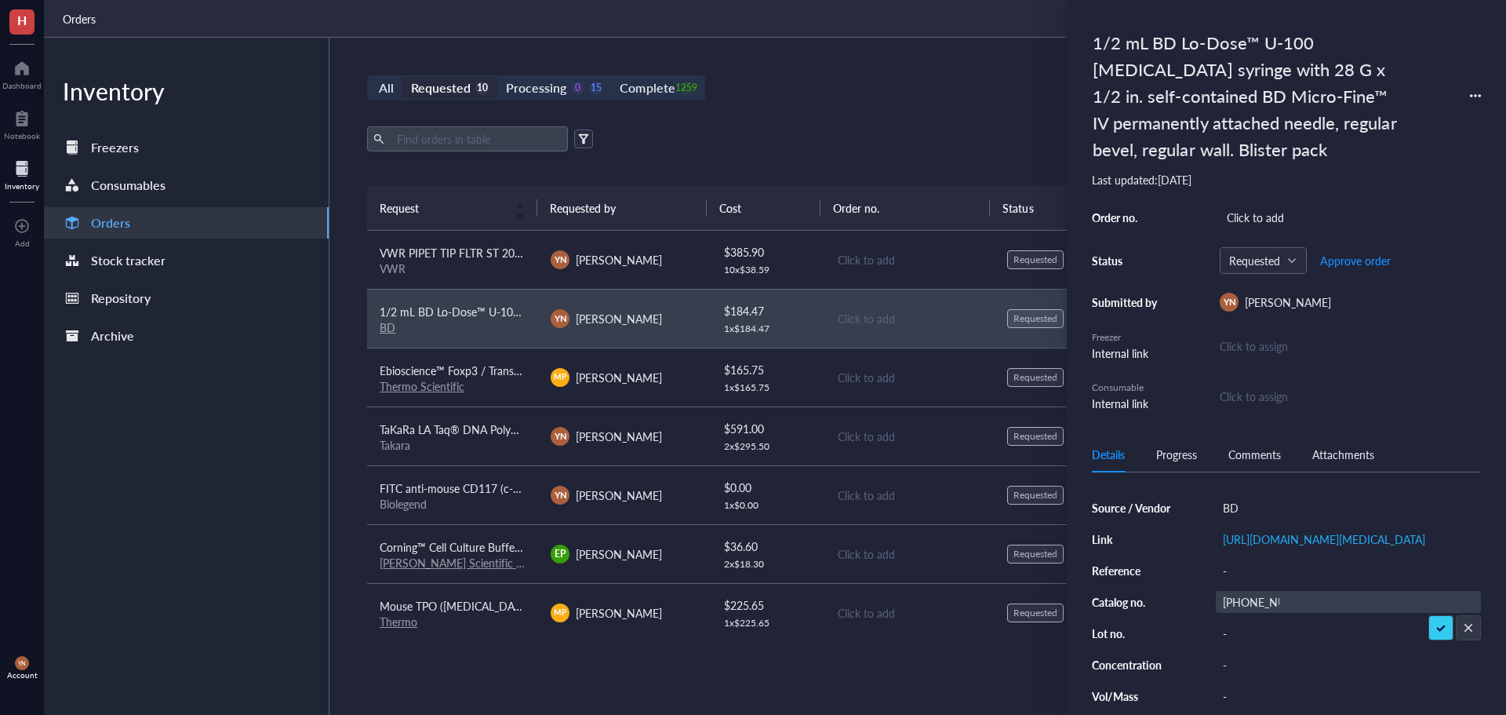
click at [1270, 612] on input "[PHONE_NUMBER]" at bounding box center [1251, 602] width 69 height 20
click at [1256, 550] on div "[URL][DOMAIN_NAME][MEDICAL_DATA]" at bounding box center [1348, 539] width 265 height 22
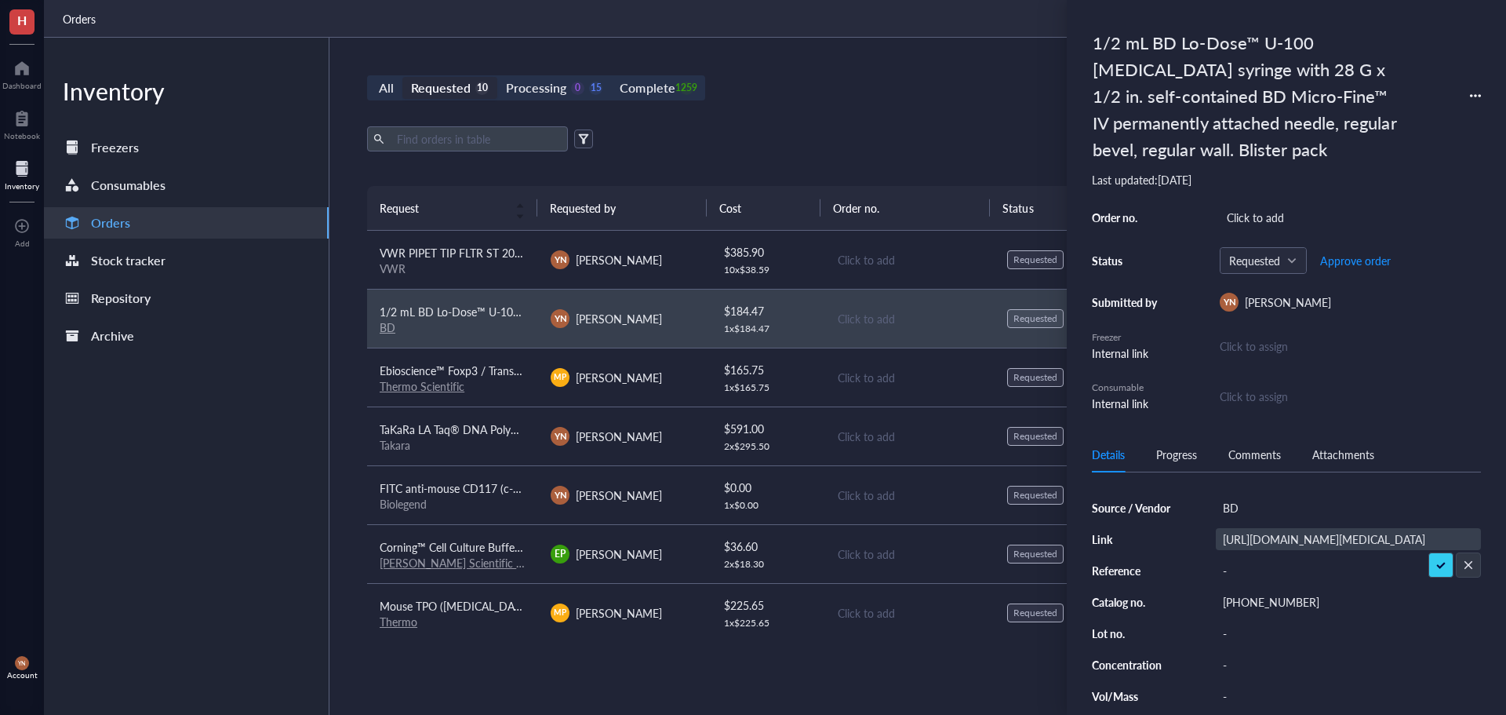
scroll to position [0, 362]
click at [1286, 534] on input "[URL][DOMAIN_NAME][MEDICAL_DATA]" at bounding box center [1349, 539] width 264 height 20
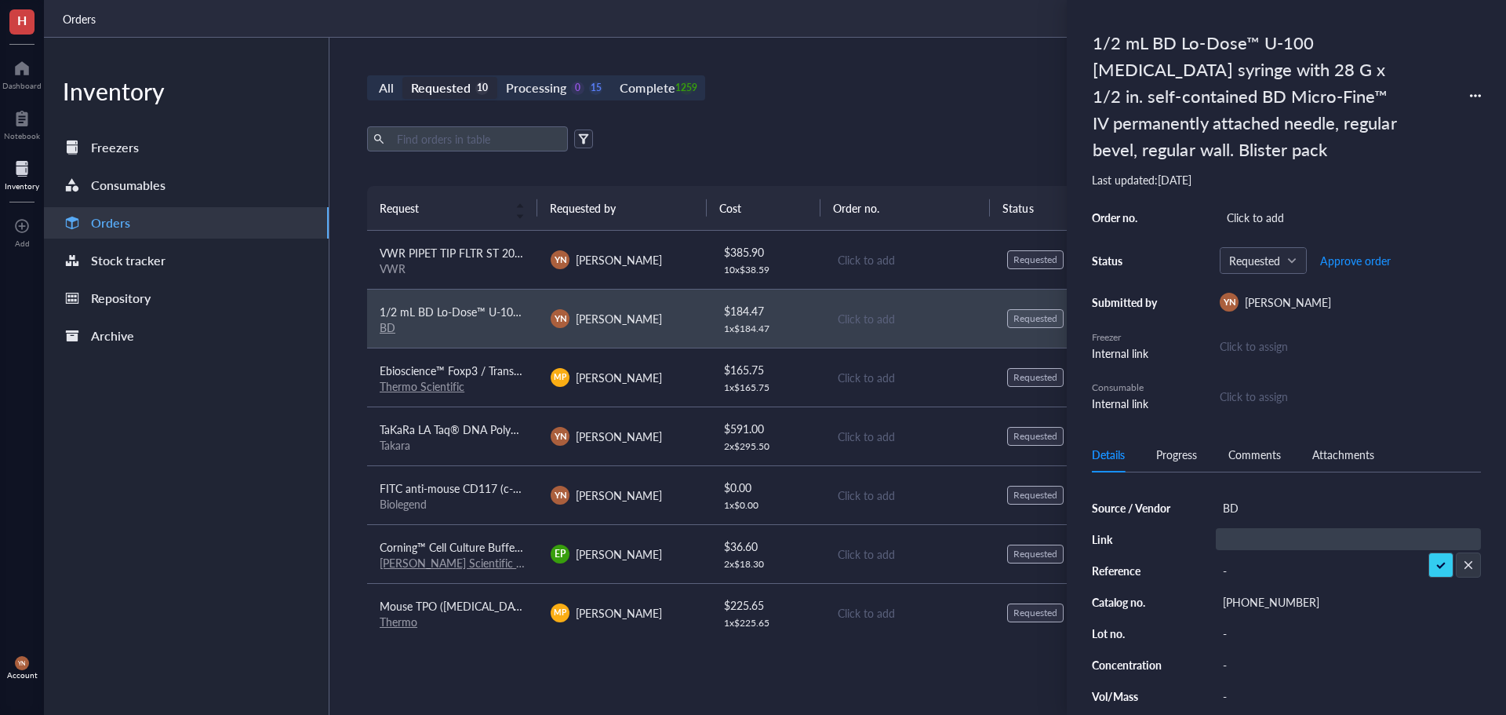
click at [1411, 444] on div "Details Progress Comments Attachments" at bounding box center [1286, 454] width 389 height 35
